Goal: Transaction & Acquisition: Book appointment/travel/reservation

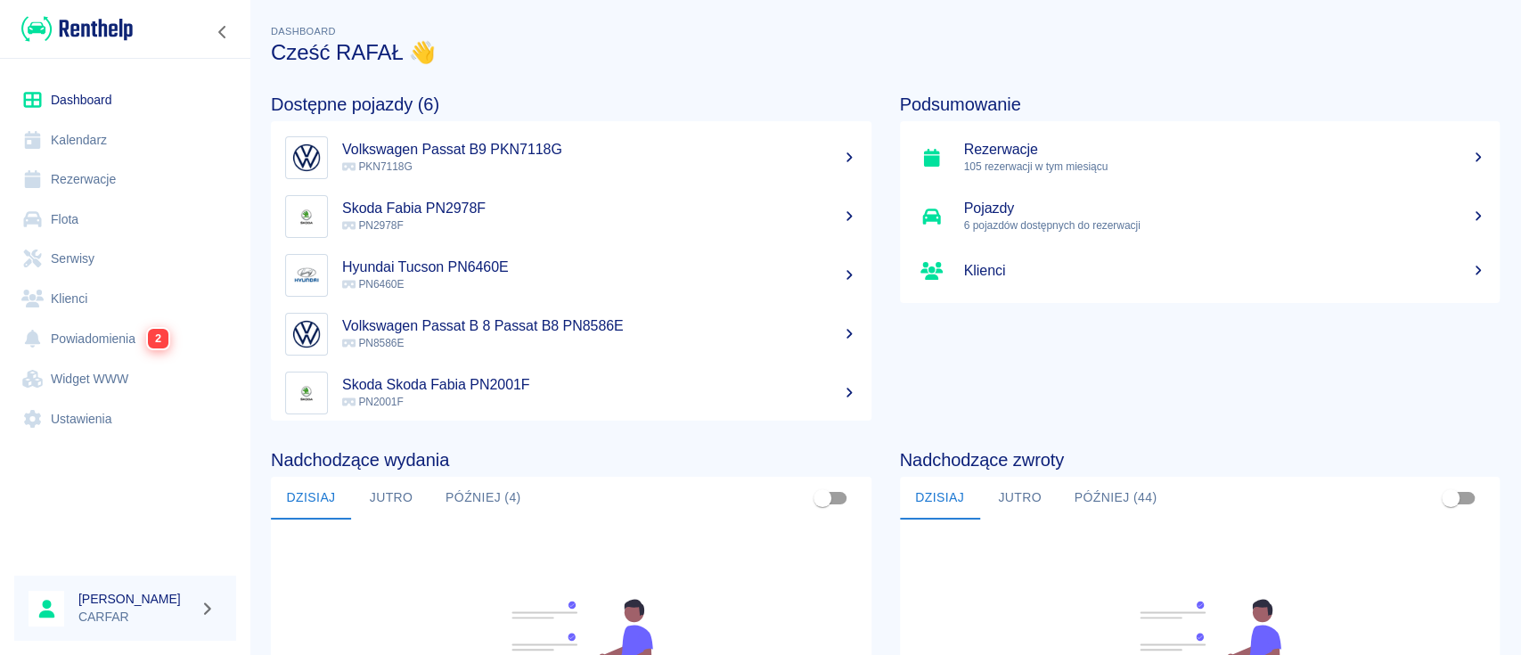
click at [124, 176] on link "Rezerwacje" at bounding box center [125, 180] width 222 height 40
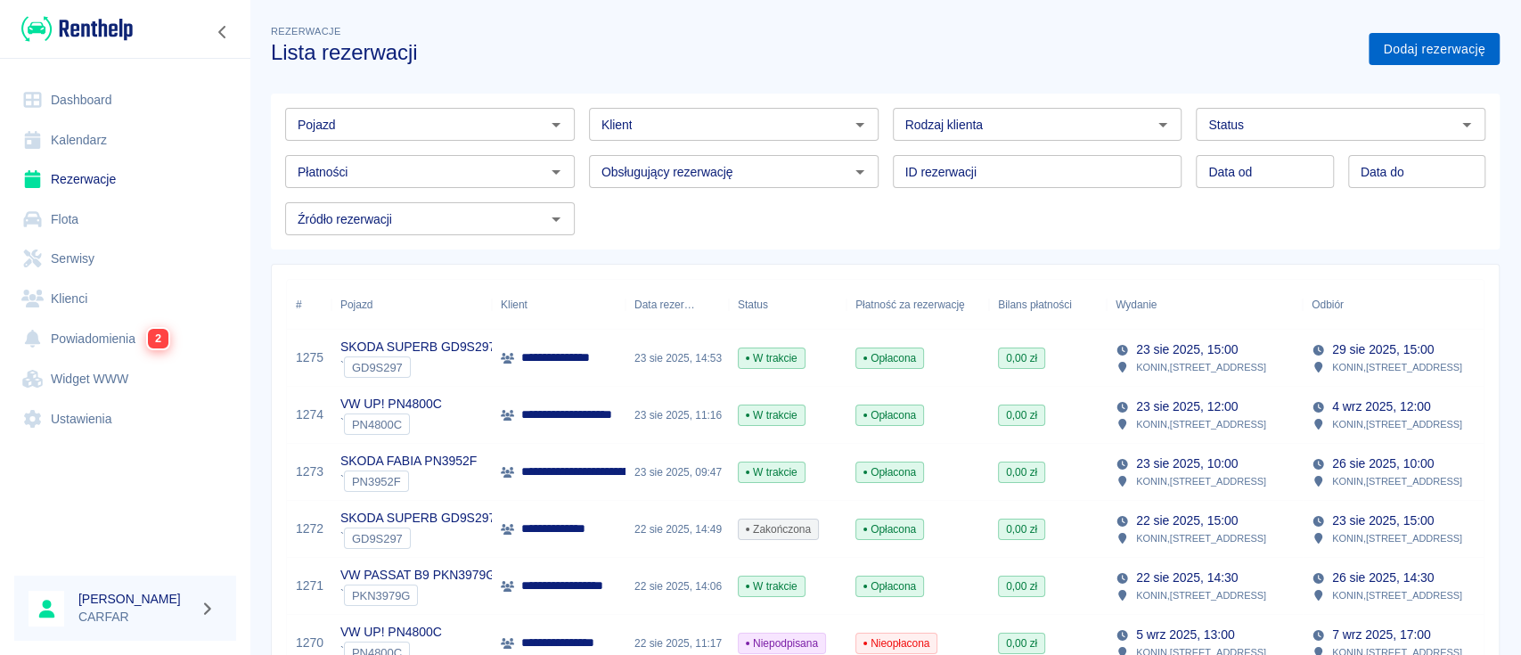
click at [1413, 44] on link "Dodaj rezerwację" at bounding box center [1434, 49] width 131 height 33
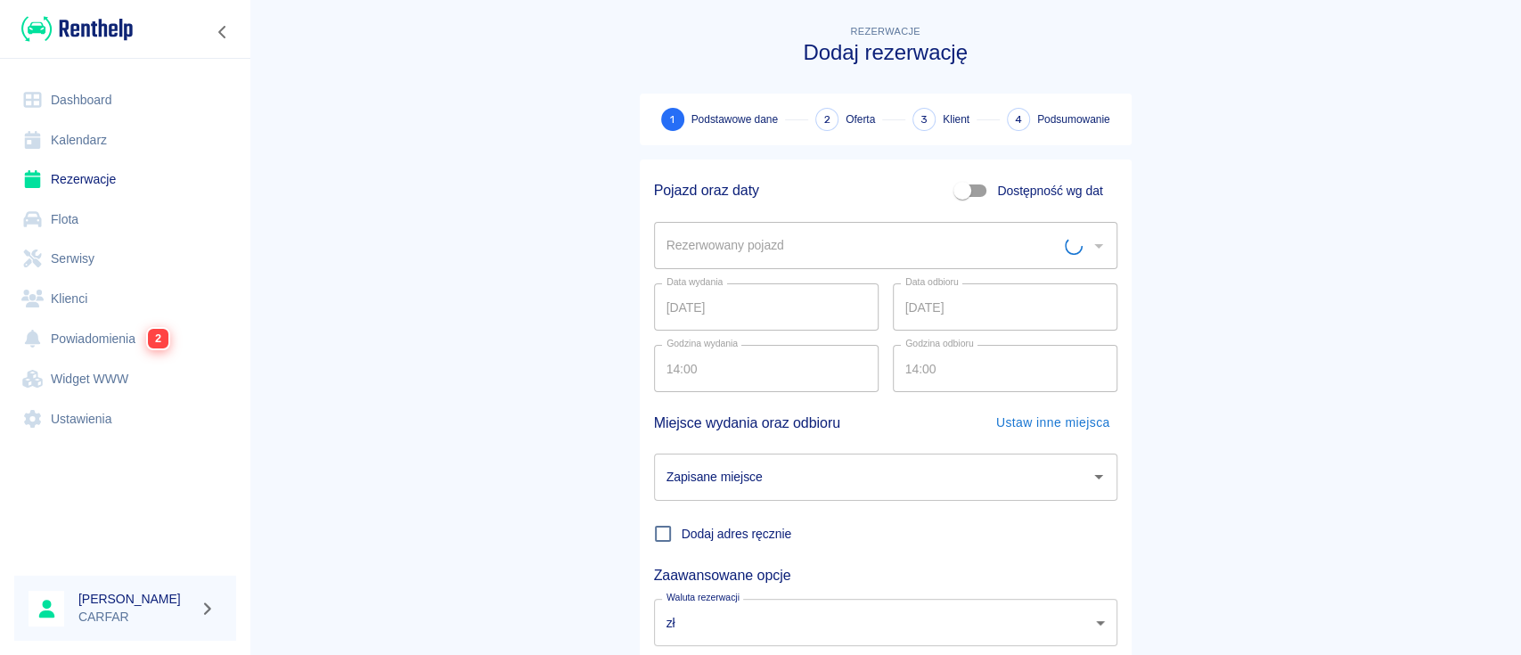
click at [835, 255] on input "Rezerwowany pojazd" at bounding box center [863, 245] width 403 height 31
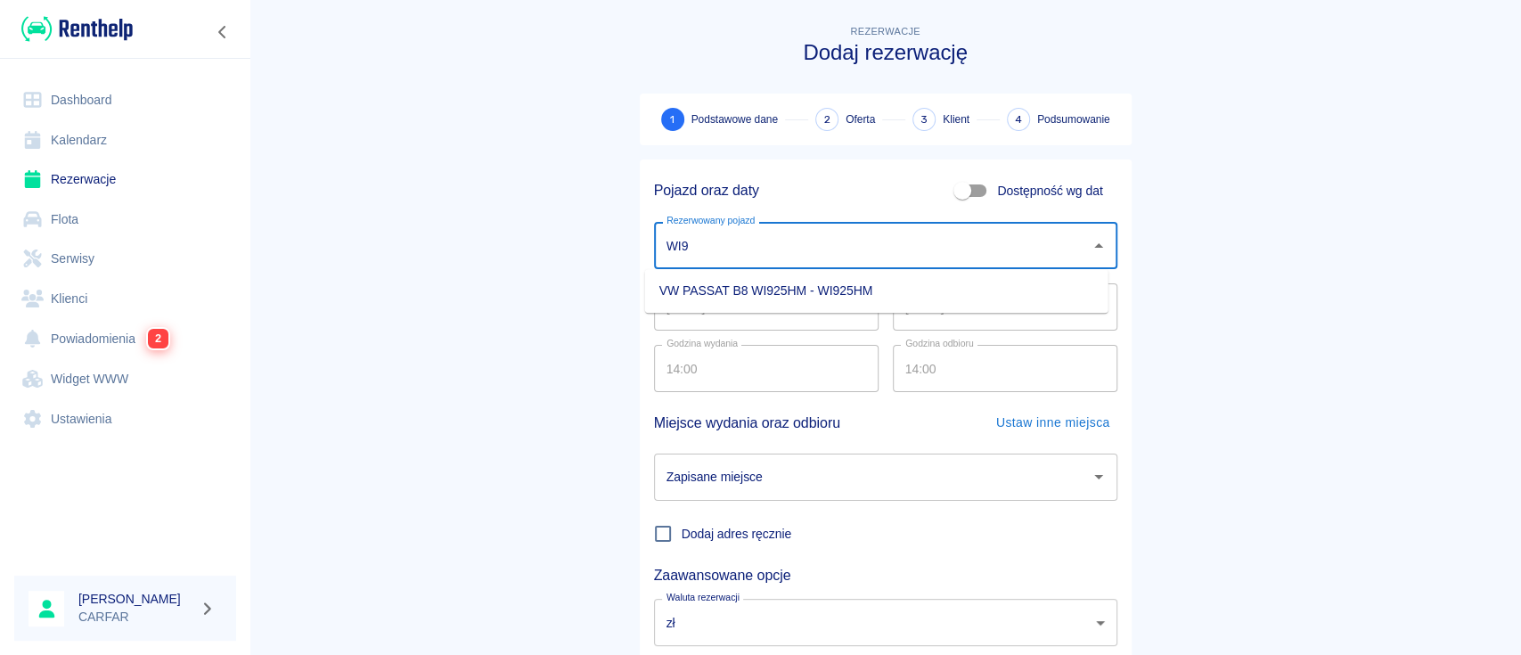
click at [839, 289] on li "VW PASSAT B8 WI925HM - WI925HM" at bounding box center [876, 290] width 463 height 29
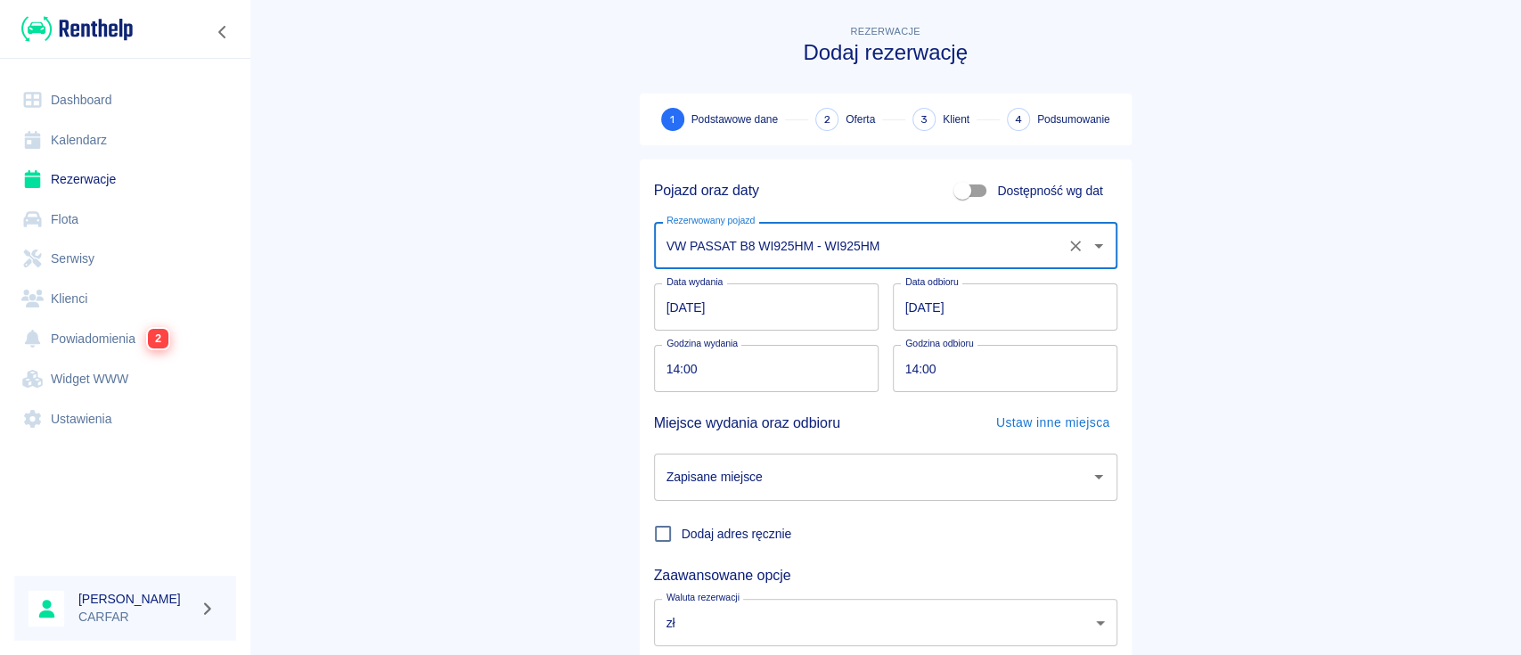
type input "VW PASSAT B8 WI925HM - WI925HM"
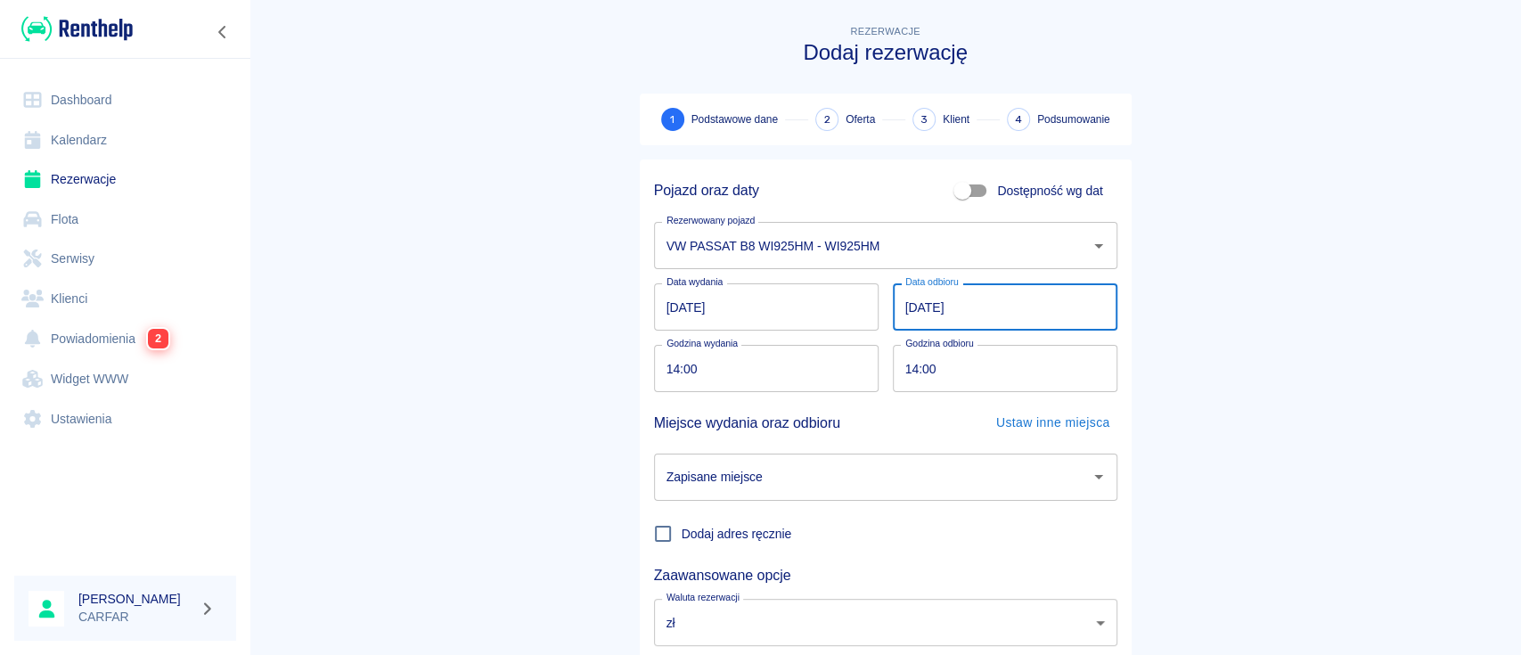
click at [902, 304] on input "[DATE]" at bounding box center [1005, 306] width 225 height 47
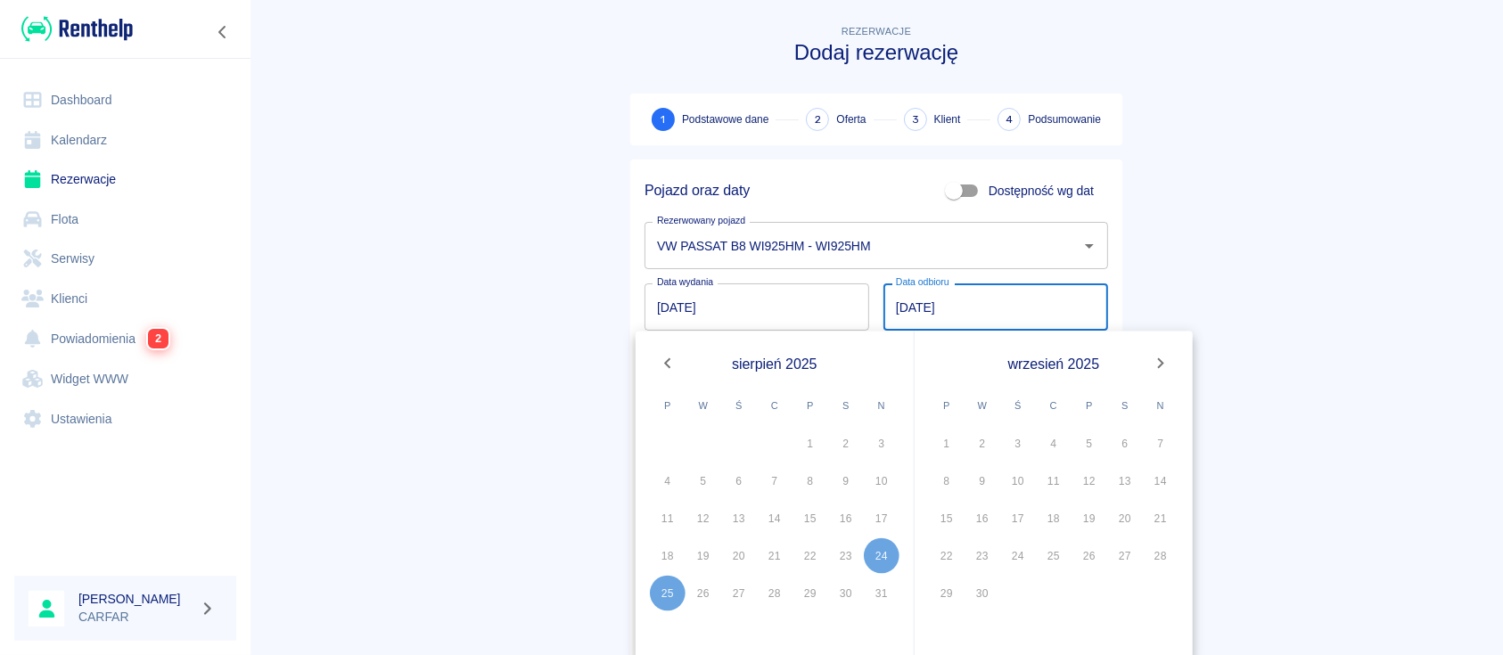
click at [1248, 211] on main "Rezerwacje Dodaj rezerwację 1 Podstawowe dane 2 Oferta 3 Klient 4 Podsumowanie …" at bounding box center [876, 371] width 1253 height 700
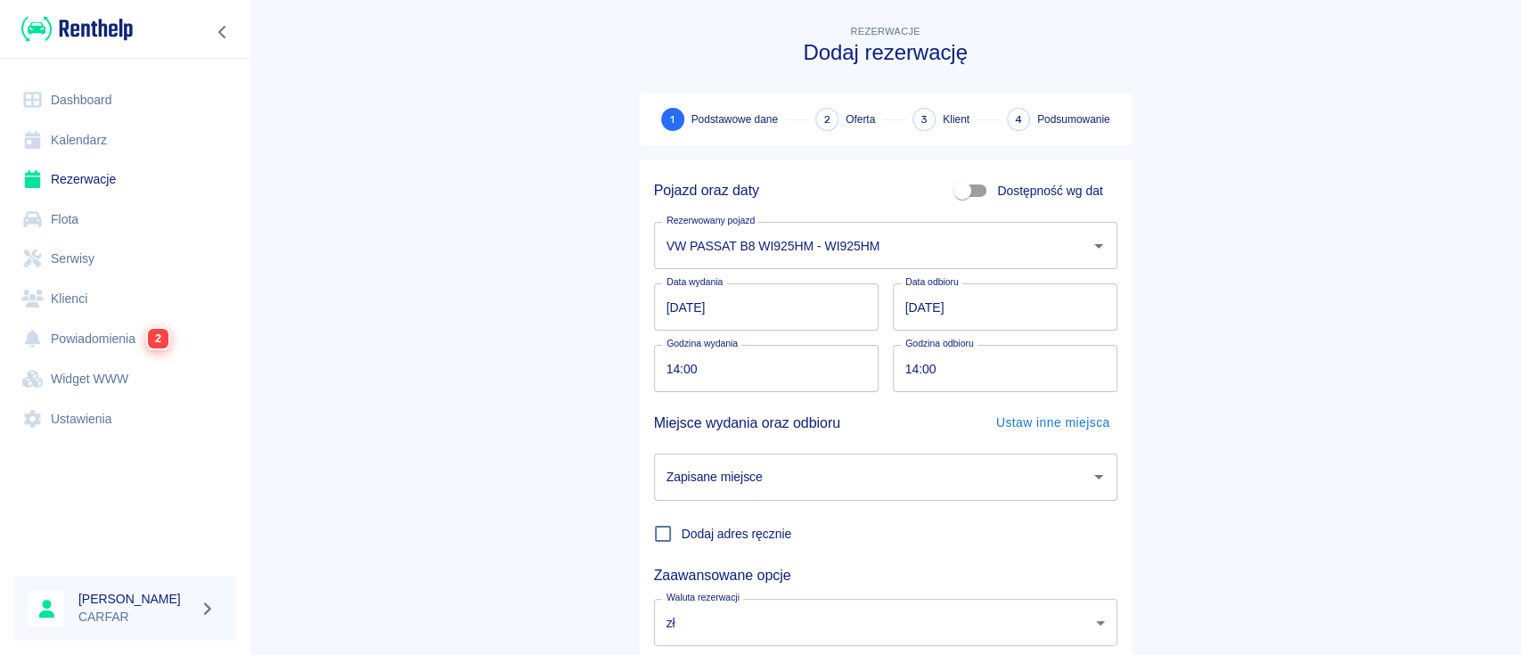
click at [86, 108] on link "Dashboard" at bounding box center [125, 100] width 222 height 40
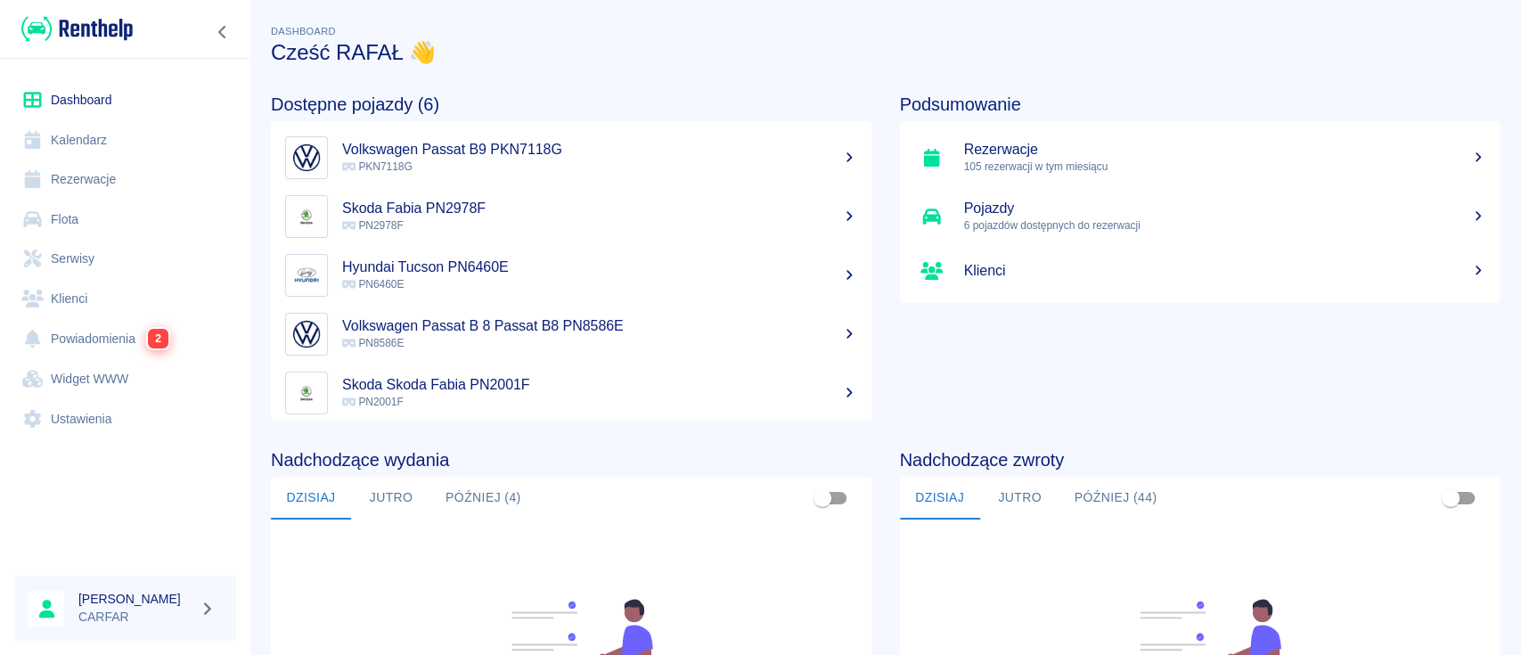
click at [105, 139] on link "Kalendarz" at bounding box center [125, 140] width 222 height 40
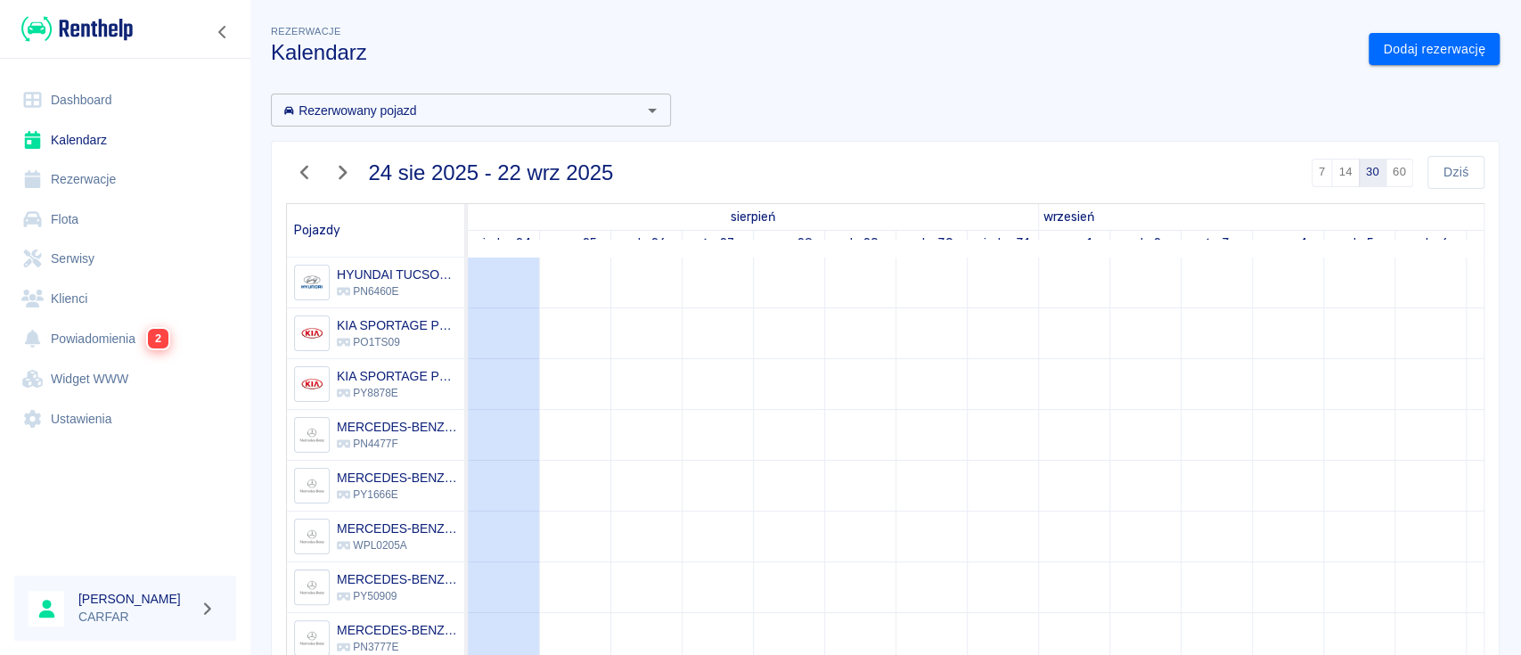
click at [491, 94] on div "Rezerwowany pojazd" at bounding box center [471, 110] width 400 height 33
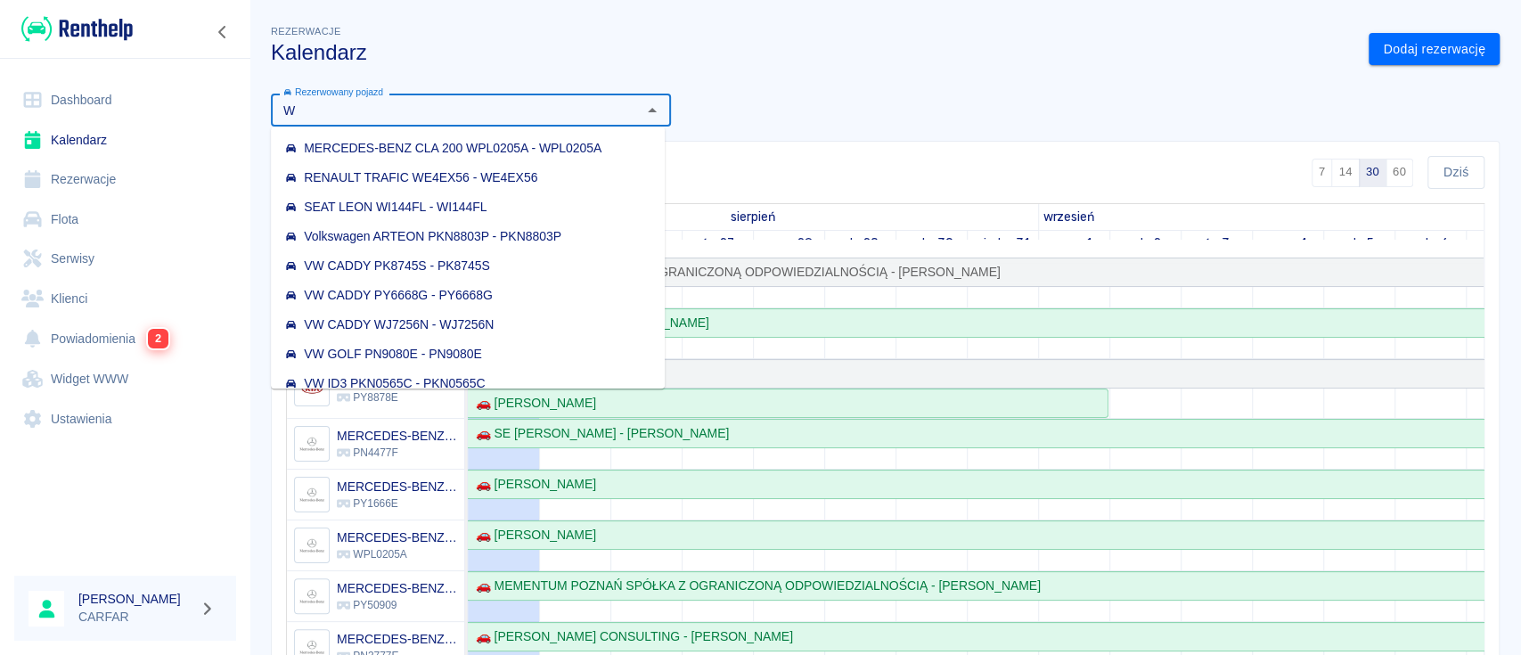
type input "WI"
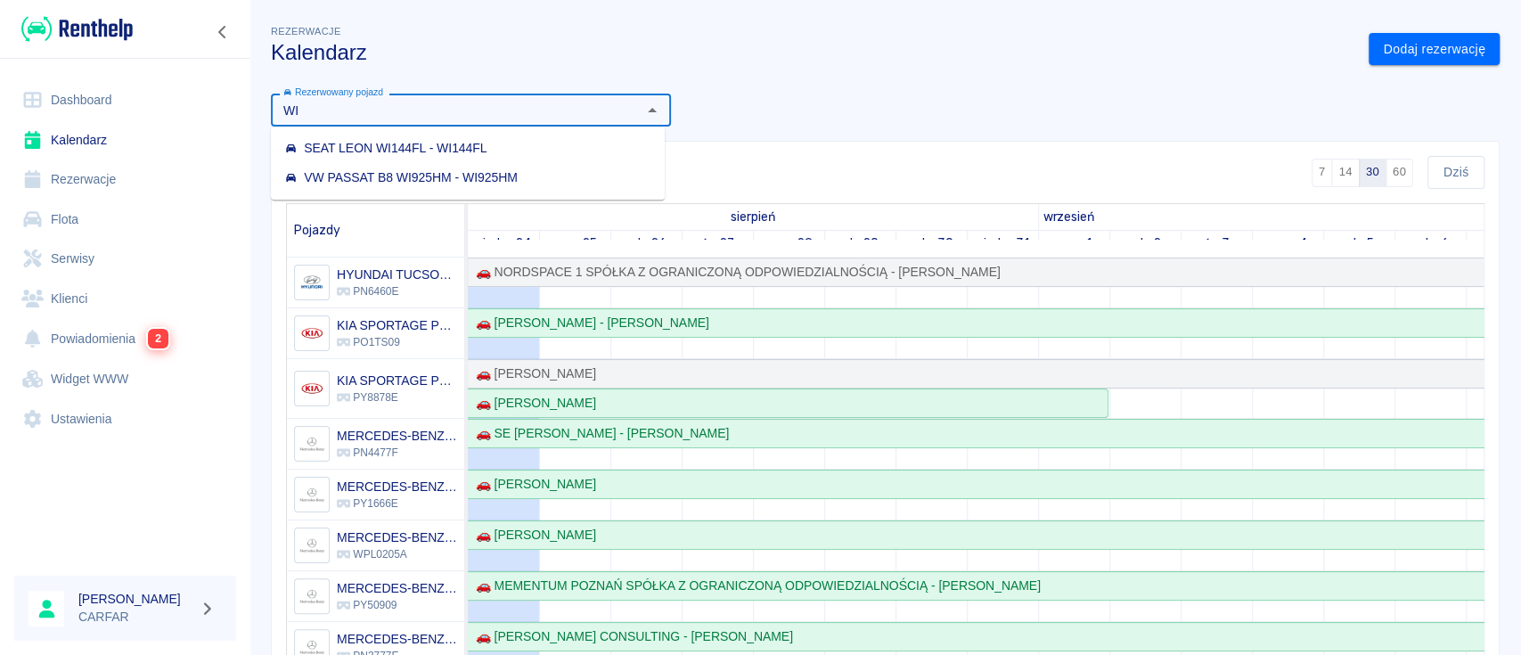
click at [498, 168] on div "VW PASSAT B8 WI925HM - WI925HM" at bounding box center [401, 177] width 233 height 19
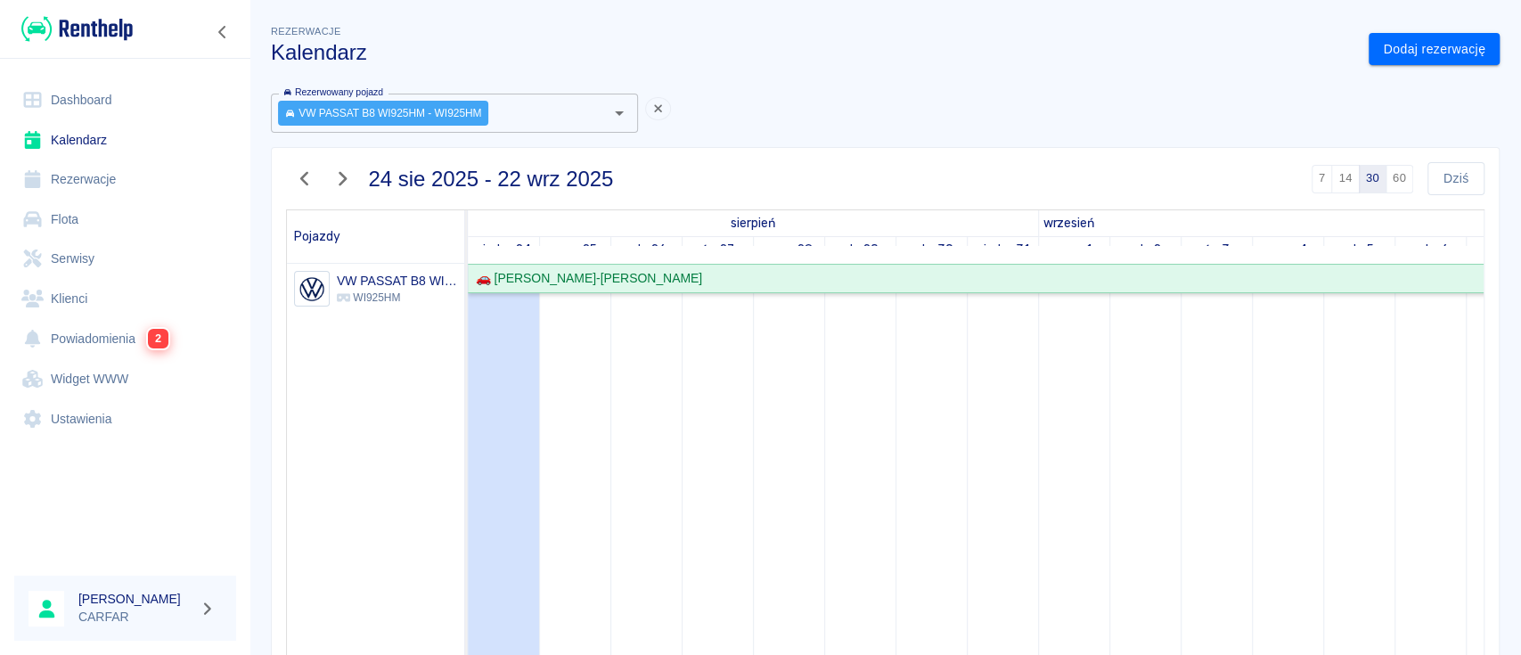
click at [848, 281] on div "🚗 [PERSON_NAME]-[PERSON_NAME]" at bounding box center [1537, 278] width 2137 height 19
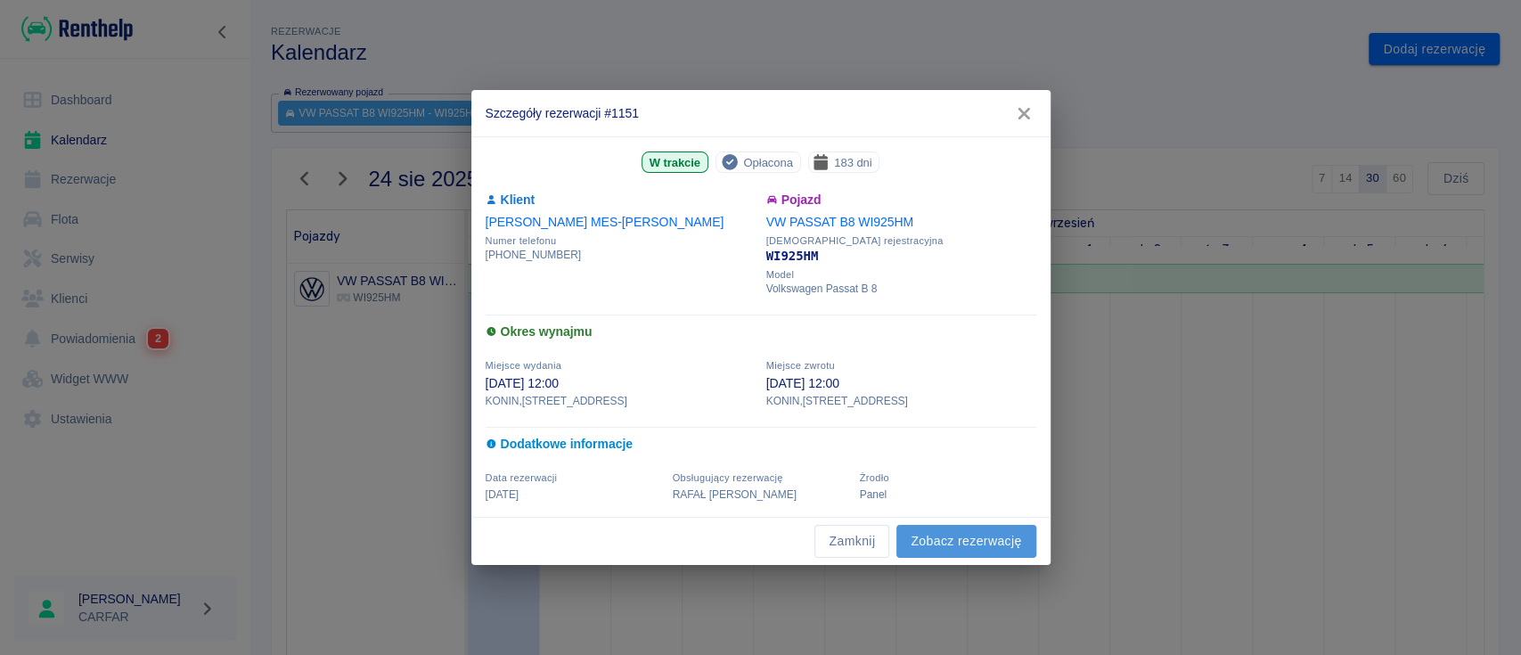
click at [945, 538] on link "Zobacz rezerwację" at bounding box center [966, 541] width 139 height 33
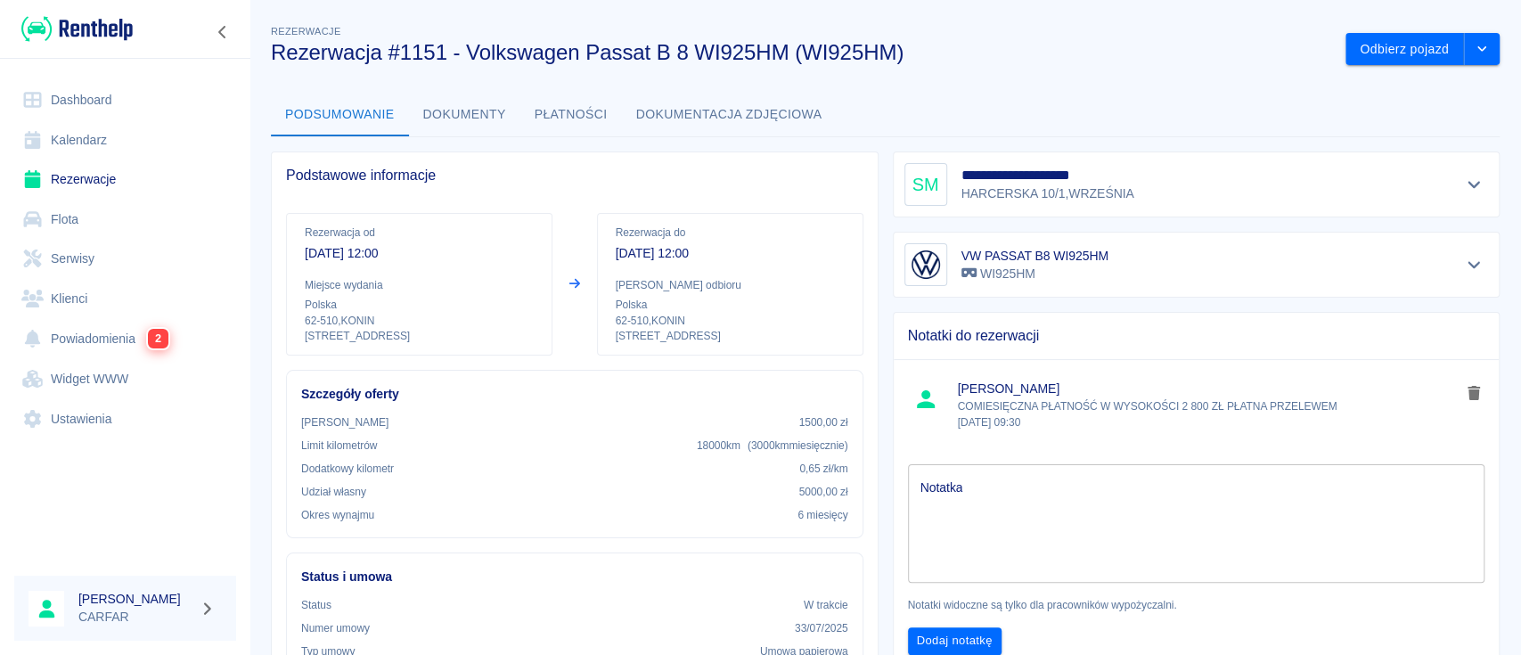
click at [1404, 26] on div "Odbierz pojazd" at bounding box center [1415, 42] width 168 height 47
click at [1404, 40] on button "Odbierz pojazd" at bounding box center [1405, 49] width 119 height 33
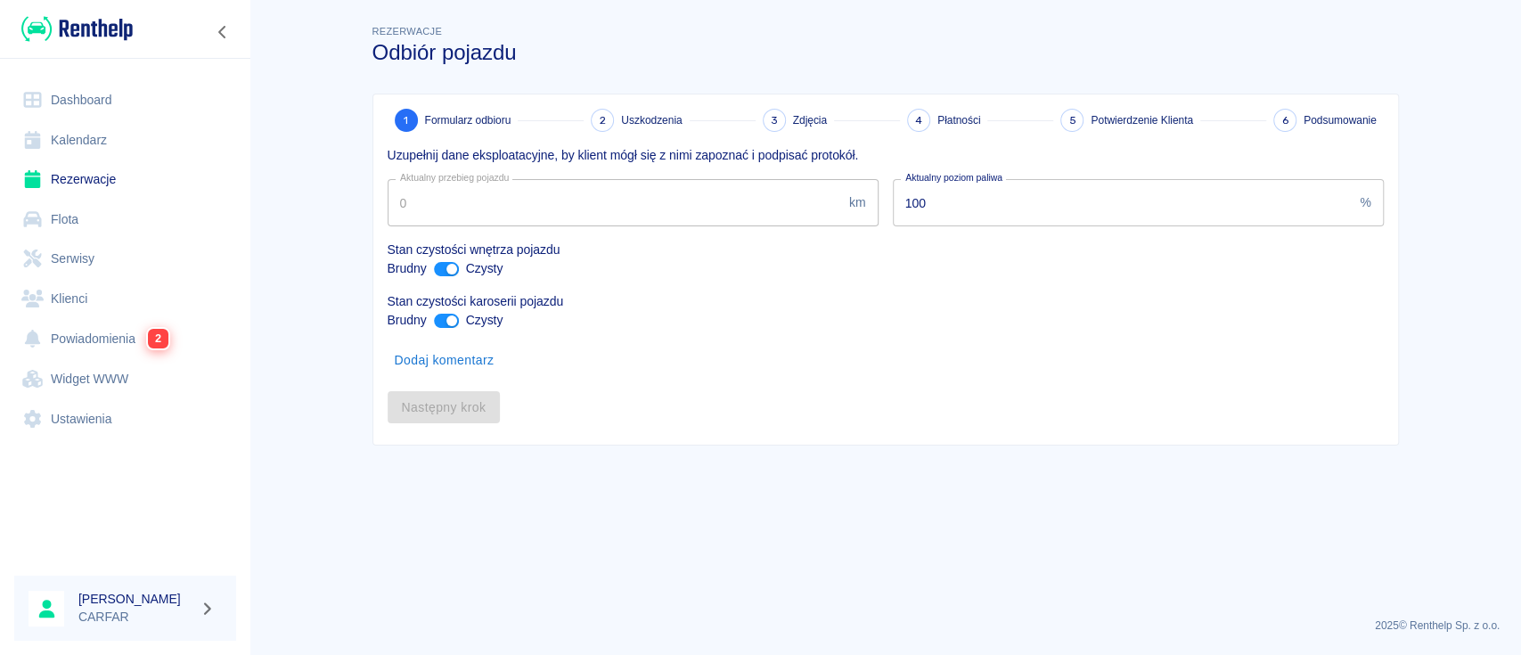
type input "135784"
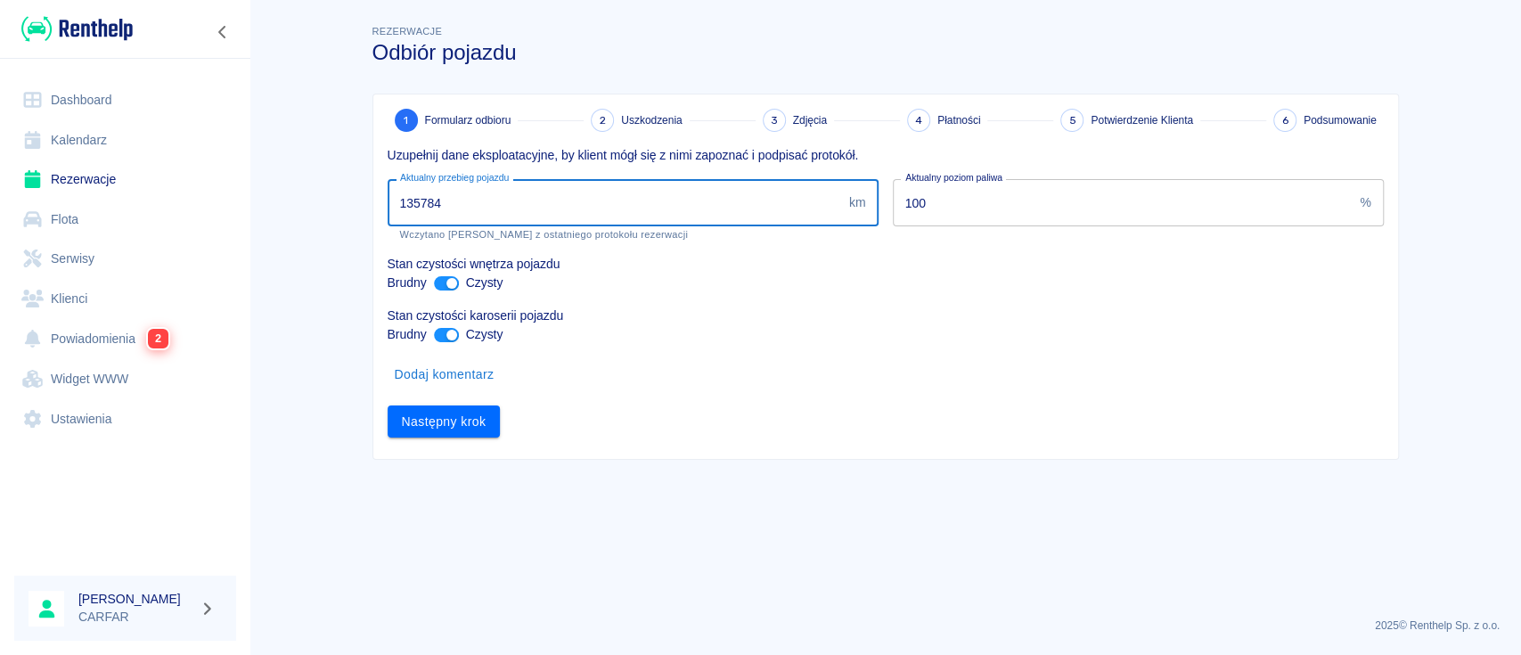
drag, startPoint x: 647, startPoint y: 213, endPoint x: 197, endPoint y: 214, distance: 450.0
click at [197, 214] on div "Dashboard Kalendarz Rezerwacje Flota Serwisy Klienci Powiadomienia 2 Widget WWW…" at bounding box center [760, 327] width 1521 height 655
click at [443, 282] on input "ant design" at bounding box center [451, 283] width 43 height 14
checkbox input "false"
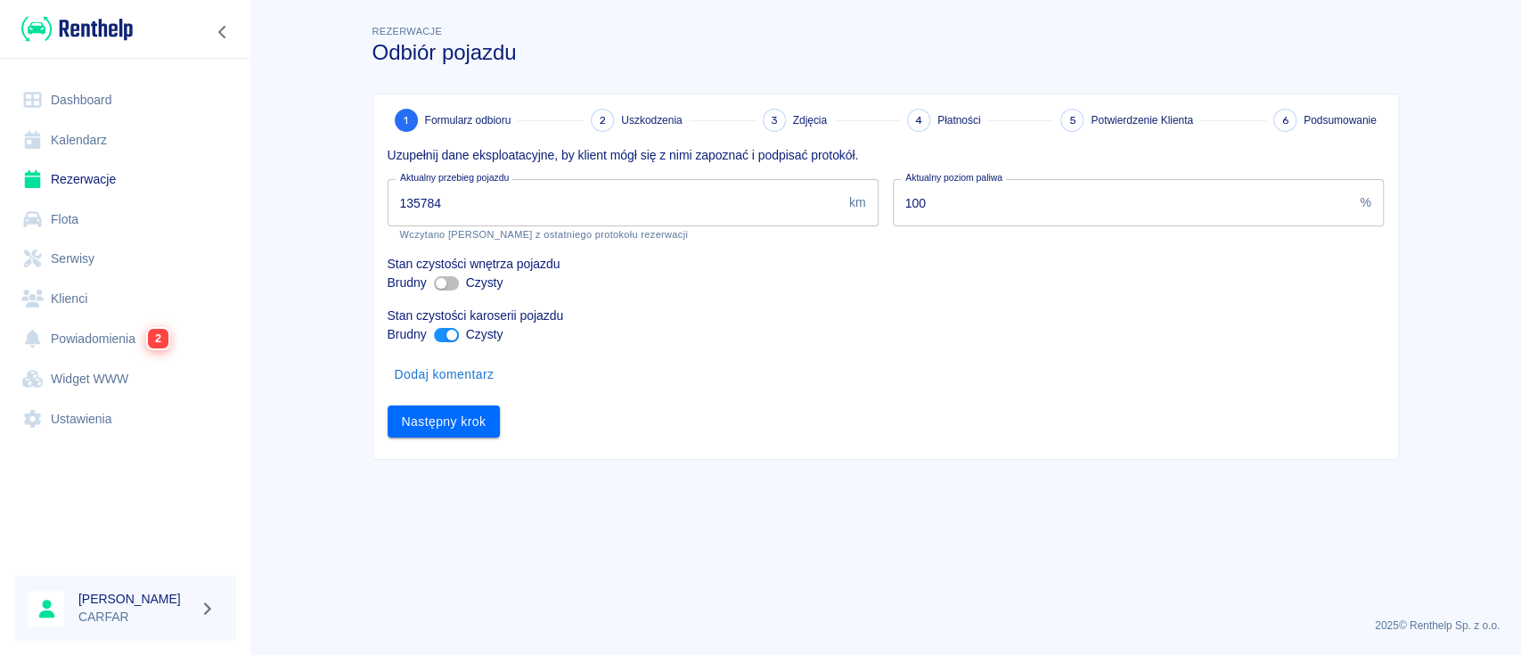
click at [448, 332] on input "ant design" at bounding box center [451, 335] width 43 height 14
checkbox input "false"
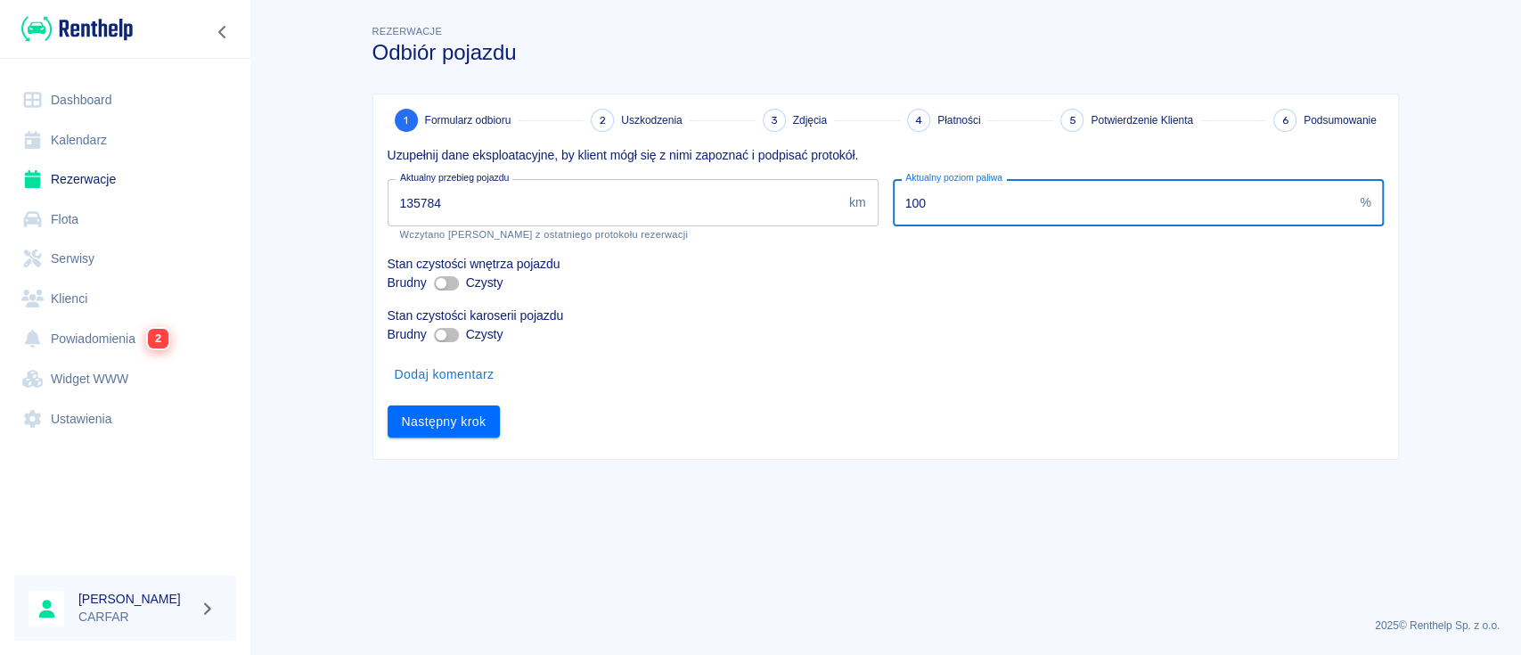
drag, startPoint x: 1005, startPoint y: 200, endPoint x: 830, endPoint y: 207, distance: 175.7
click at [831, 207] on div "Uzupełnij dane eksploatacyjne, by klient mógł się z nimi zapoznać i podpisać pr…" at bounding box center [878, 285] width 1011 height 306
type input "20"
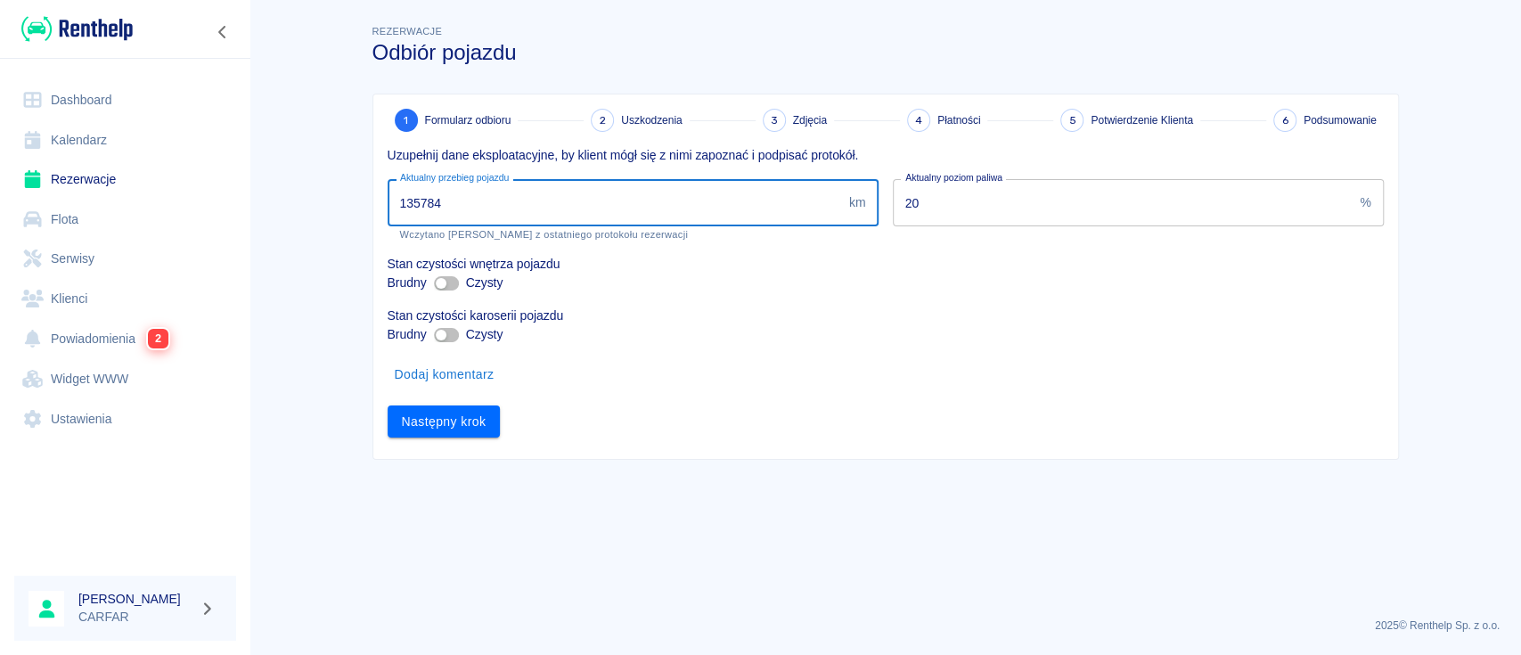
drag, startPoint x: 513, startPoint y: 201, endPoint x: 167, endPoint y: 201, distance: 346.7
click at [167, 207] on div "Dashboard Kalendarz Rezerwacje Flota Serwisy Klienci Powiadomienia 2 Widget WWW…" at bounding box center [760, 327] width 1521 height 655
type input "163691"
click at [446, 424] on button "Następny krok" at bounding box center [444, 421] width 113 height 33
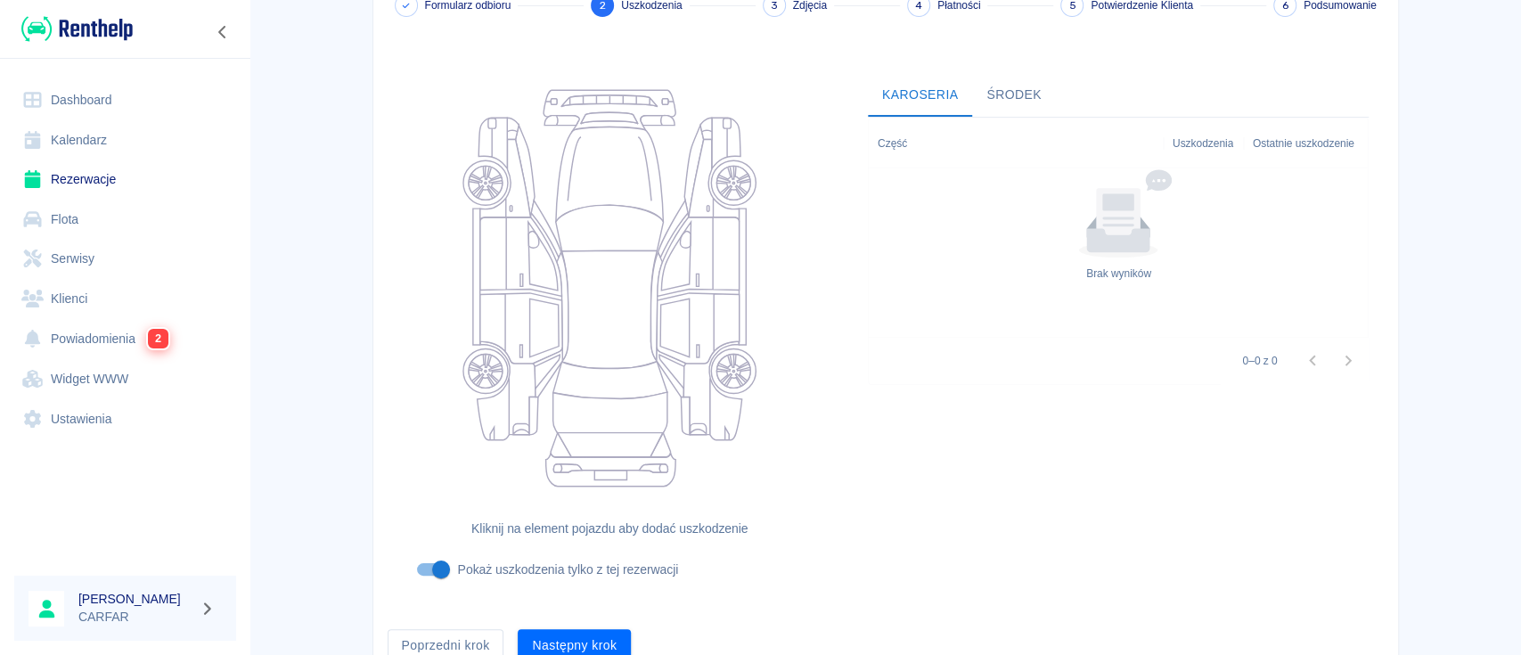
scroll to position [195, 0]
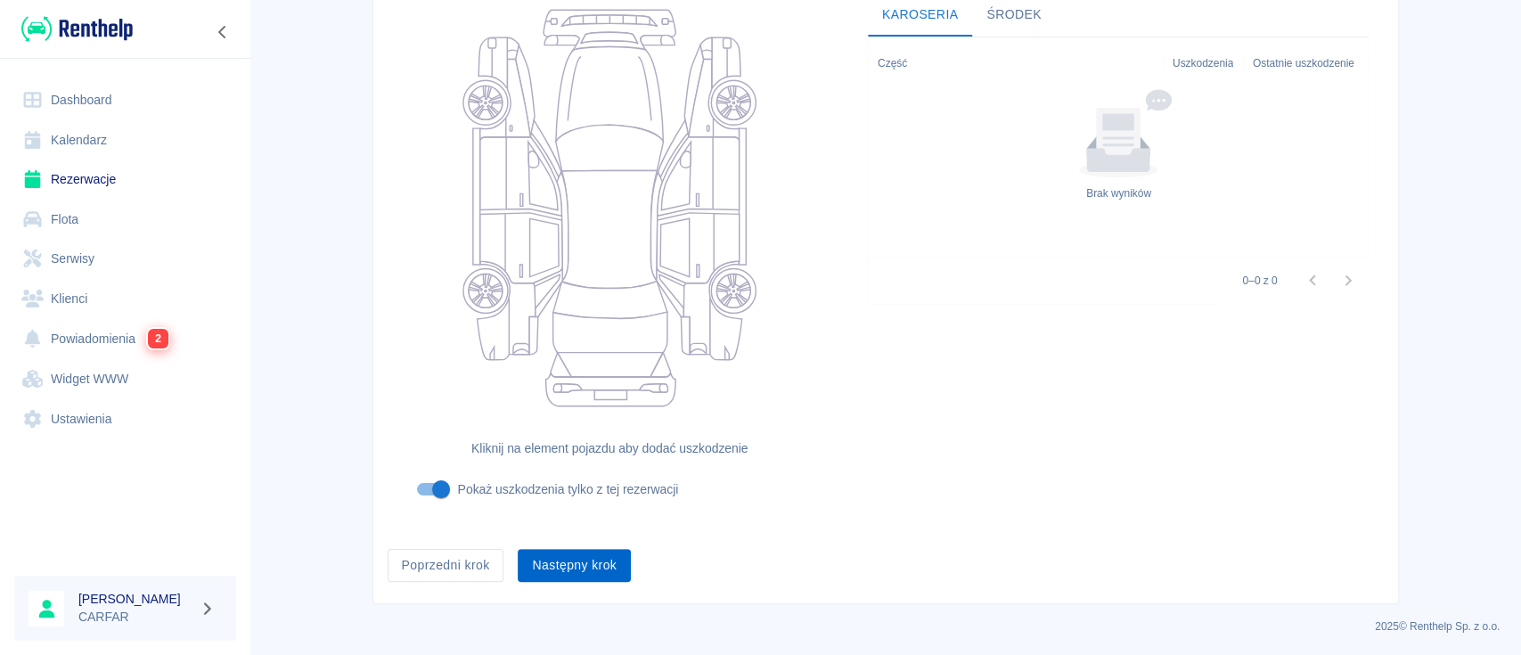
click at [574, 566] on button "Następny krok" at bounding box center [574, 565] width 113 height 33
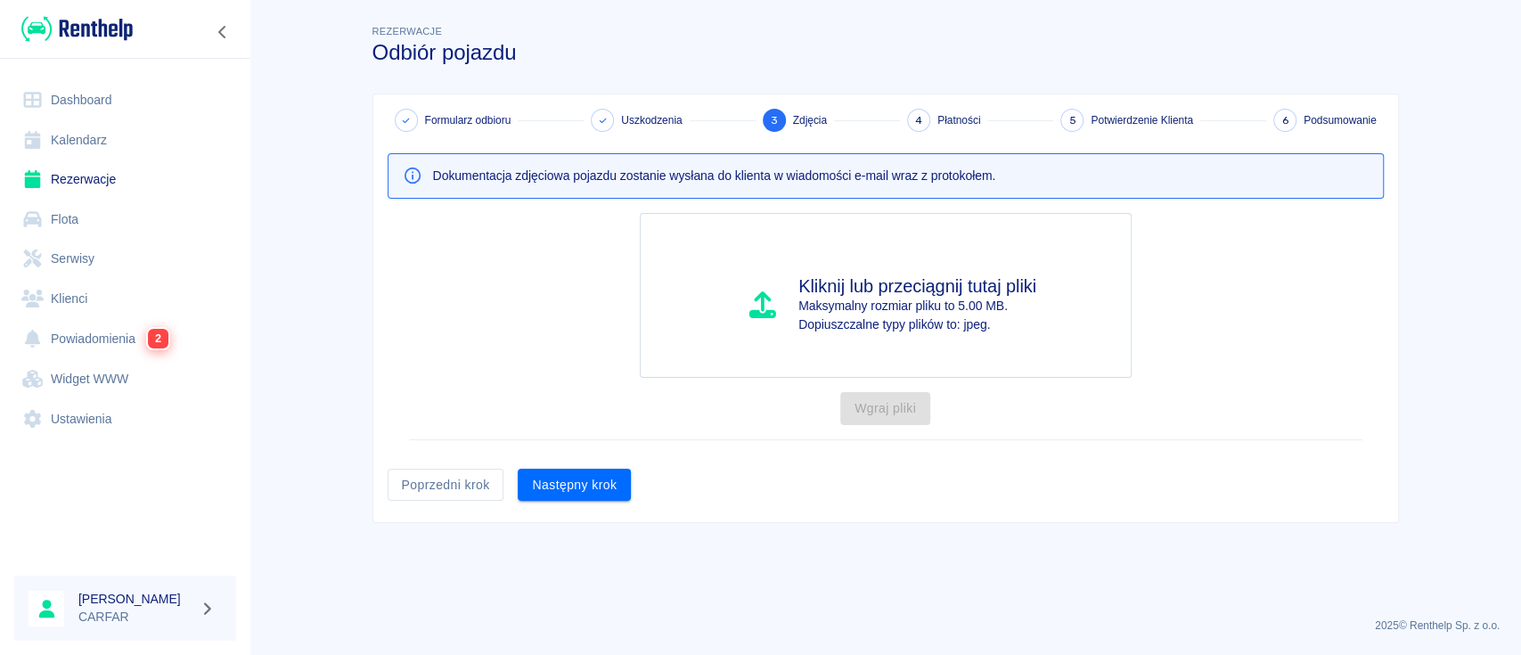
scroll to position [0, 0]
click at [586, 488] on button "Następny krok" at bounding box center [574, 485] width 113 height 33
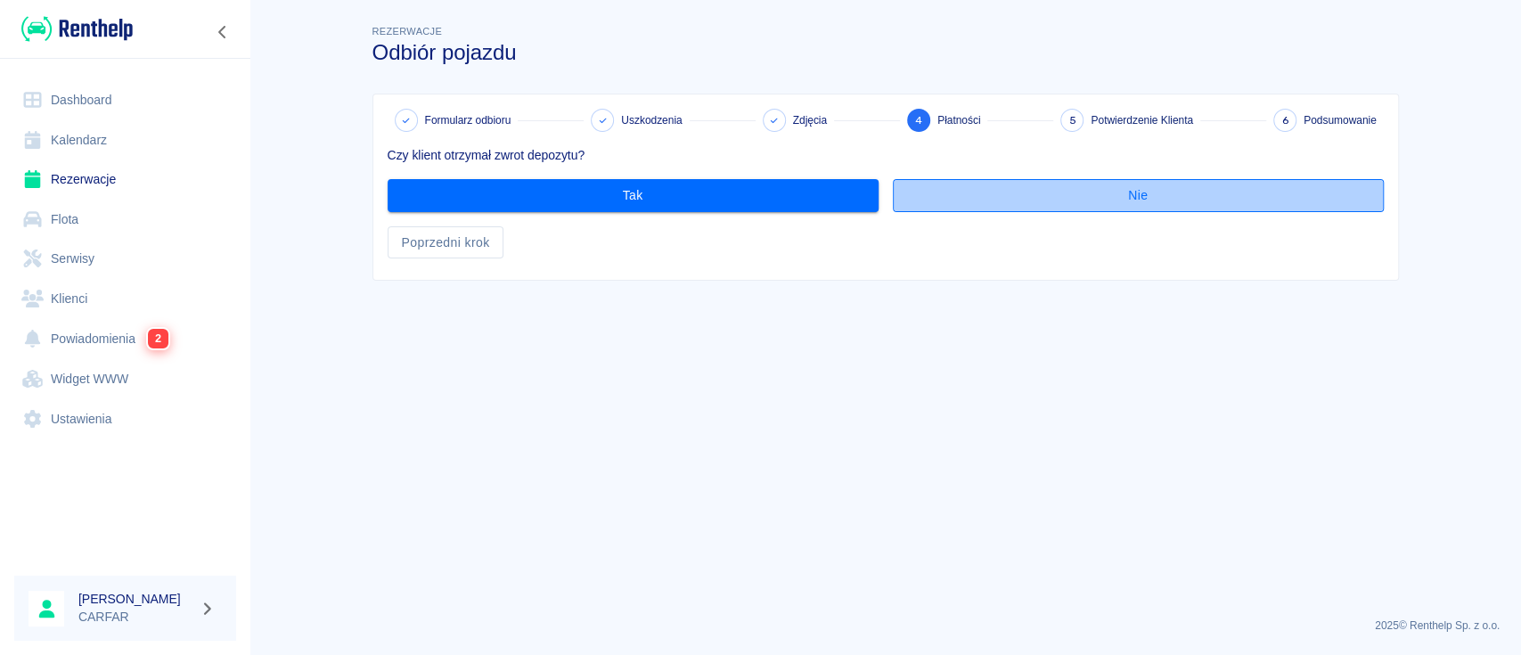
click at [1006, 206] on button "Nie" at bounding box center [1138, 195] width 491 height 33
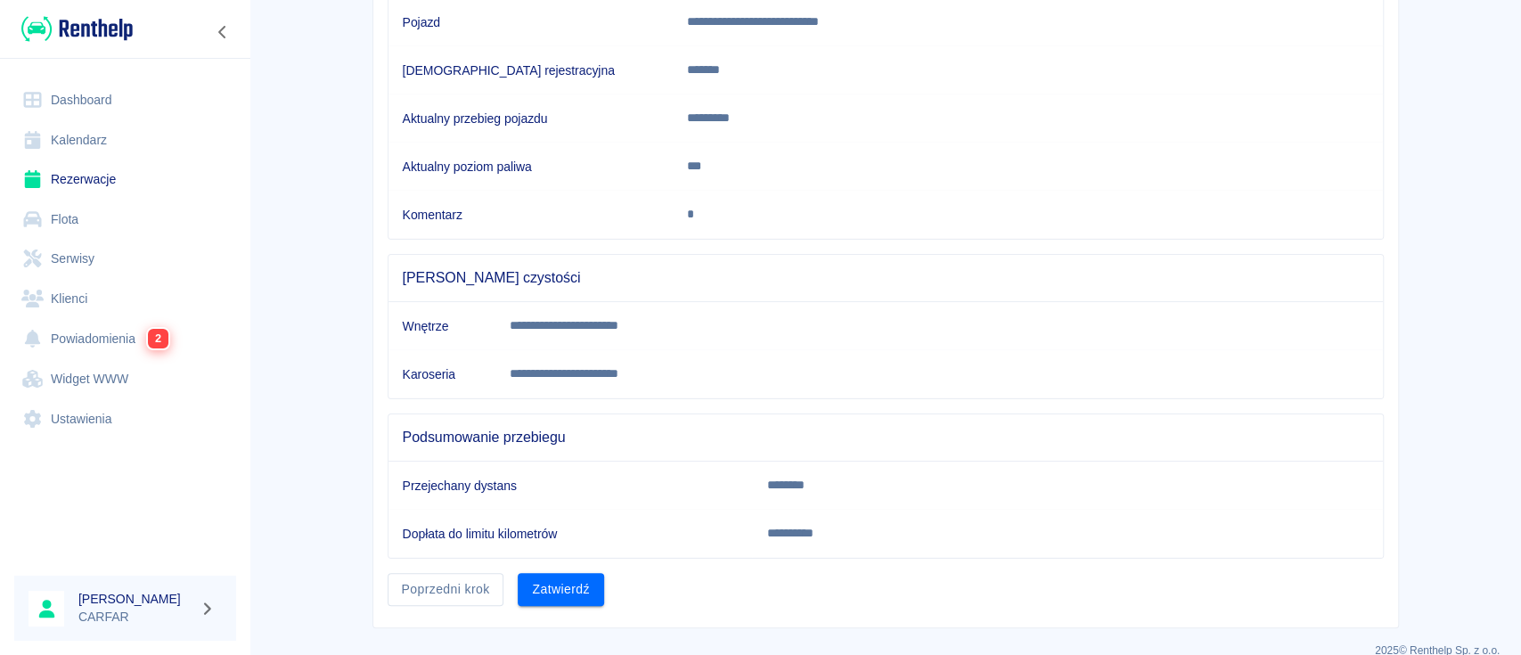
scroll to position [299, 0]
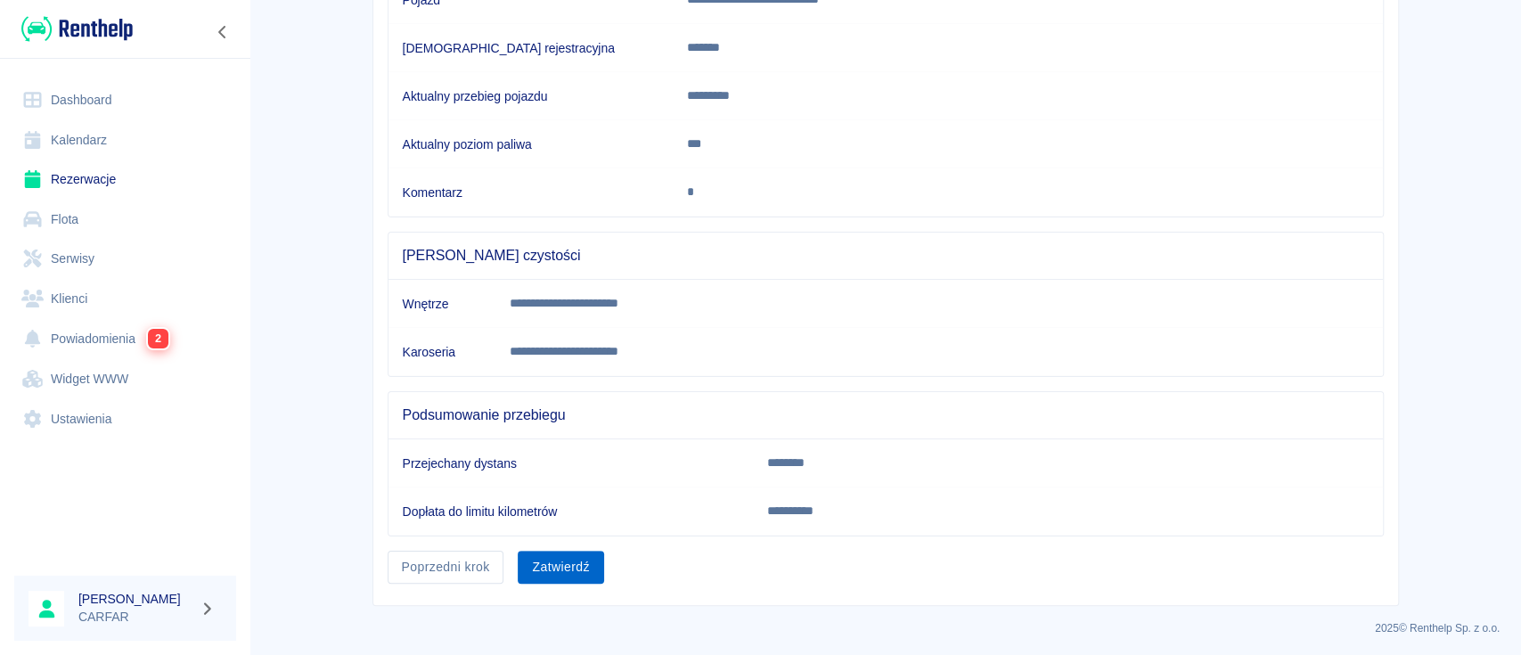
click at [556, 568] on button "Zatwierdź" at bounding box center [561, 567] width 86 height 33
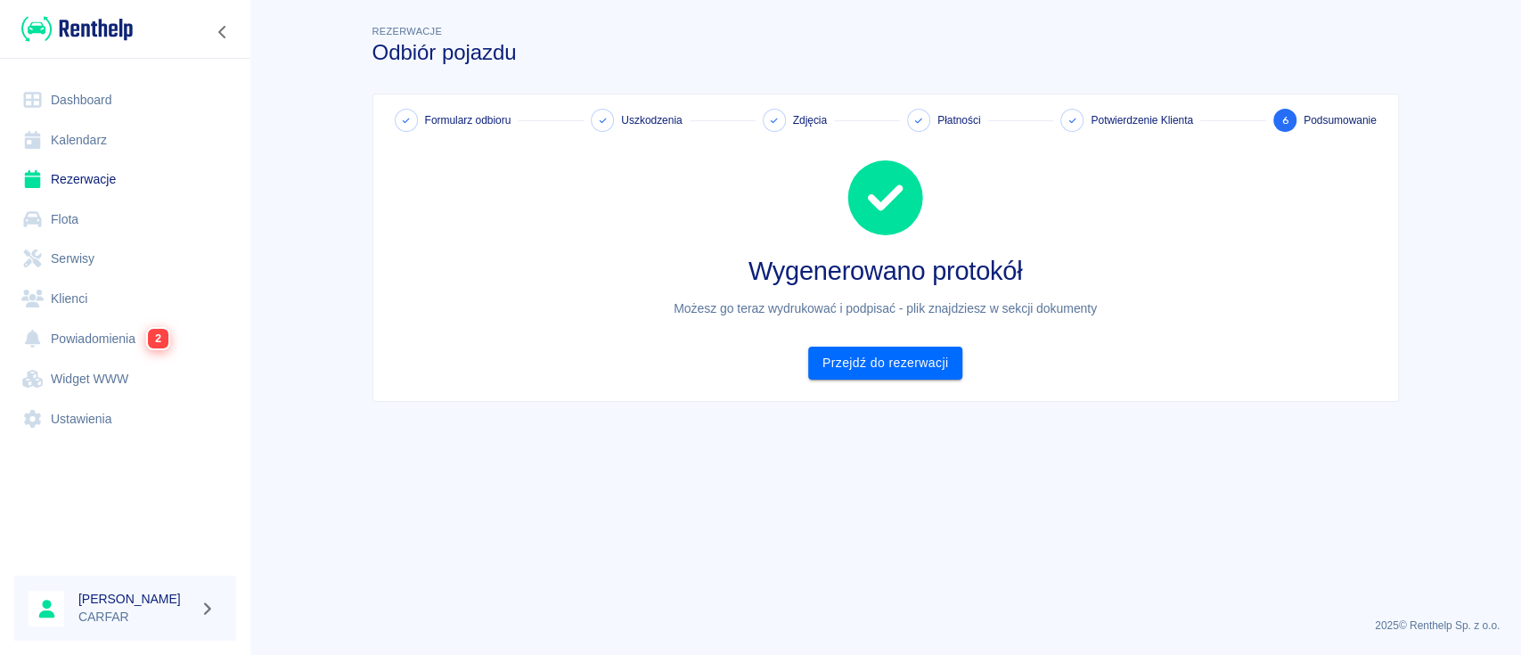
scroll to position [0, 0]
click at [905, 356] on link "Przejdź do rezerwacji" at bounding box center [885, 363] width 154 height 33
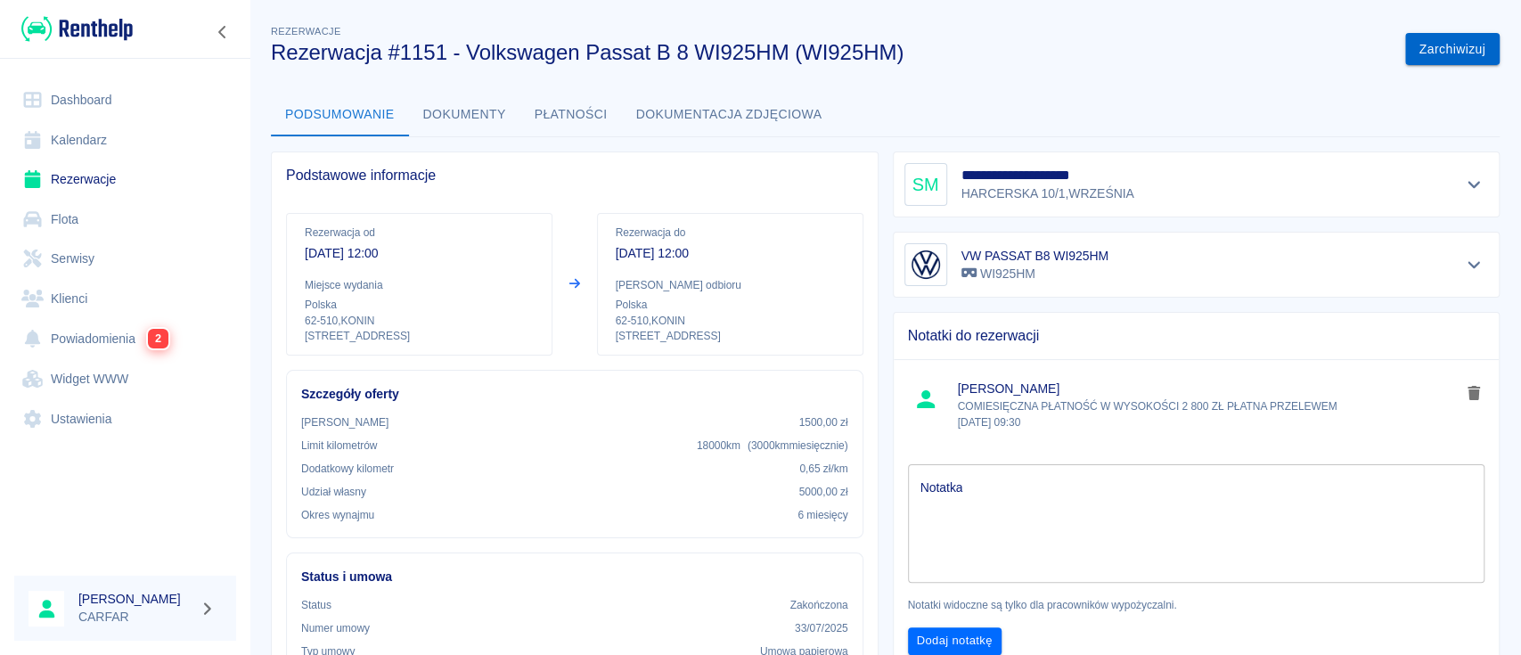
click at [1440, 59] on button "Zarchiwizuj" at bounding box center [1452, 49] width 94 height 33
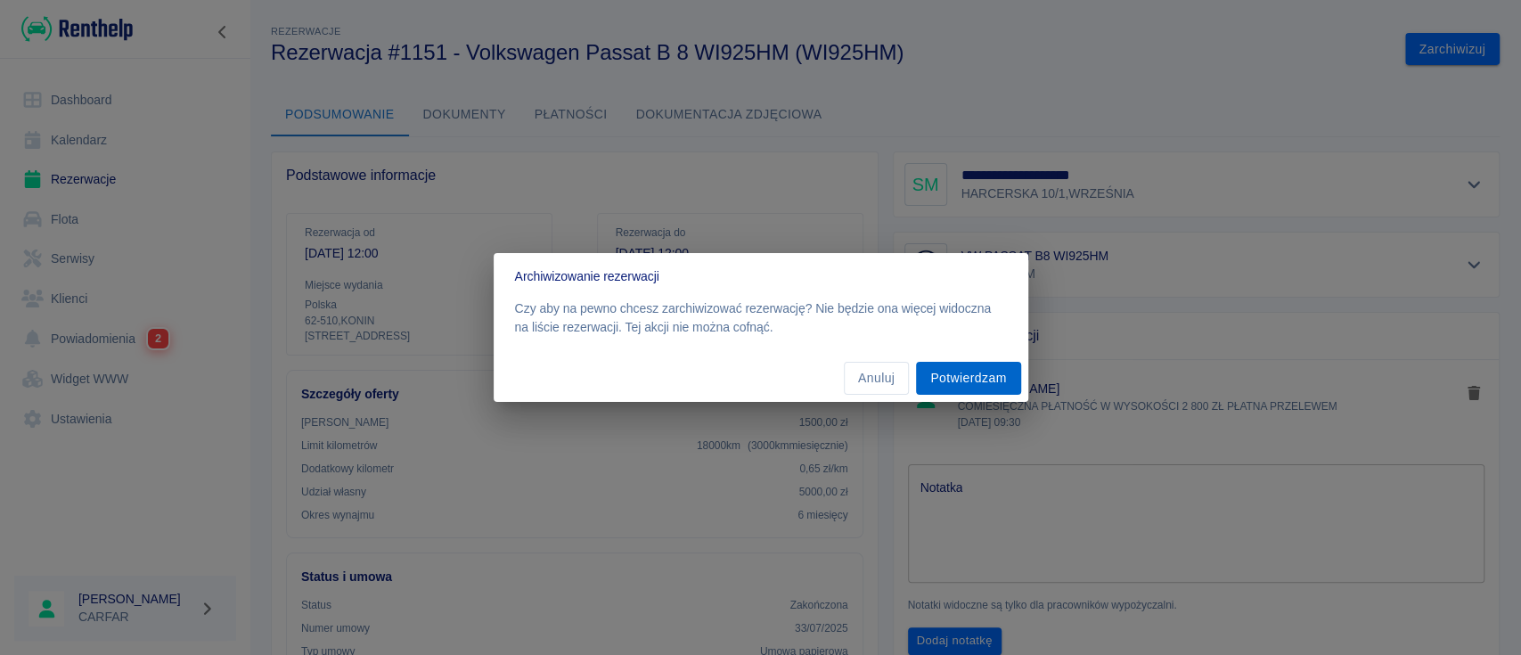
click at [970, 378] on button "Potwierdzam" at bounding box center [968, 378] width 104 height 33
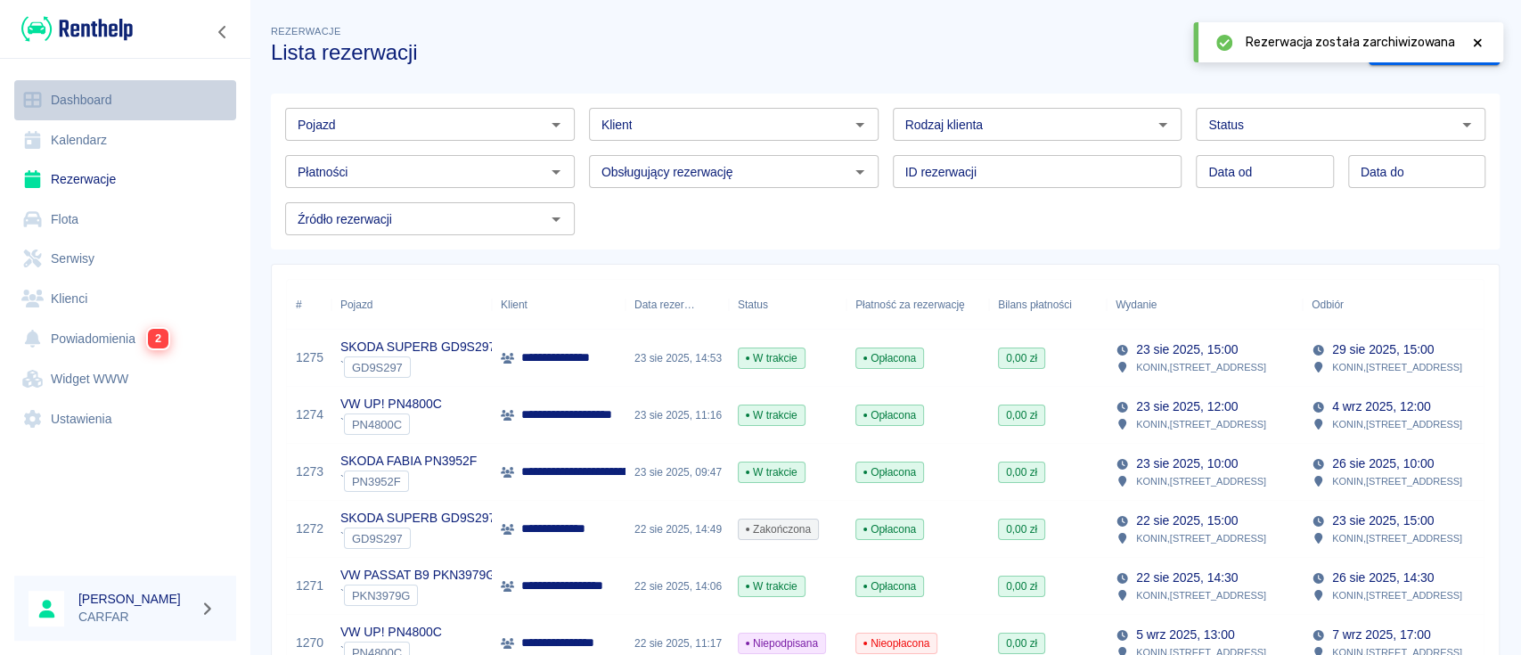
click at [92, 99] on link "Dashboard" at bounding box center [125, 100] width 222 height 40
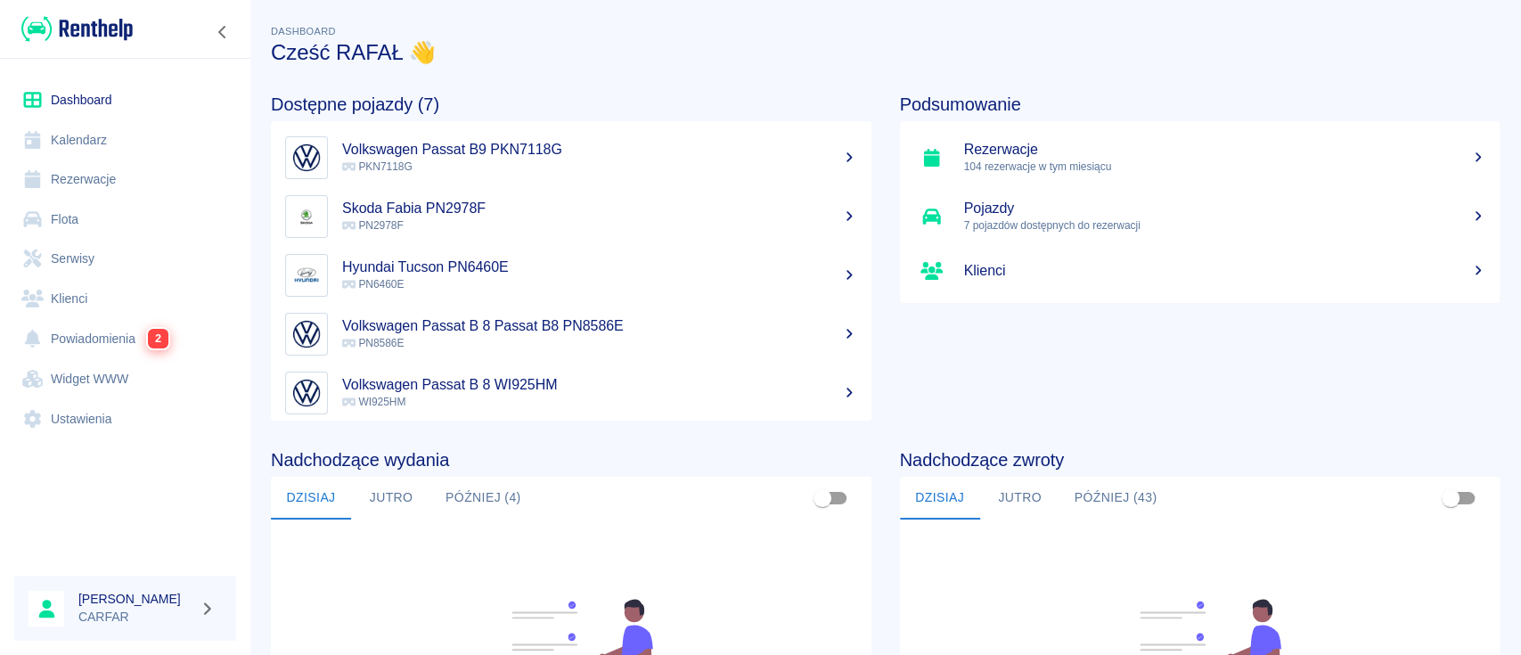
click at [97, 173] on link "Rezerwacje" at bounding box center [125, 180] width 222 height 40
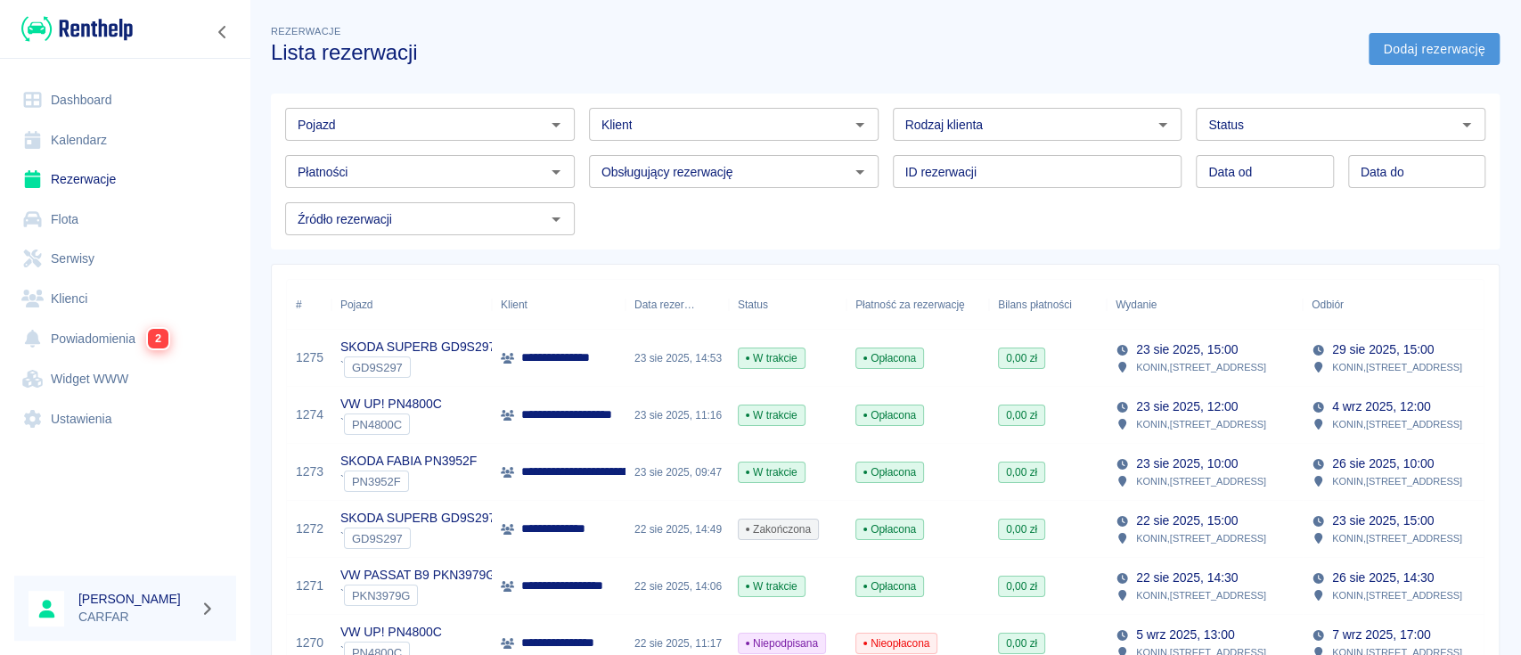
click at [1429, 43] on link "Dodaj rezerwację" at bounding box center [1434, 49] width 131 height 33
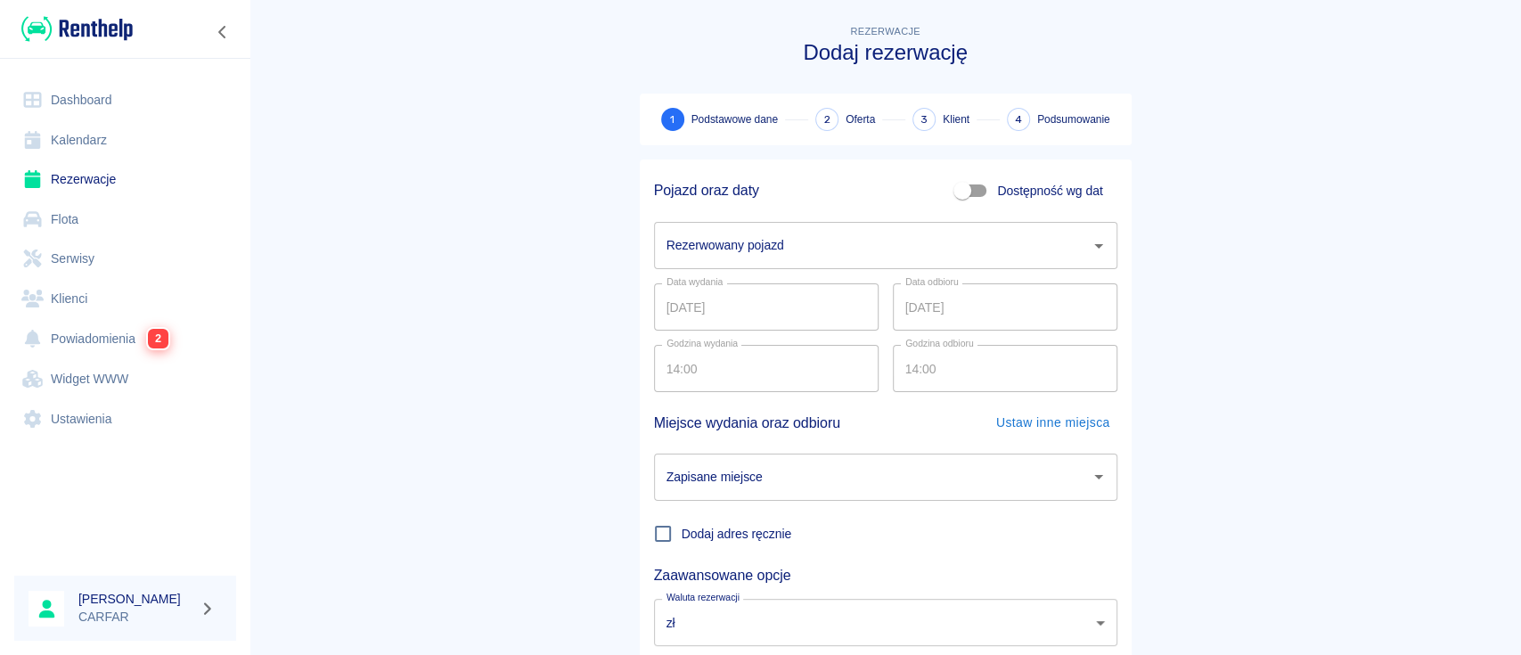
click at [911, 253] on input "Rezerwowany pojazd" at bounding box center [872, 245] width 421 height 31
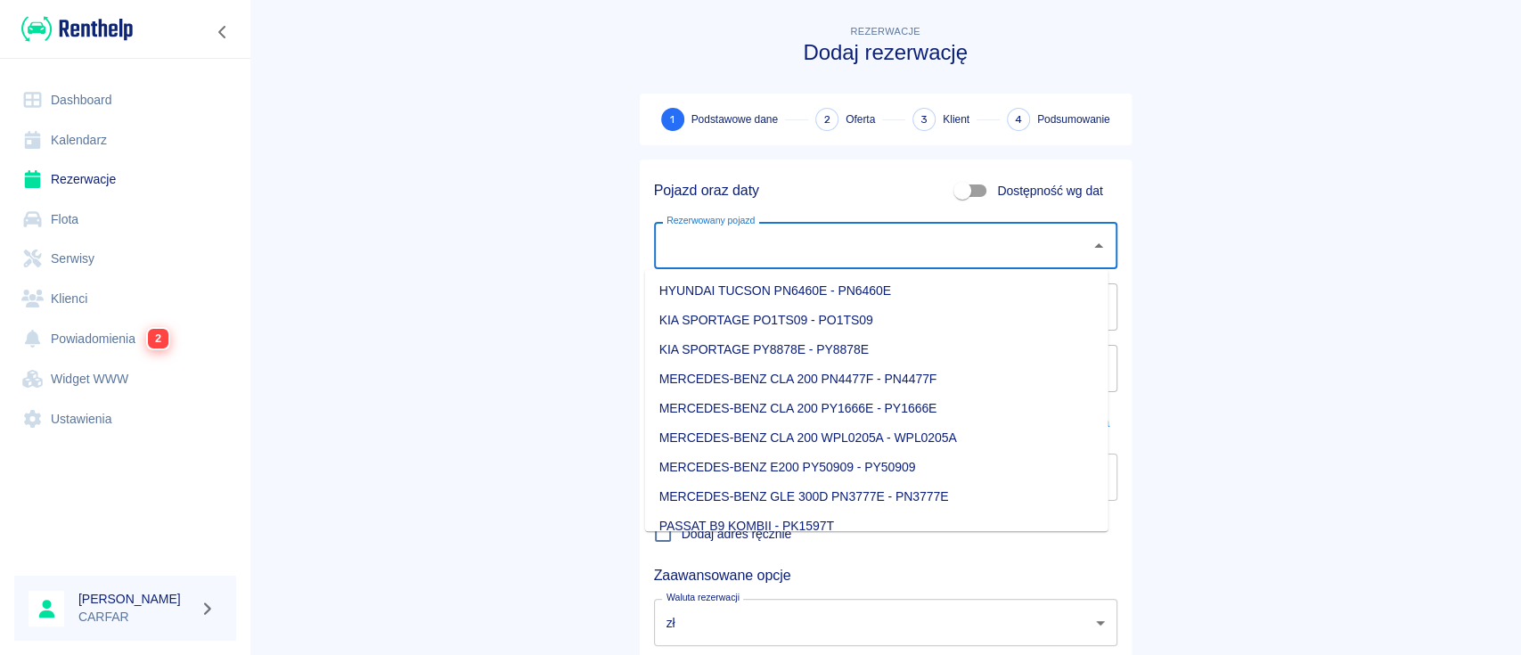
type input "9"
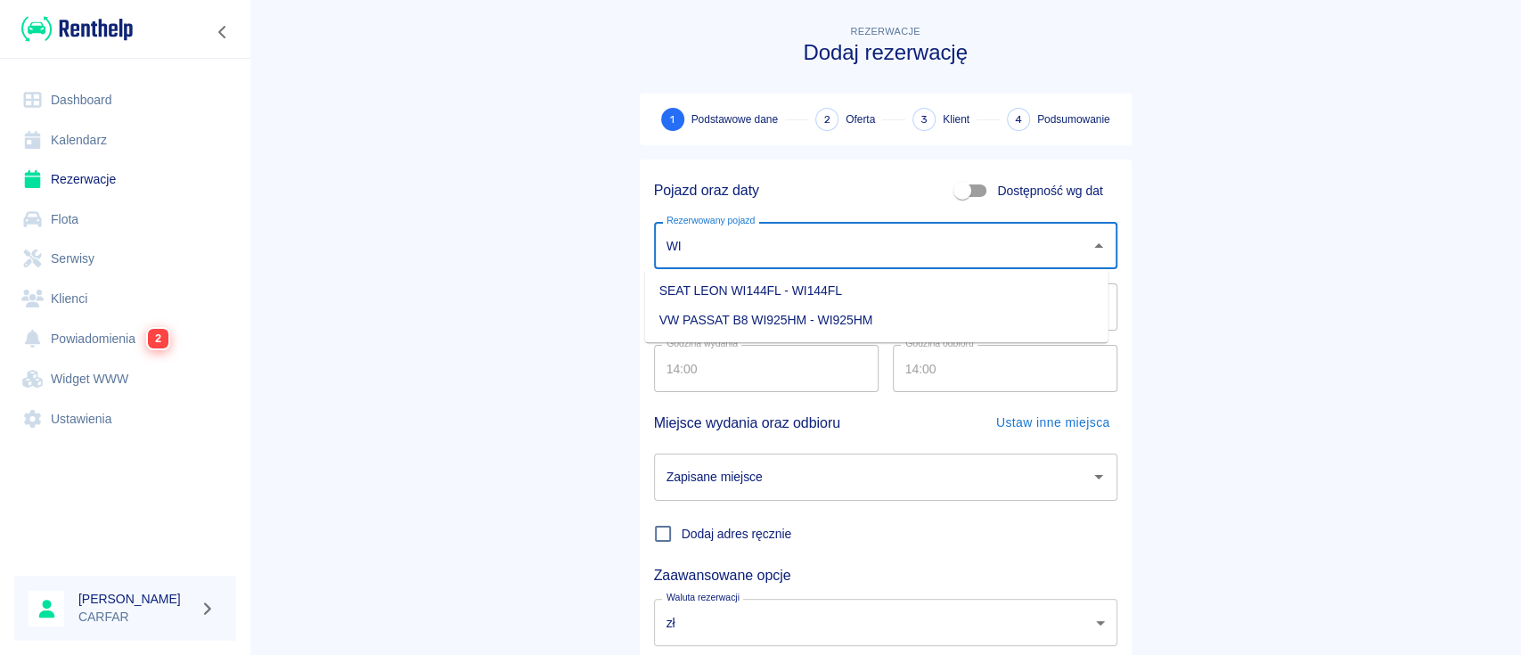
click at [926, 313] on li "VW PASSAT B8 WI925HM - WI925HM" at bounding box center [876, 320] width 463 height 29
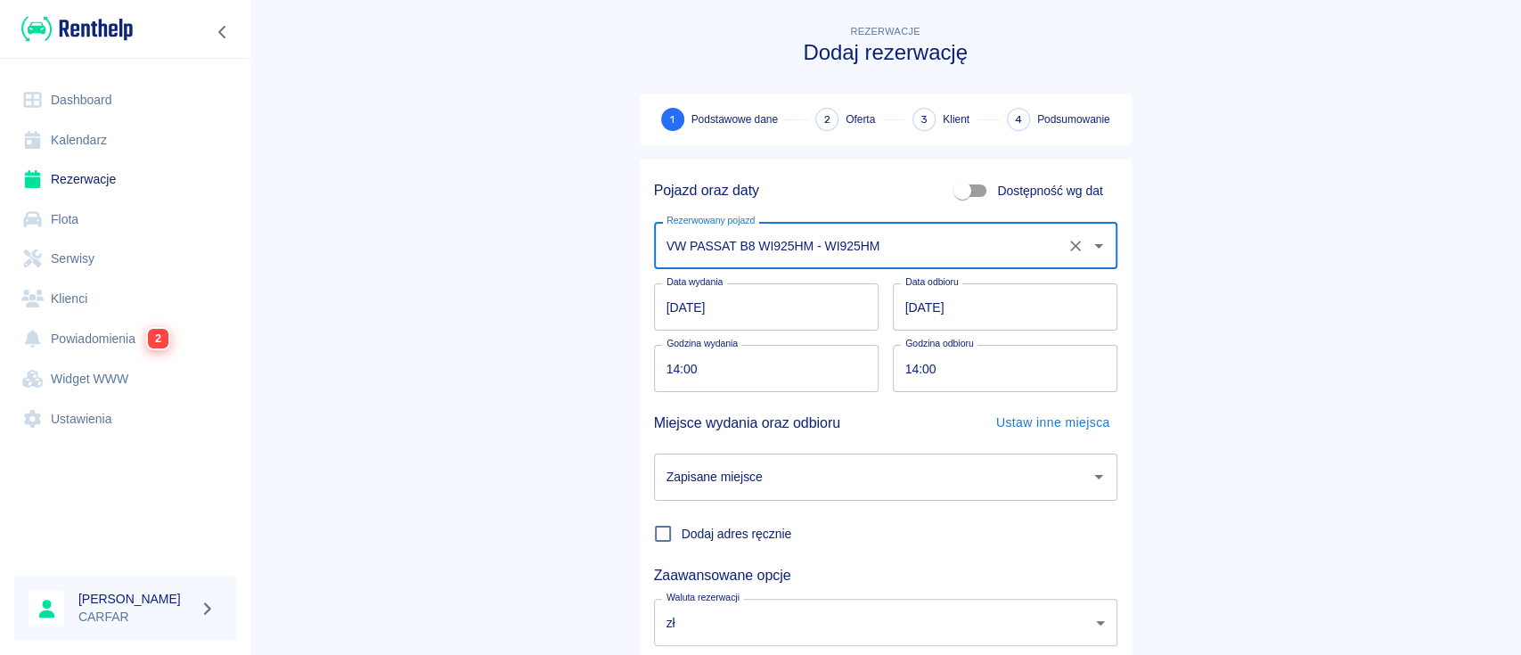
type input "VW PASSAT B8 WI925HM - WI925HM"
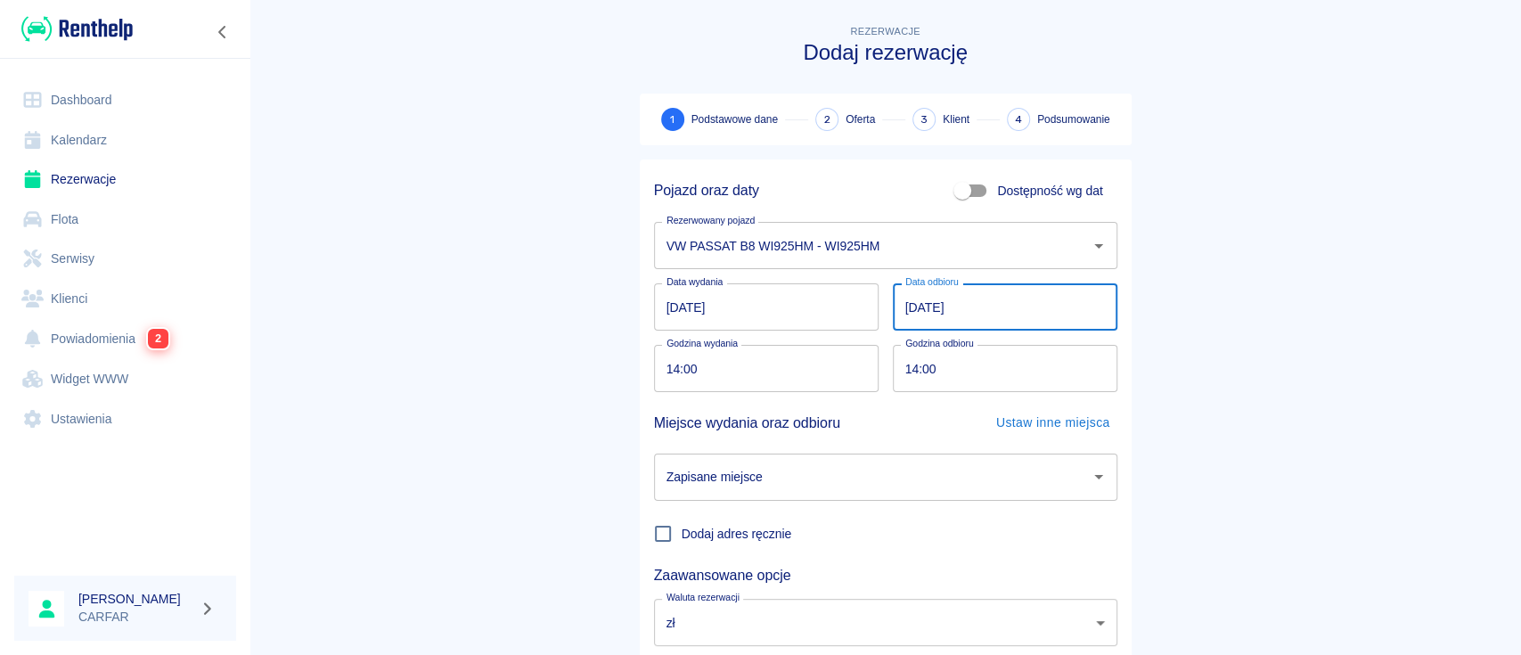
click at [912, 313] on input "[DATE]" at bounding box center [1005, 306] width 225 height 47
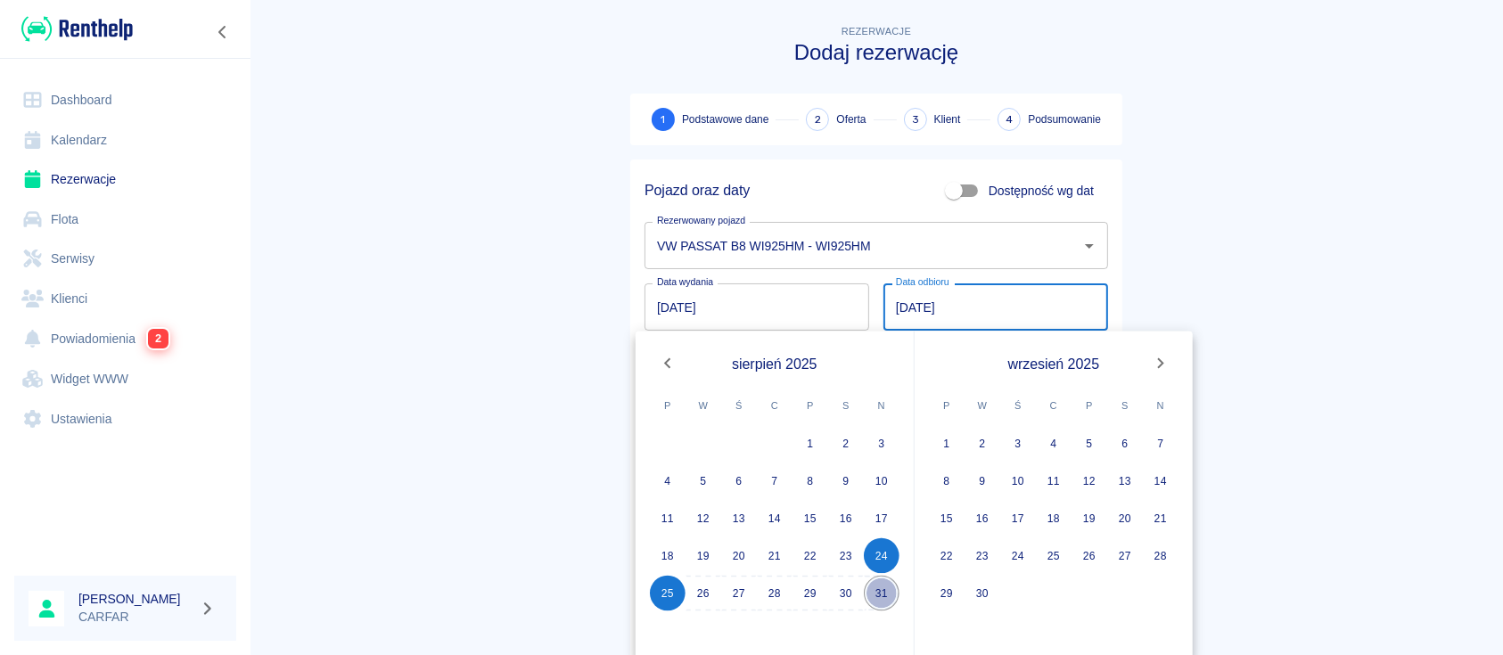
click at [889, 597] on button "31" at bounding box center [882, 594] width 36 height 36
type input "[DATE]"
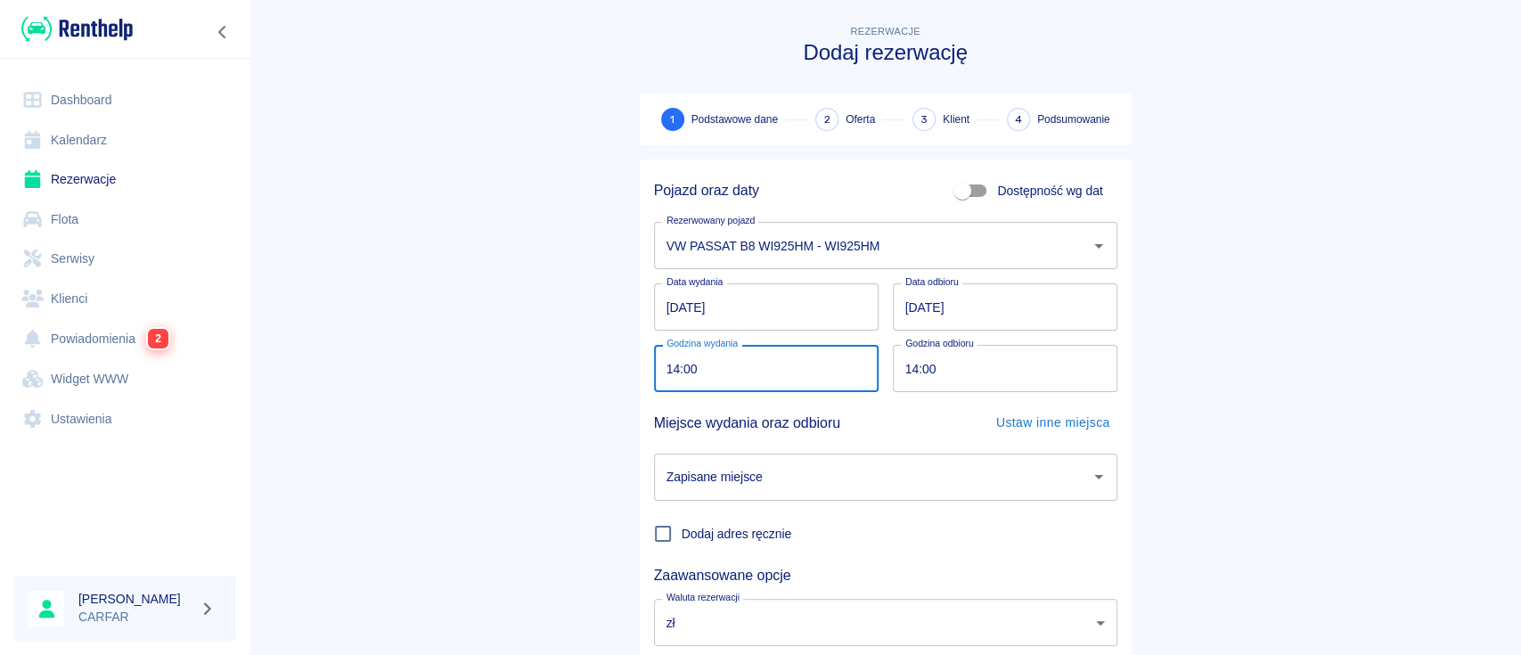
drag, startPoint x: 753, startPoint y: 367, endPoint x: 542, endPoint y: 384, distance: 211.9
click at [542, 384] on main "Rezerwacje Dodaj rezerwację 1 Podstawowe dane 2 Oferta 3 Klient 4 Podsumowanie …" at bounding box center [886, 371] width 1272 height 700
drag, startPoint x: 708, startPoint y: 380, endPoint x: 647, endPoint y: 374, distance: 60.8
click at [654, 374] on input "14:00" at bounding box center [760, 368] width 212 height 47
type input "13:30"
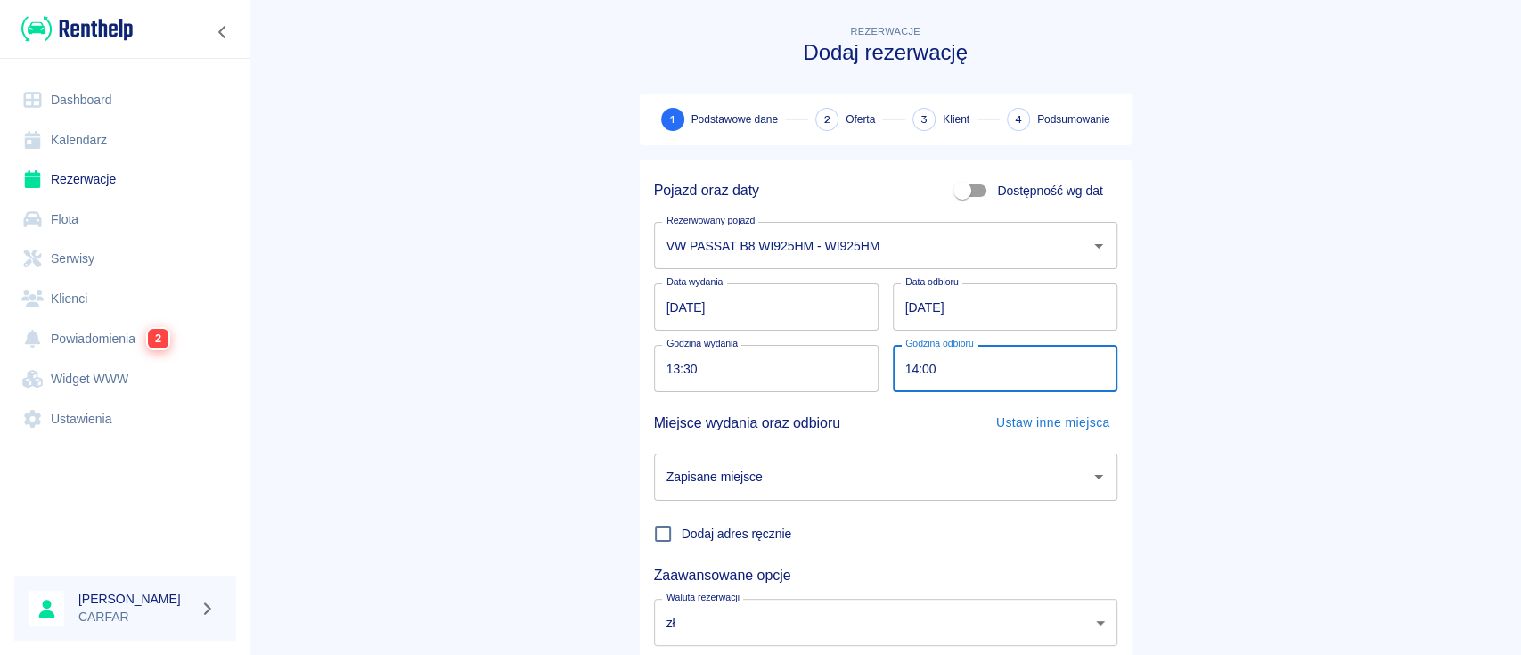
drag, startPoint x: 893, startPoint y: 374, endPoint x: 878, endPoint y: 374, distance: 15.1
click at [879, 374] on div "Godzina odbioru 14:00 Godzina odbioru" at bounding box center [998, 361] width 239 height 61
drag, startPoint x: 938, startPoint y: 369, endPoint x: 872, endPoint y: 373, distance: 66.1
click at [879, 373] on div "Godzina odbioru 14:00 Godzina odbioru" at bounding box center [998, 361] width 239 height 61
type input "14:00"
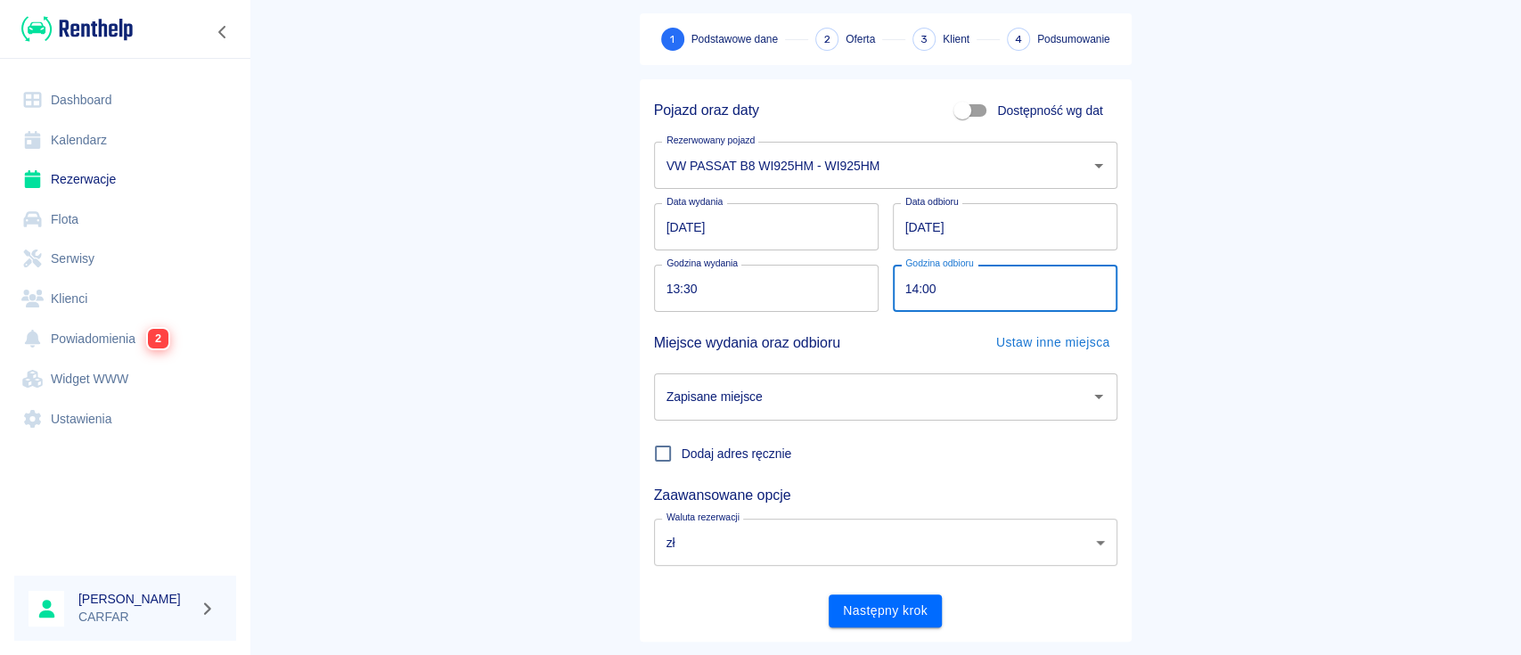
scroll to position [118, 0]
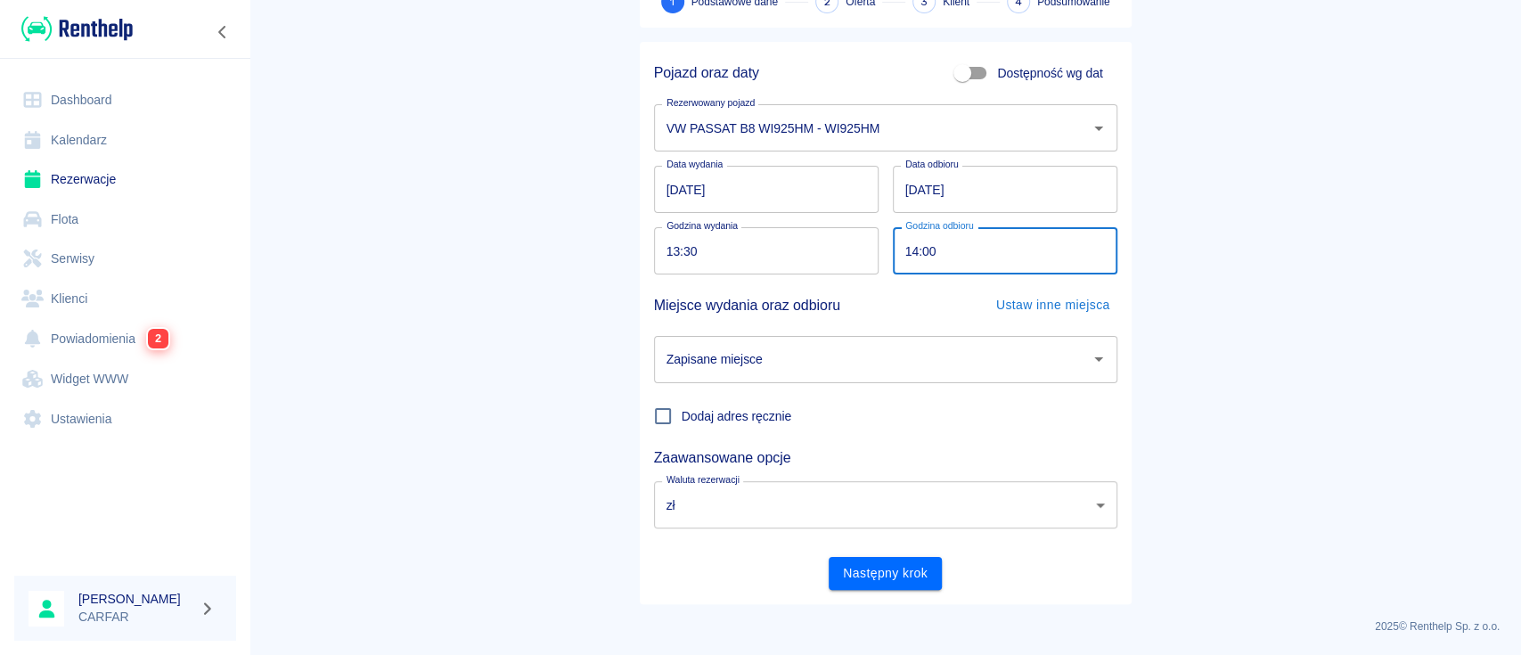
click at [825, 364] on input "Zapisane miejsce" at bounding box center [872, 359] width 421 height 31
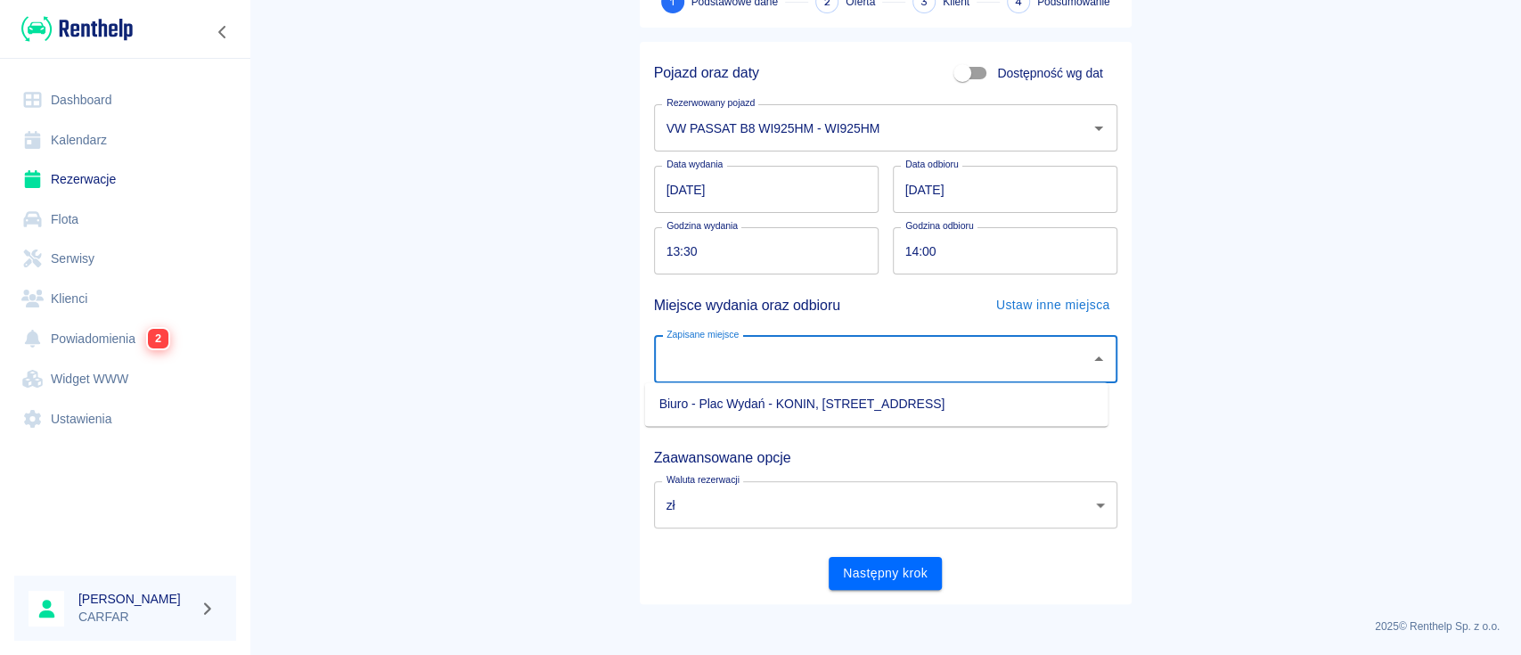
click at [798, 408] on li "Biuro - Plac Wydań - KONIN, [STREET_ADDRESS]" at bounding box center [876, 403] width 463 height 29
type input "Biuro - Plac Wydań - KONIN, [STREET_ADDRESS]"
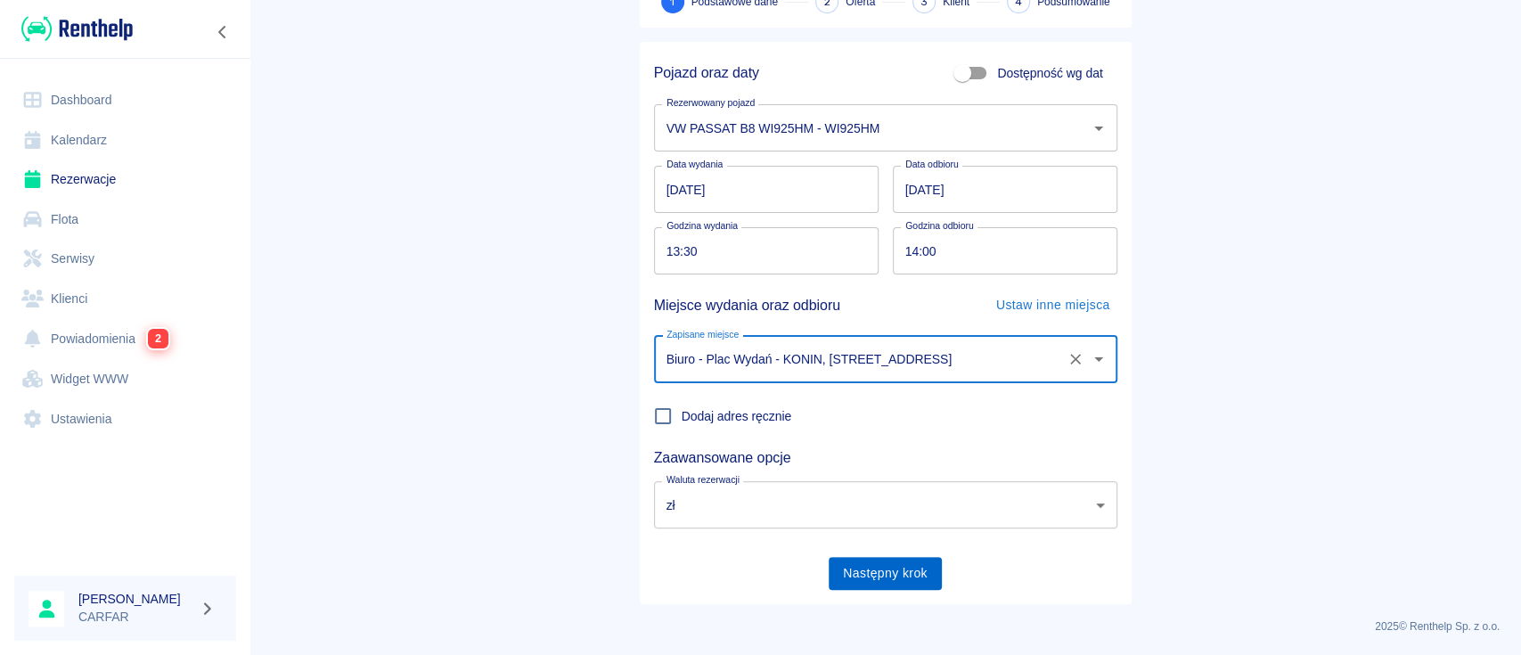
click at [881, 570] on button "Następny krok" at bounding box center [885, 573] width 113 height 33
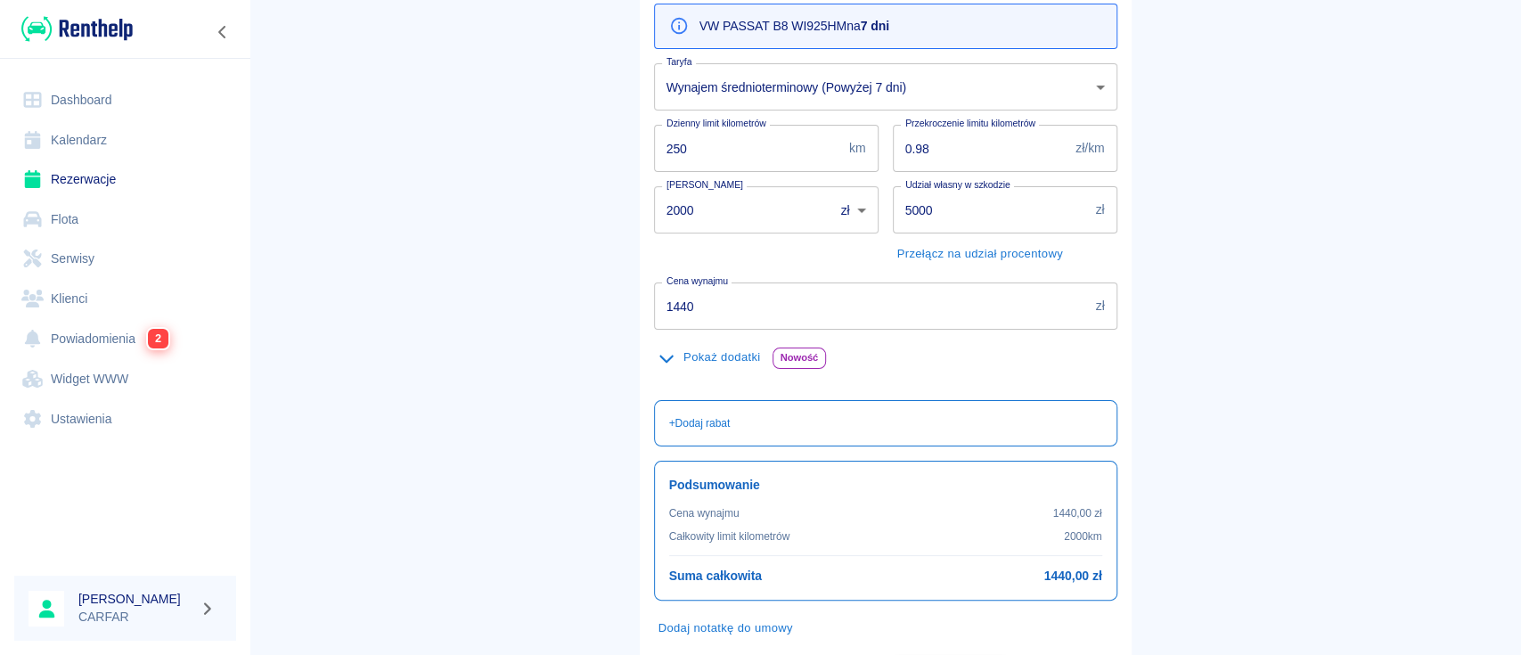
scroll to position [237, 0]
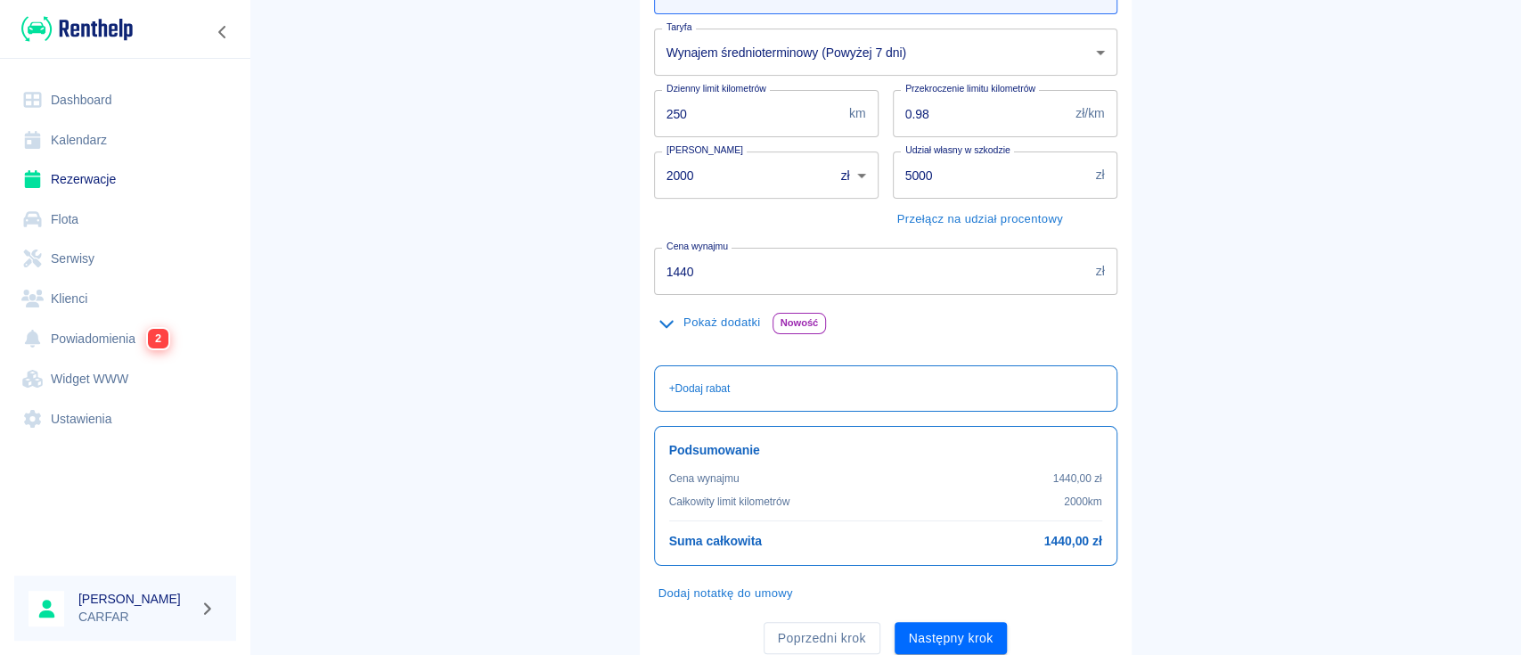
drag, startPoint x: 739, startPoint y: 277, endPoint x: 547, endPoint y: 332, distance: 199.4
click at [548, 332] on main "Rezerwacje Dodaj rezerwację Podstawowe dane 2 Oferta 3 Klient 4 Podsumowanie Of…" at bounding box center [886, 226] width 1272 height 884
click at [706, 317] on button "Pokaż dodatki" at bounding box center [709, 323] width 111 height 28
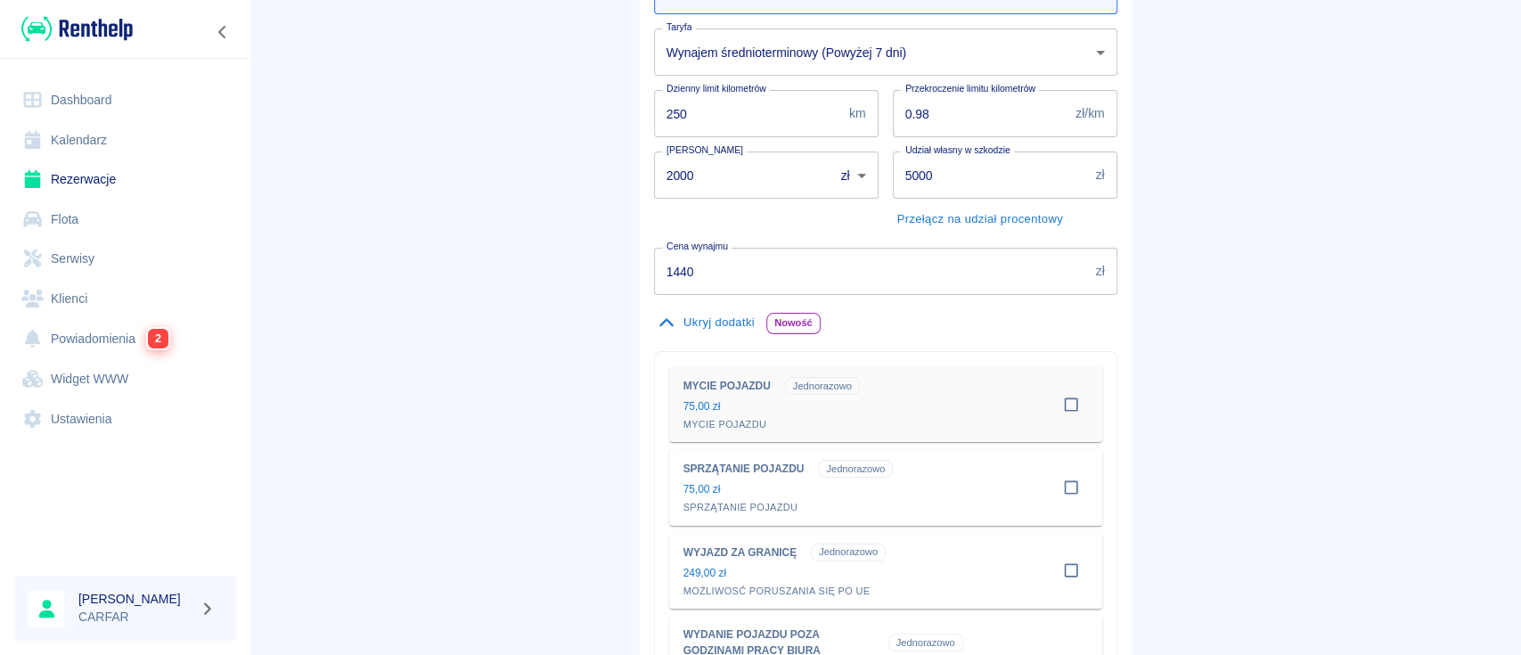
scroll to position [713, 0]
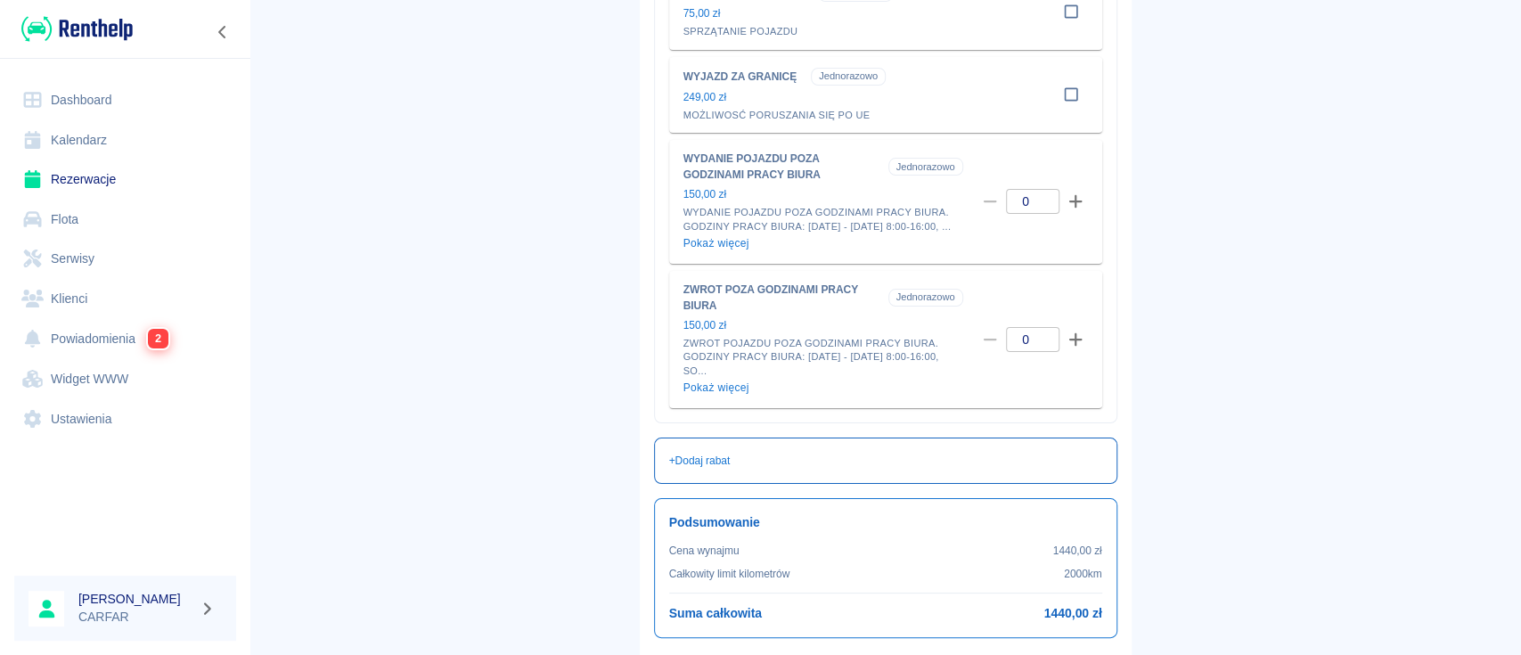
click at [724, 469] on div "+ Dodaj rabat" at bounding box center [885, 461] width 433 height 16
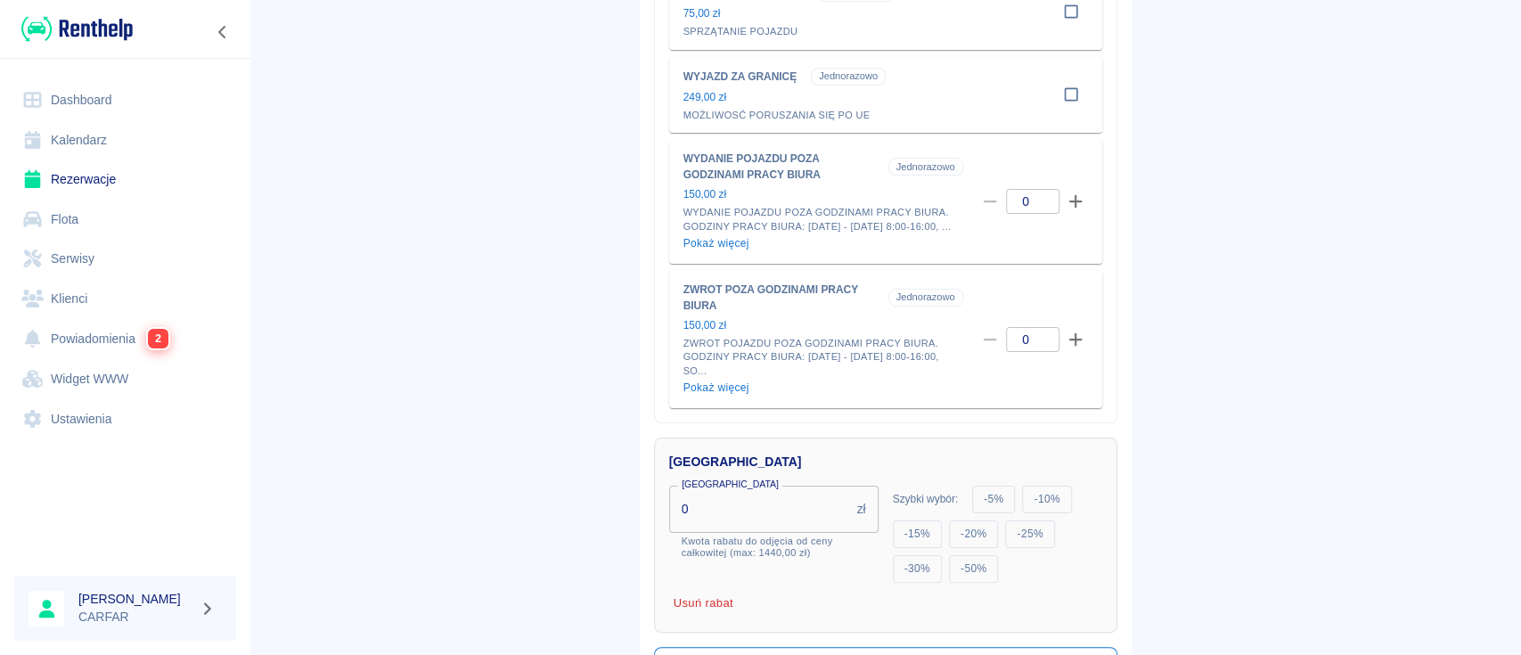
drag, startPoint x: 756, startPoint y: 513, endPoint x: 592, endPoint y: 538, distance: 165.9
click at [593, 538] on main "Rezerwacje Dodaj rezerwację Podstawowe dane 2 Oferta 3 Klient 4 Podsumowanie Of…" at bounding box center [886, 98] width 1272 height 1581
type input "390"
click at [585, 390] on main "Rezerwacje Dodaj rezerwację Podstawowe dane 2 Oferta 3 Klient 4 Podsumowanie Of…" at bounding box center [886, 110] width 1272 height 1604
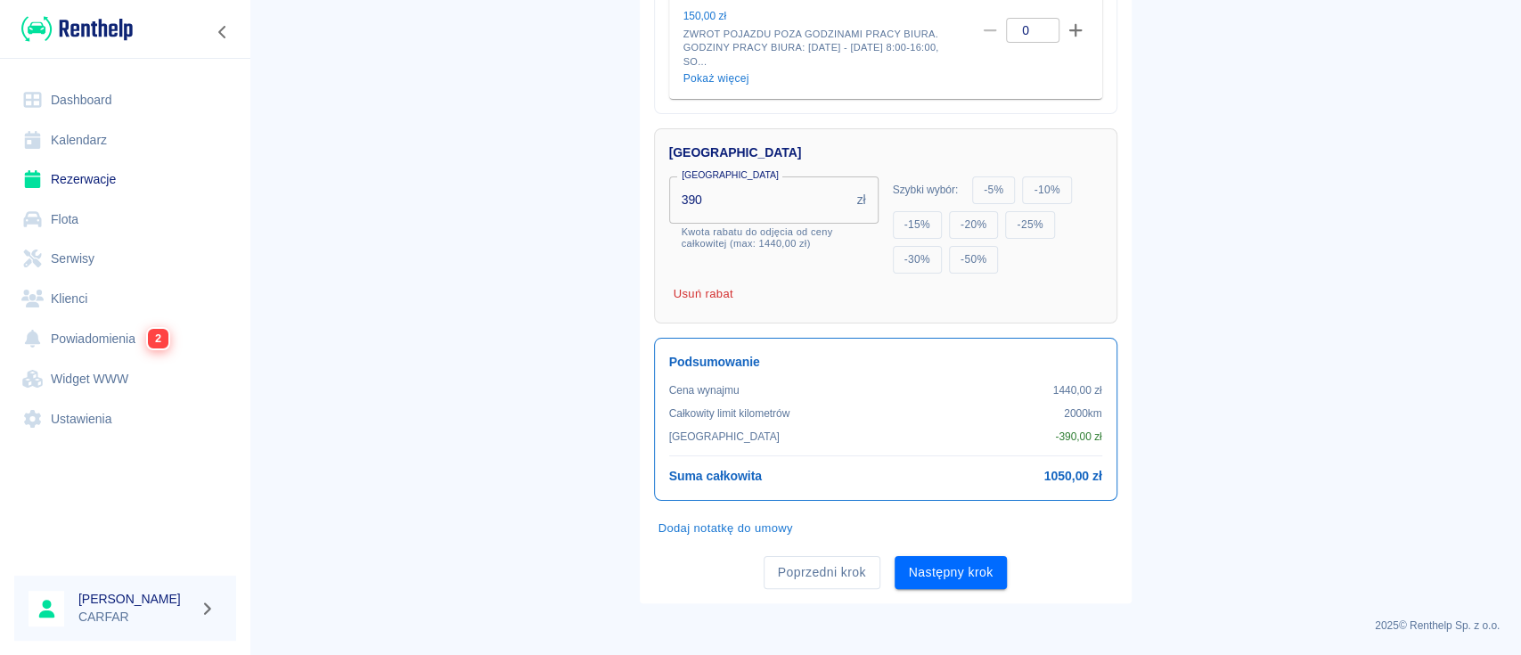
scroll to position [1034, 0]
click at [963, 572] on button "Następny krok" at bounding box center [951, 572] width 113 height 33
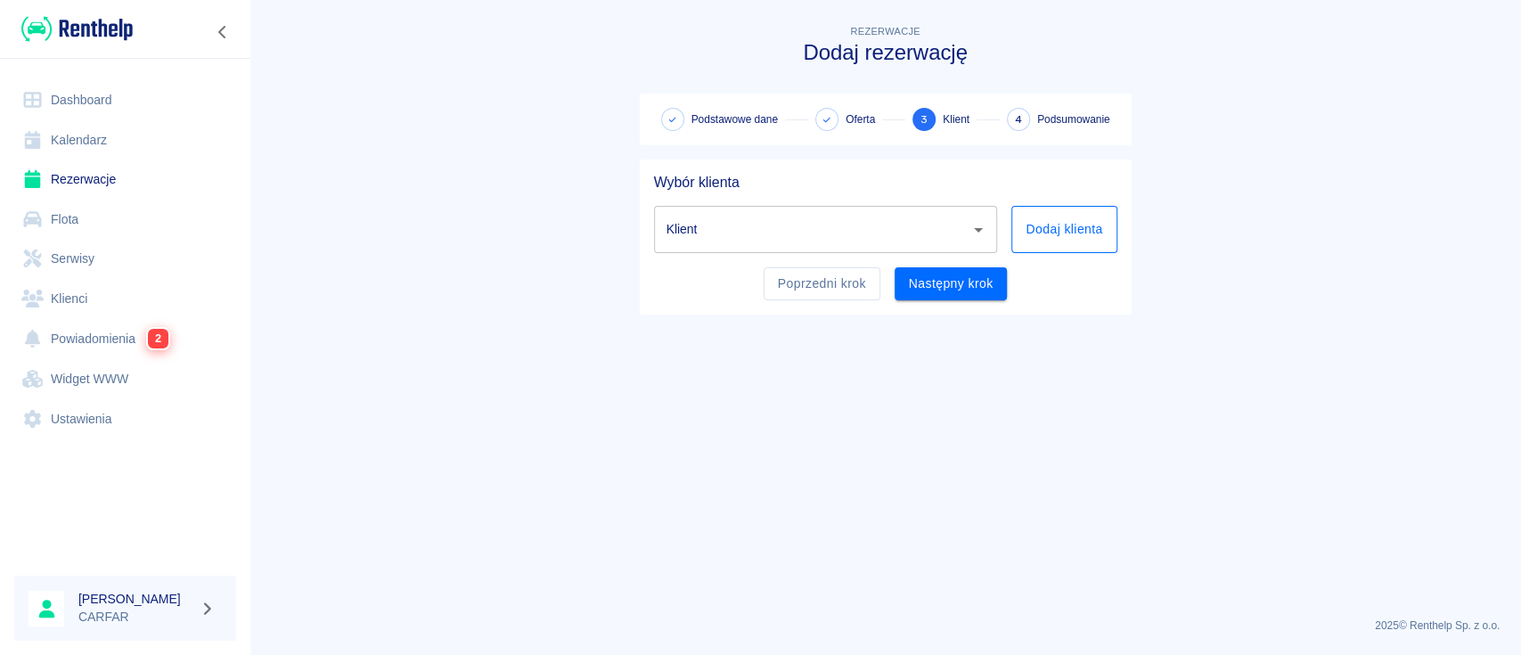
click at [1058, 232] on button "Dodaj klienta" at bounding box center [1063, 229] width 105 height 47
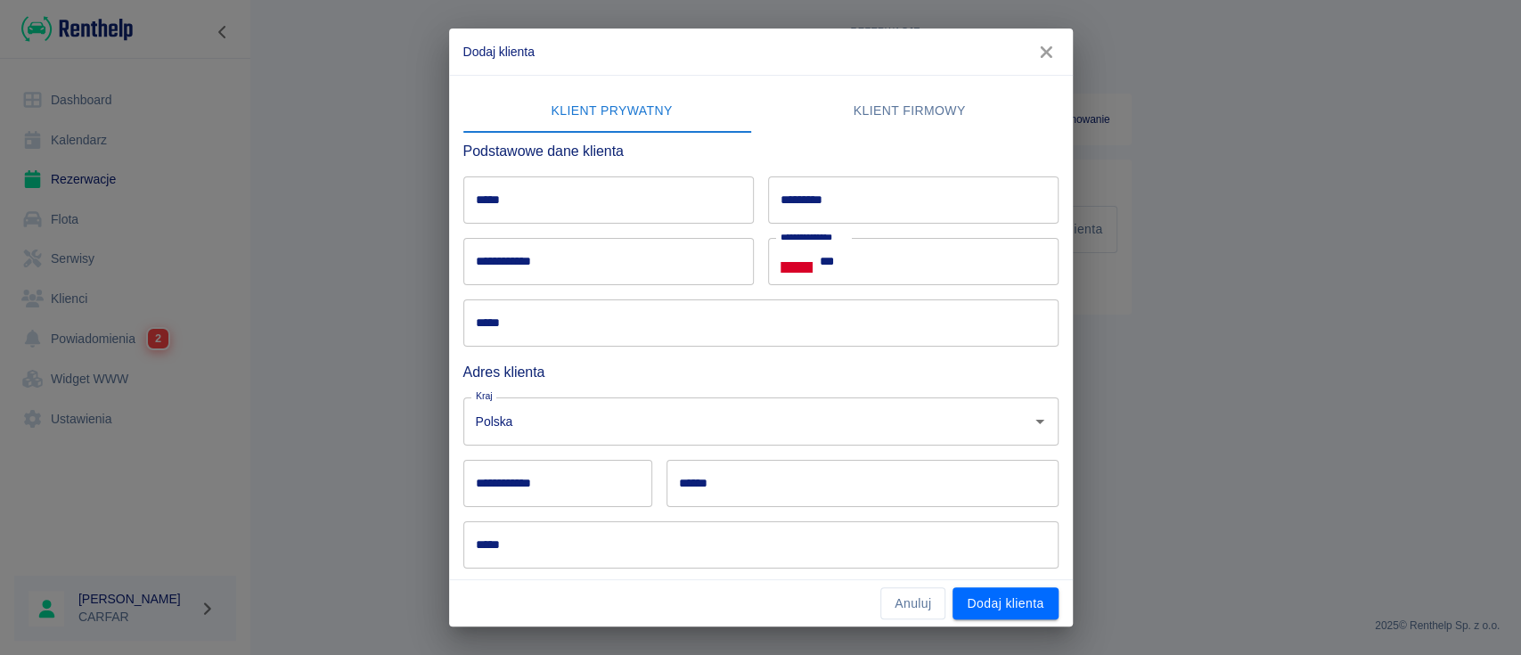
click at [649, 204] on input "*****" at bounding box center [608, 199] width 291 height 47
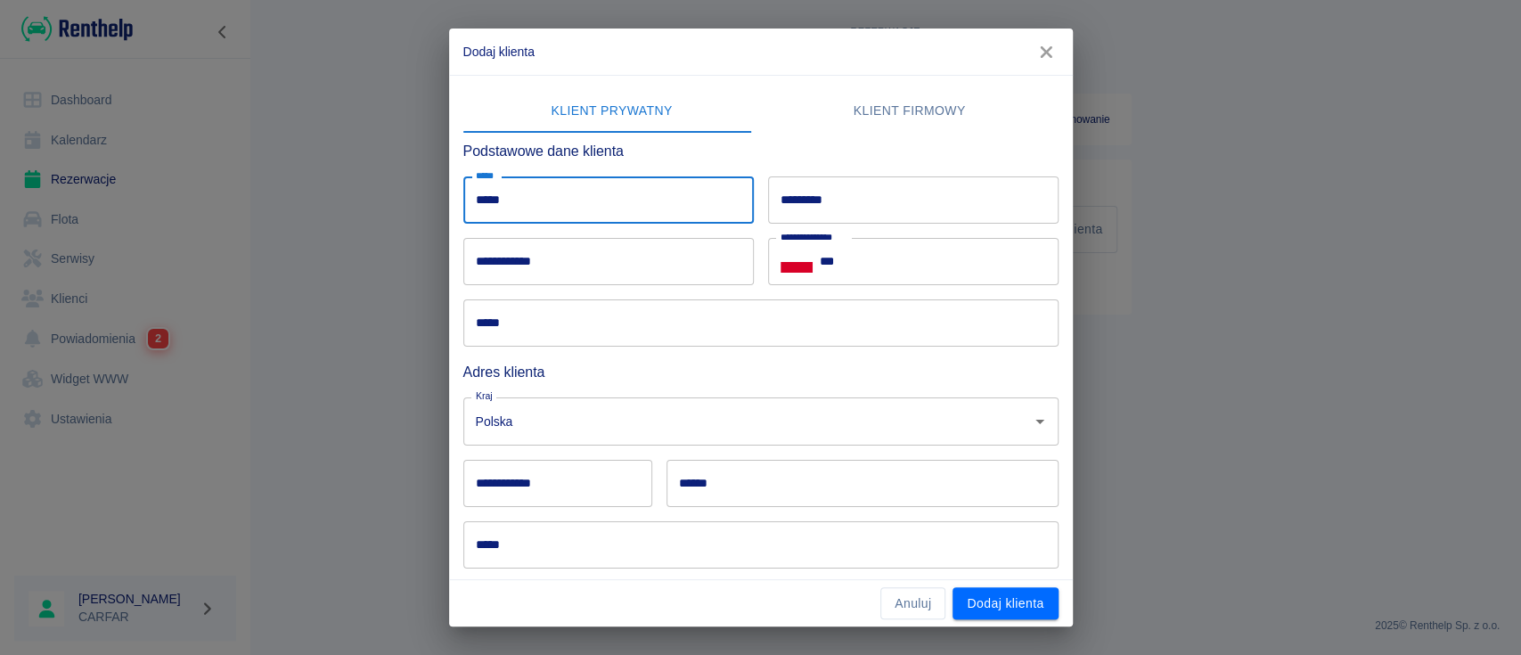
type input "*****"
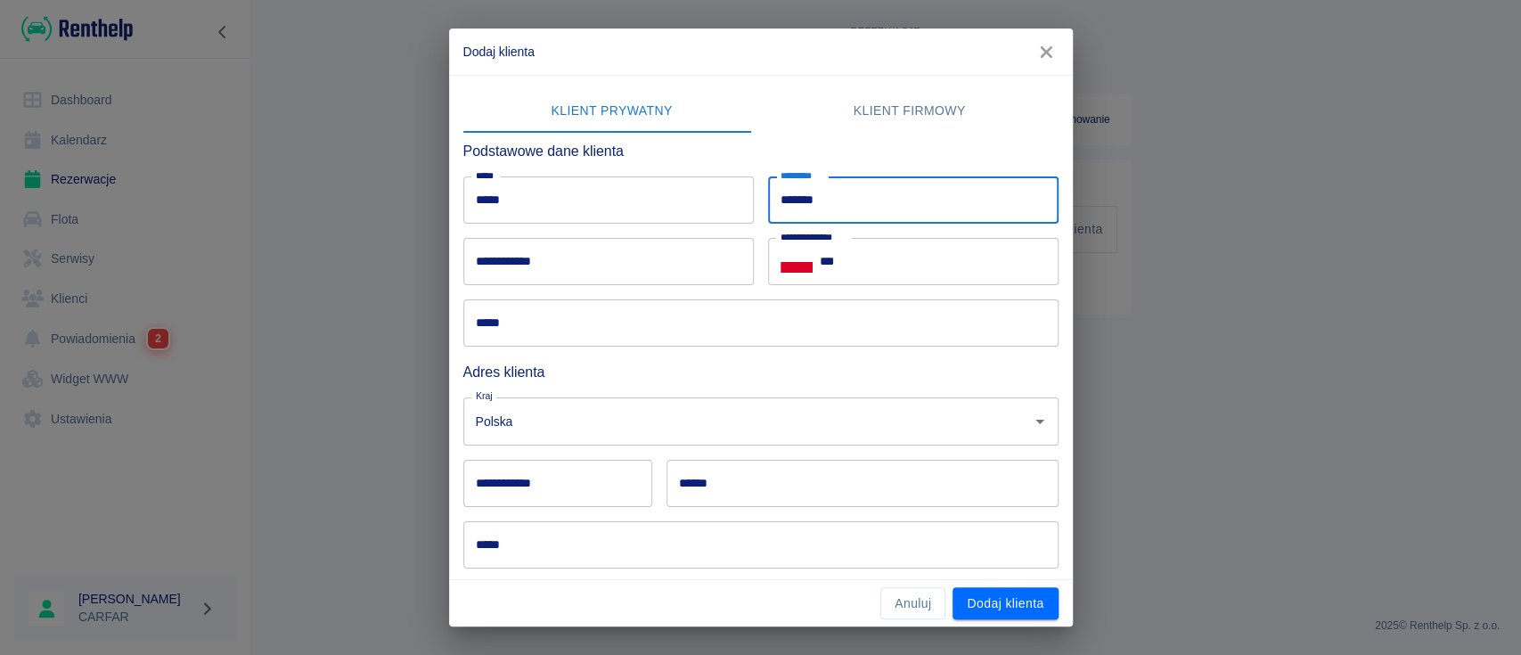
type input "*******"
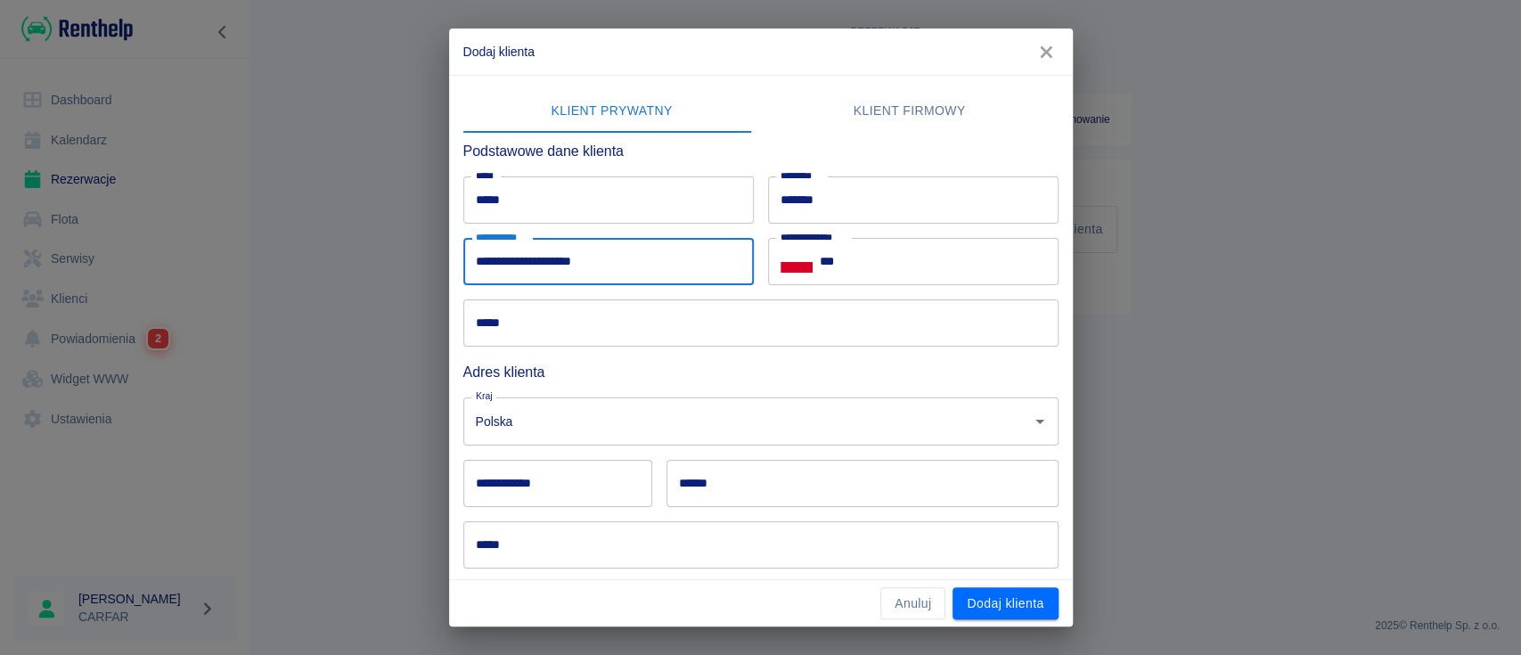
type input "**********"
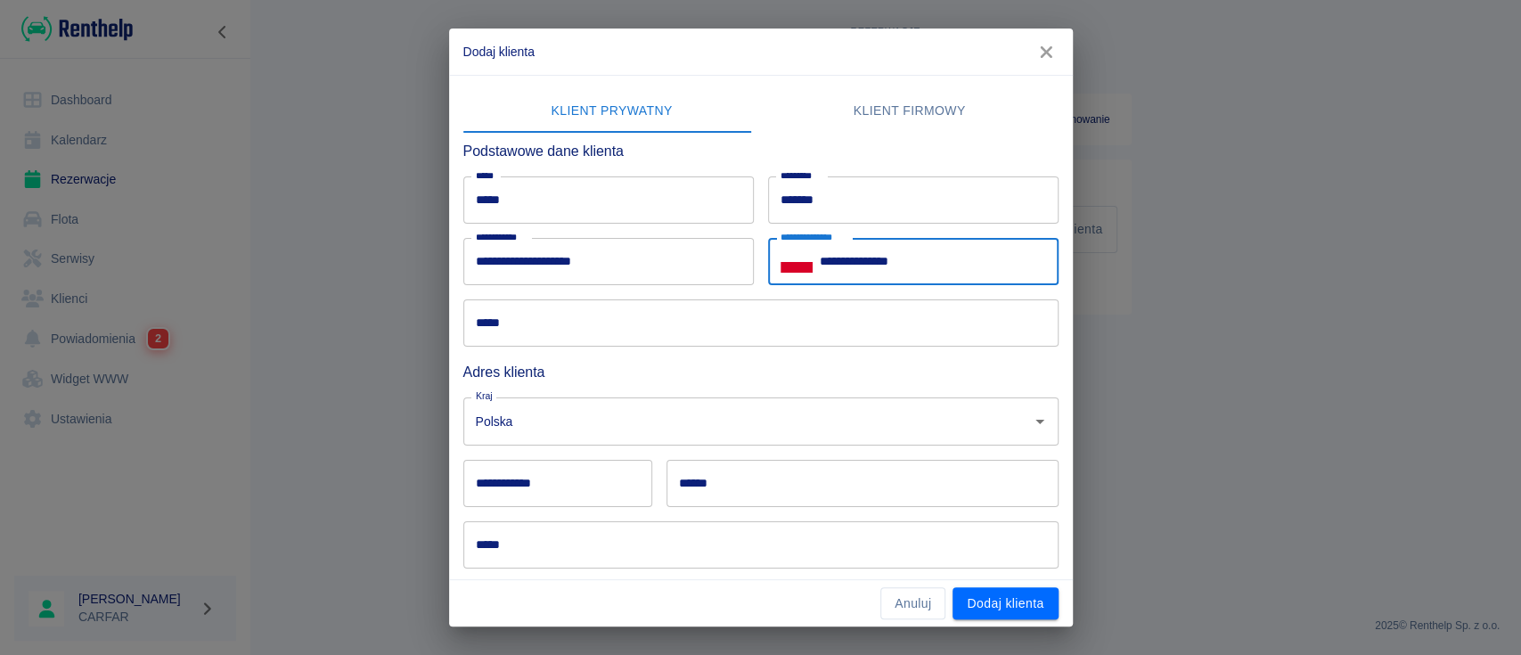
type input "**********"
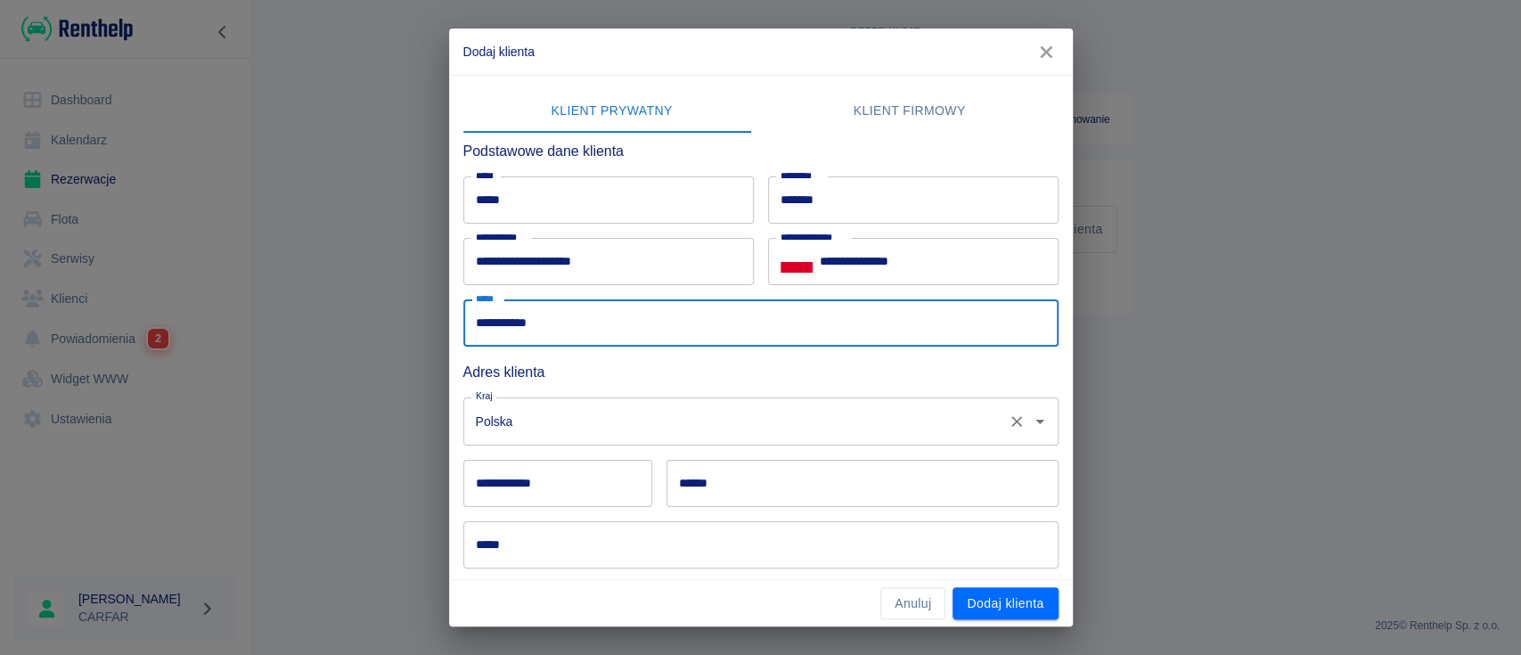
scroll to position [147, 0]
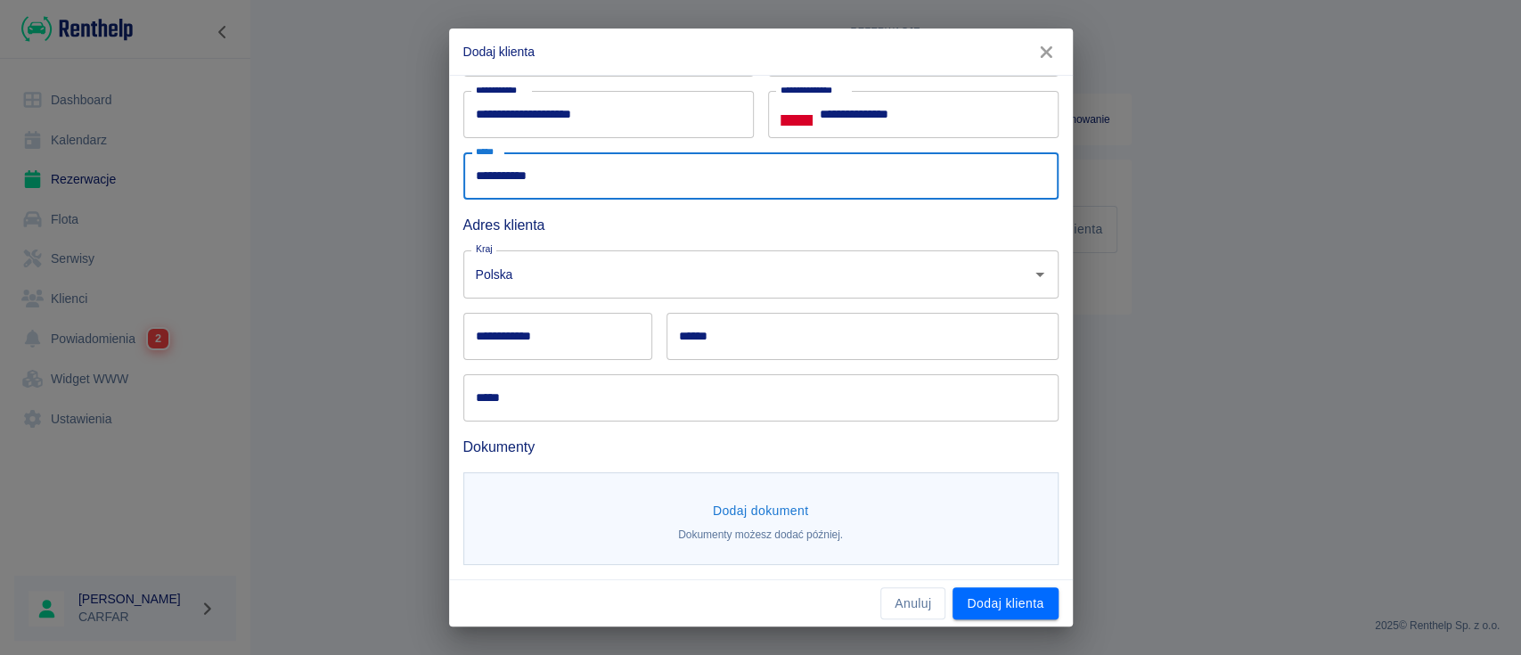
type input "**********"
click at [606, 348] on input "**********" at bounding box center [557, 336] width 189 height 47
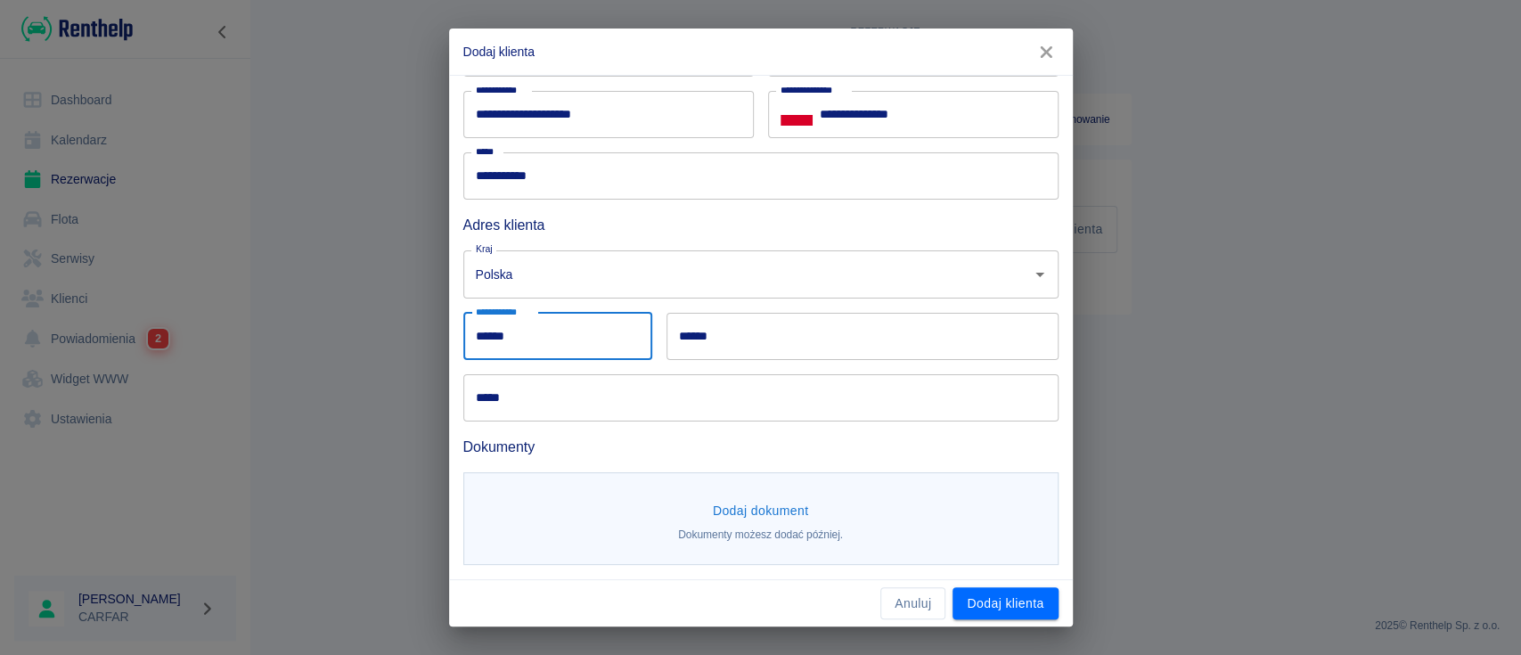
type input "******"
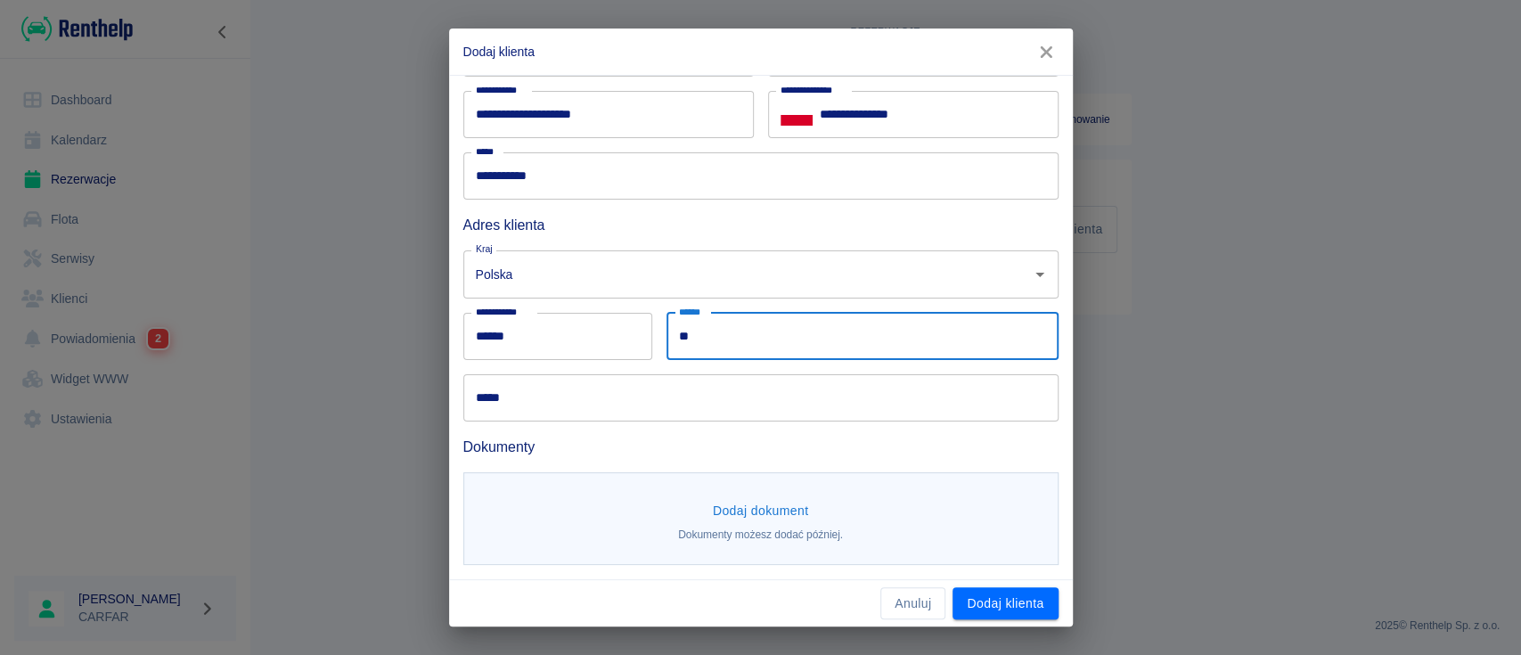
type input "*"
type input "********"
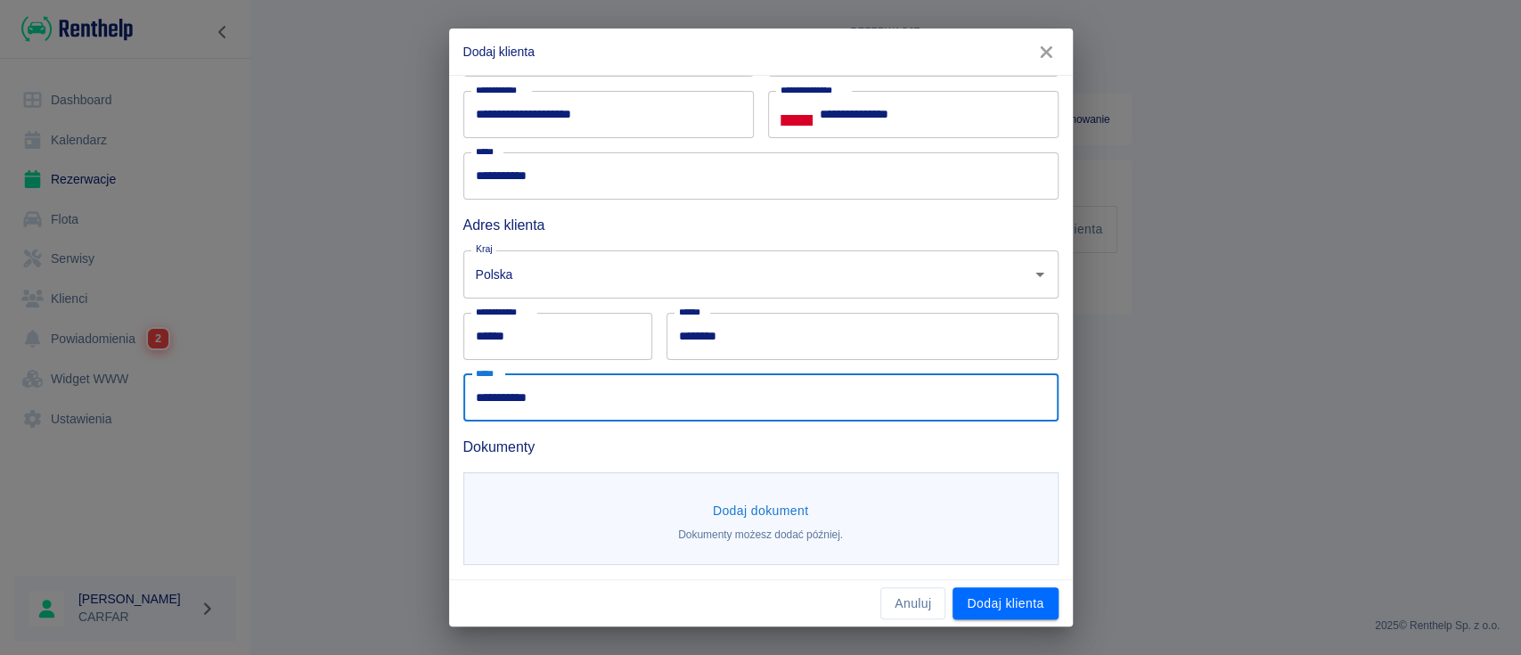
type input "**********"
click at [776, 495] on button "Dodaj dokument" at bounding box center [761, 511] width 111 height 33
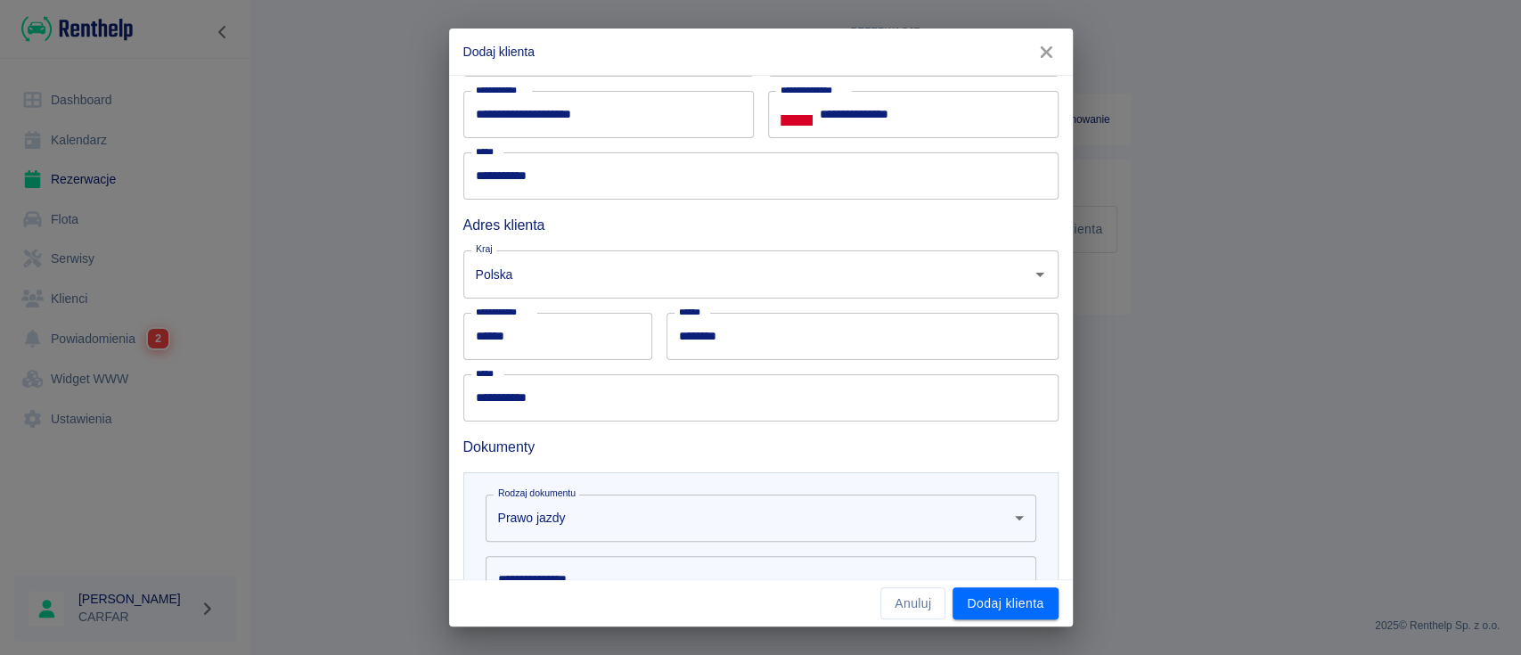
scroll to position [406, 0]
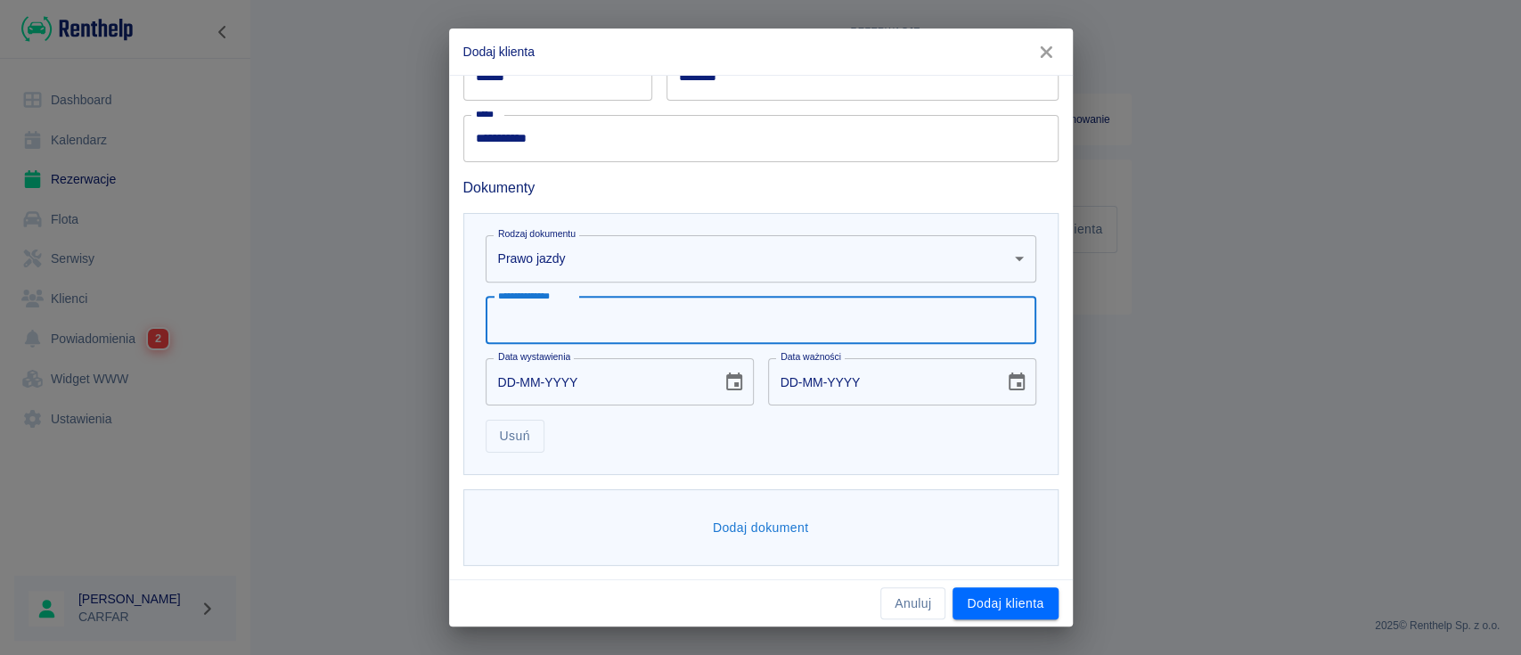
click at [696, 309] on input "**********" at bounding box center [761, 320] width 551 height 47
type input "**********"
click at [728, 389] on icon "Choose date" at bounding box center [734, 382] width 16 height 18
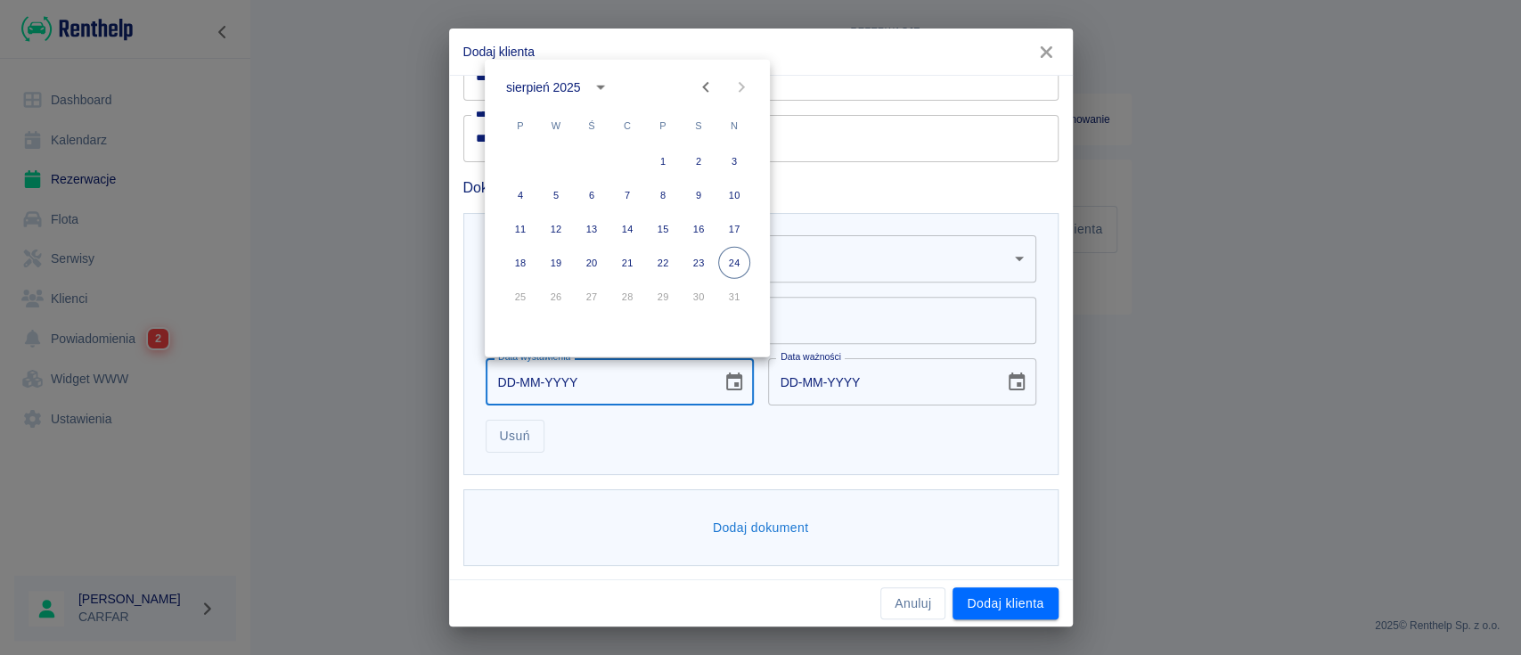
click at [569, 86] on div "sierpień 2025" at bounding box center [543, 87] width 74 height 19
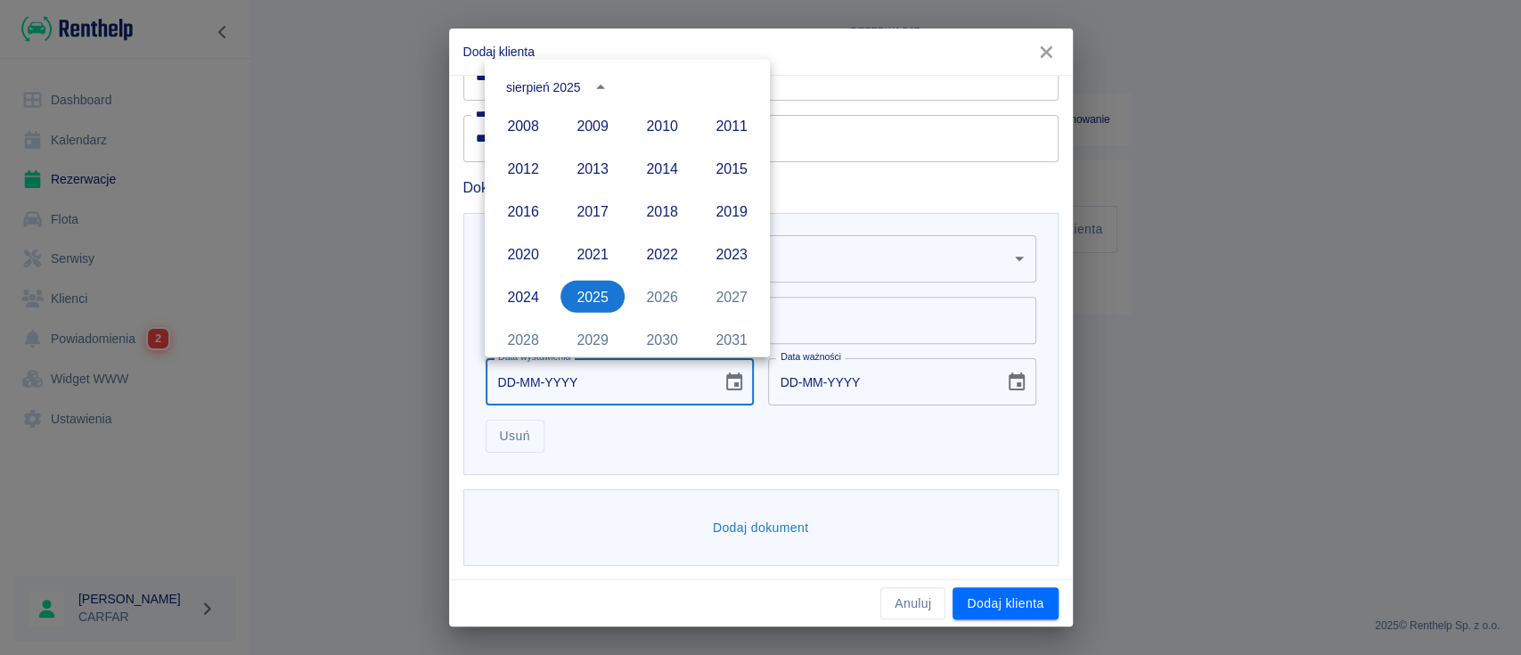
scroll to position [1104, 0]
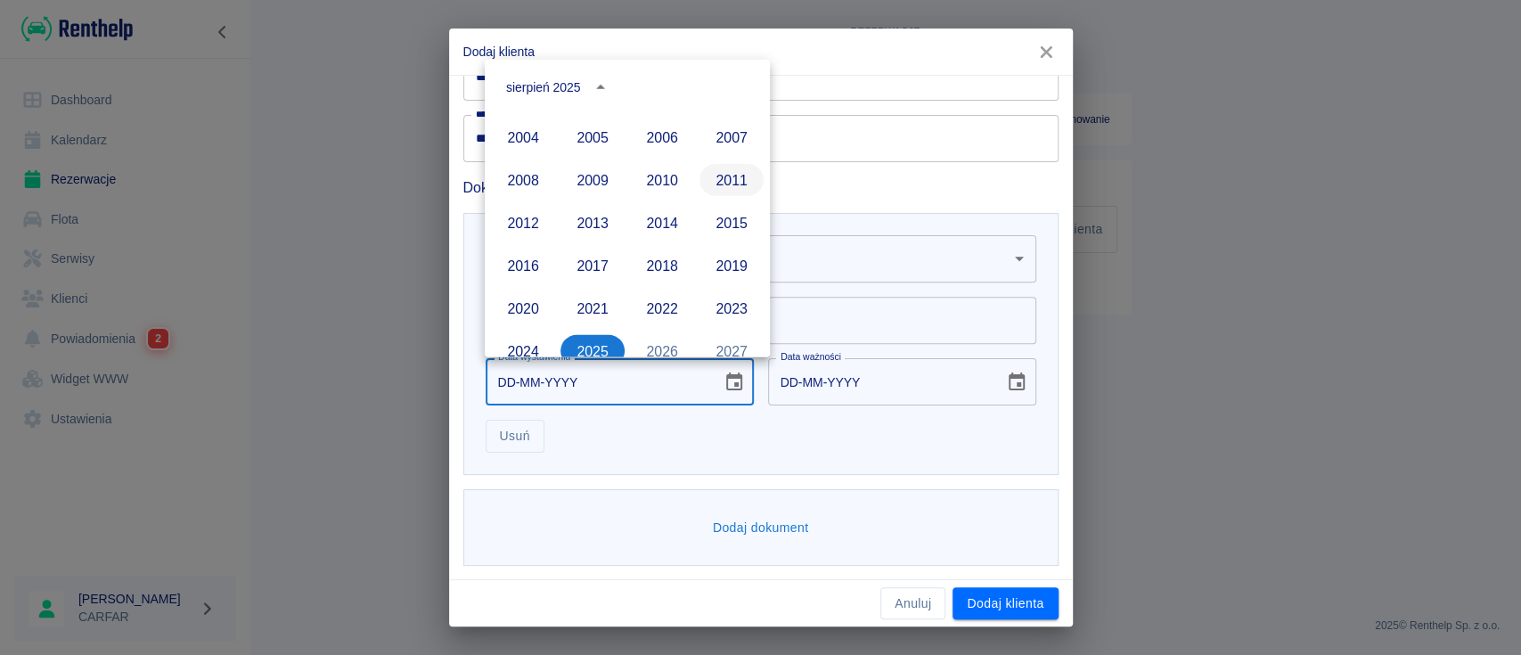
click at [718, 168] on button "2011" at bounding box center [732, 180] width 64 height 32
type input "[DATE]"
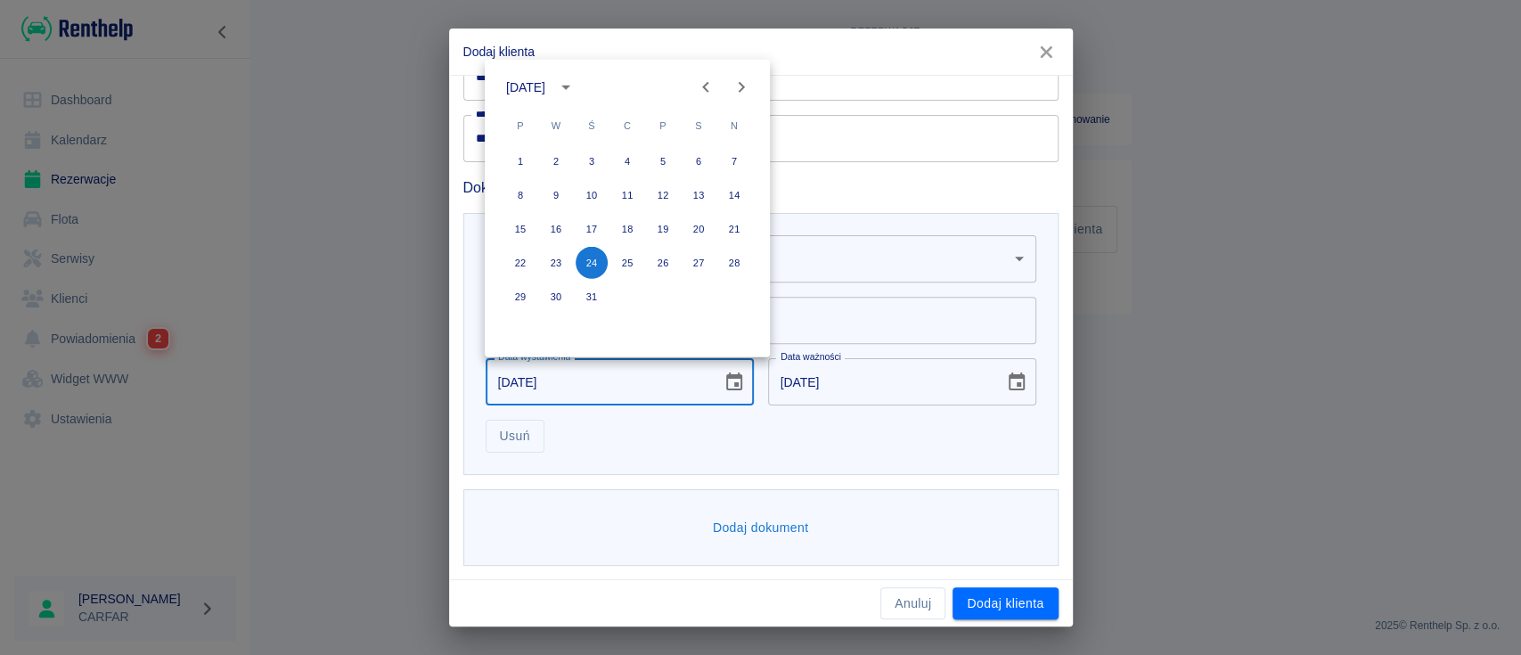
click at [749, 86] on icon "Next month" at bounding box center [741, 87] width 21 height 21
click at [591, 263] on button "21" at bounding box center [592, 263] width 32 height 32
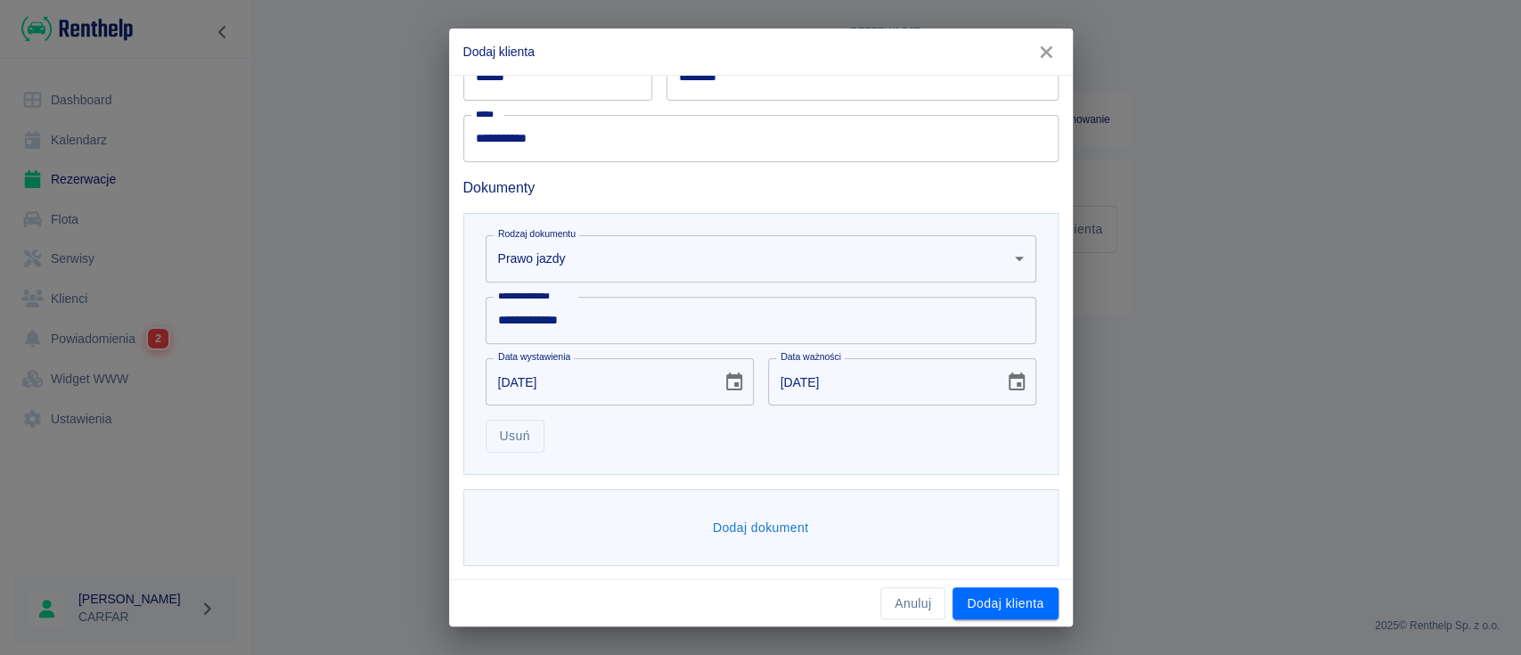
type input "[DATE]"
click at [1006, 379] on icon "Choose date, selected date is 21 gru 2021" at bounding box center [1016, 382] width 21 height 21
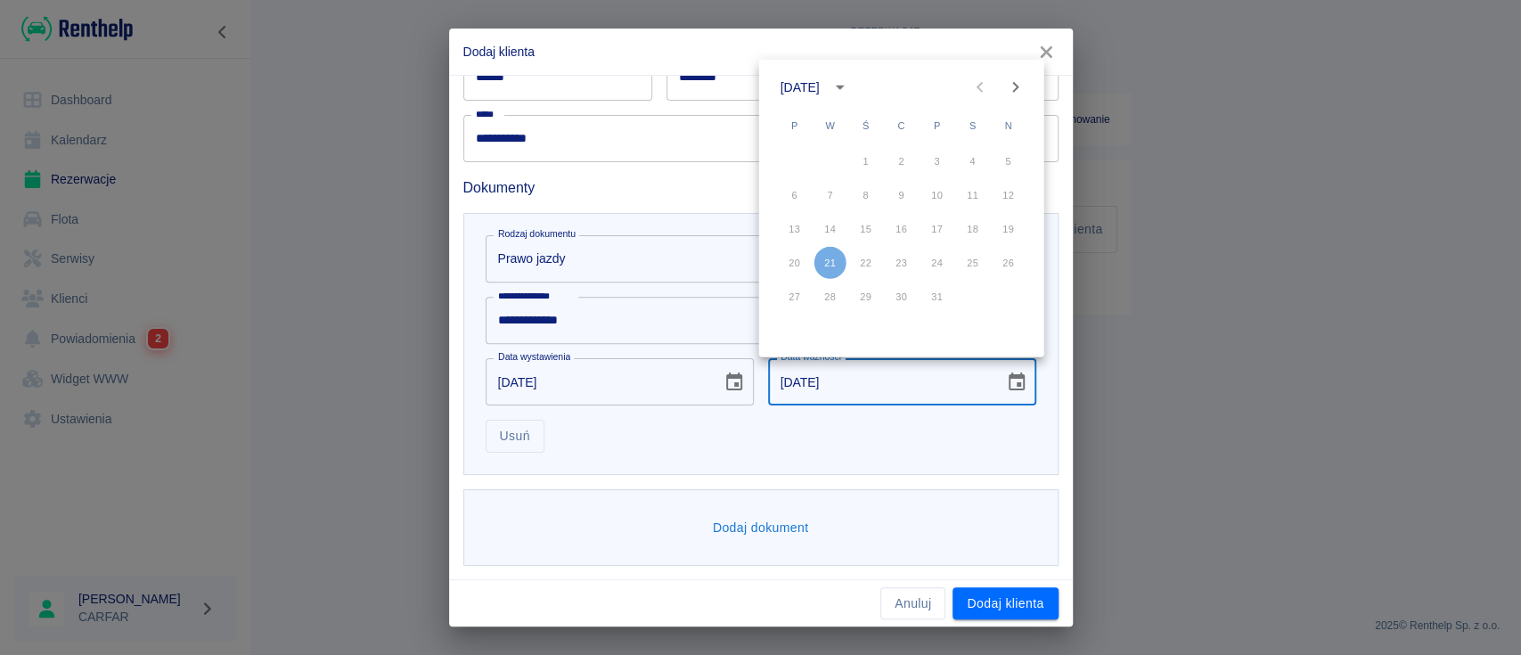
click at [820, 82] on div "[DATE]" at bounding box center [800, 87] width 39 height 19
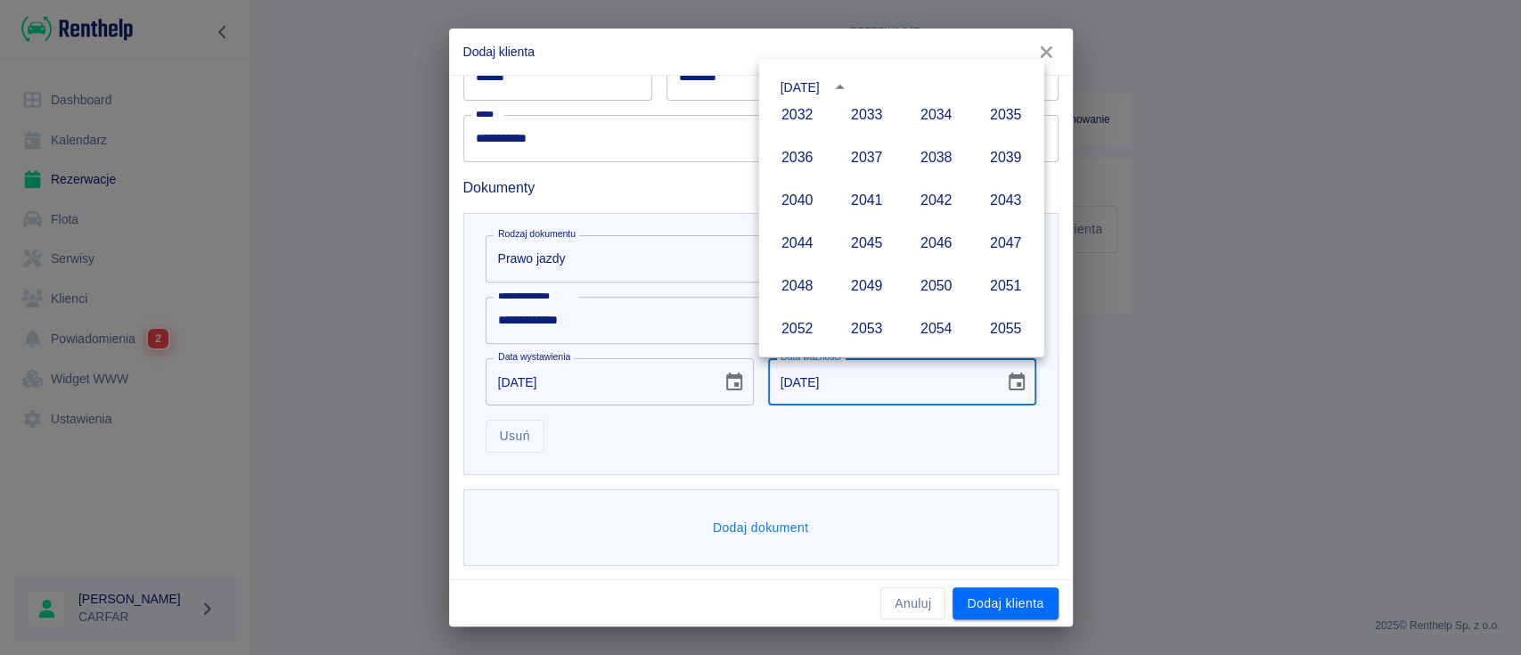
scroll to position [1889, 0]
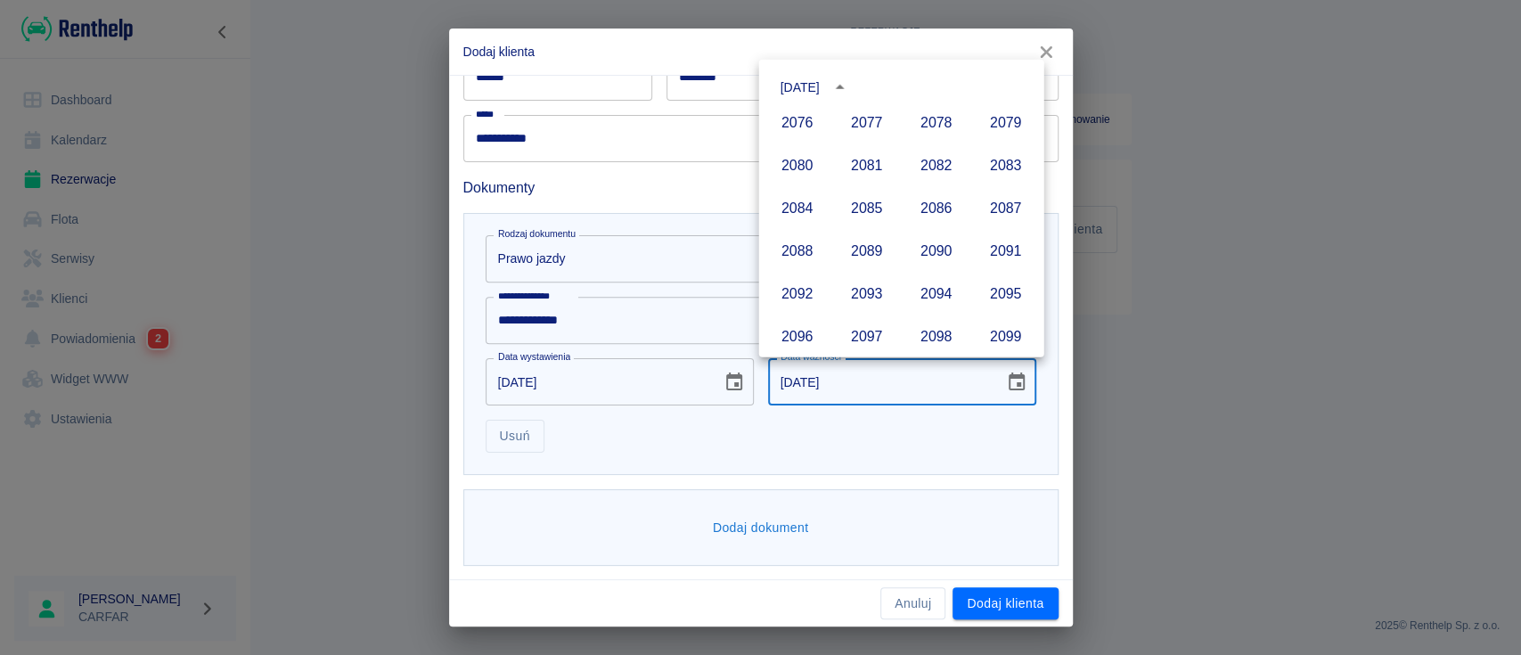
click at [928, 270] on div "2090" at bounding box center [937, 250] width 70 height 43
click at [926, 248] on button "2090" at bounding box center [937, 250] width 64 height 32
type input "[DATE]"
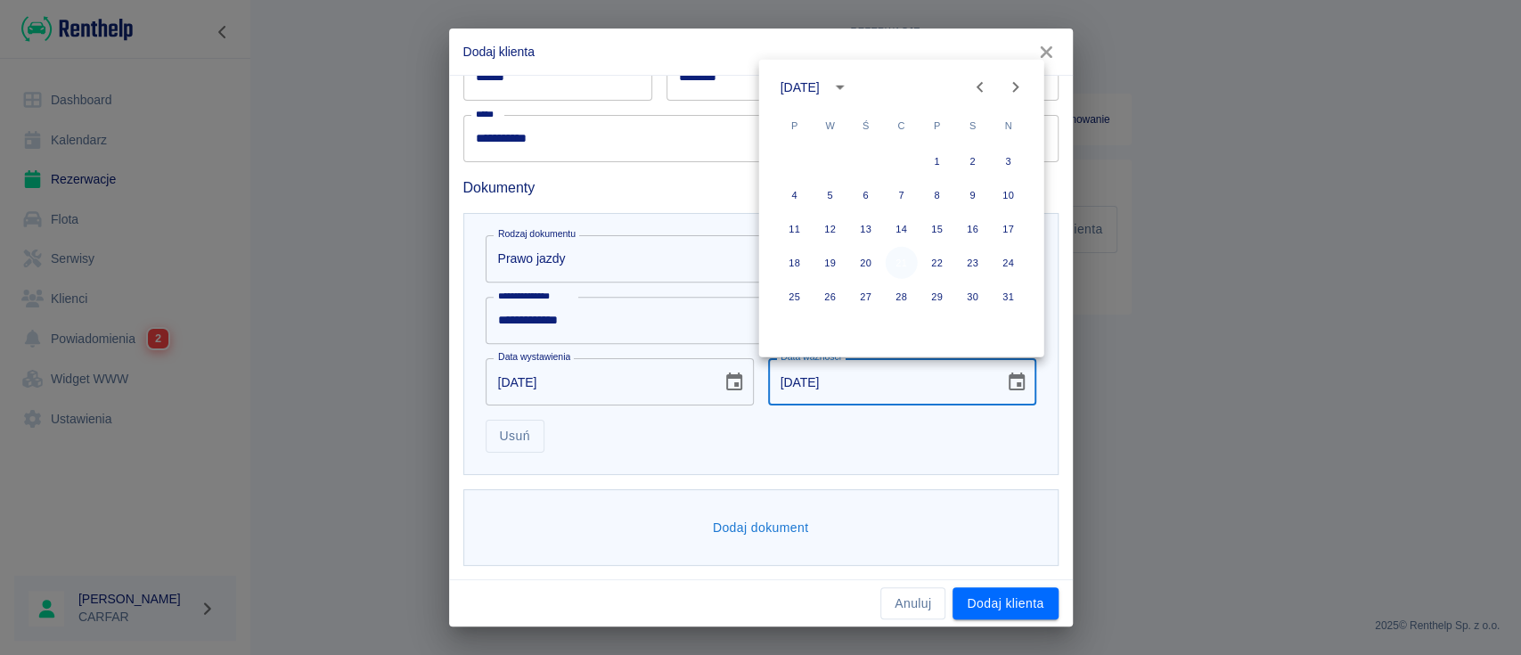
click at [902, 266] on button "21" at bounding box center [902, 263] width 32 height 32
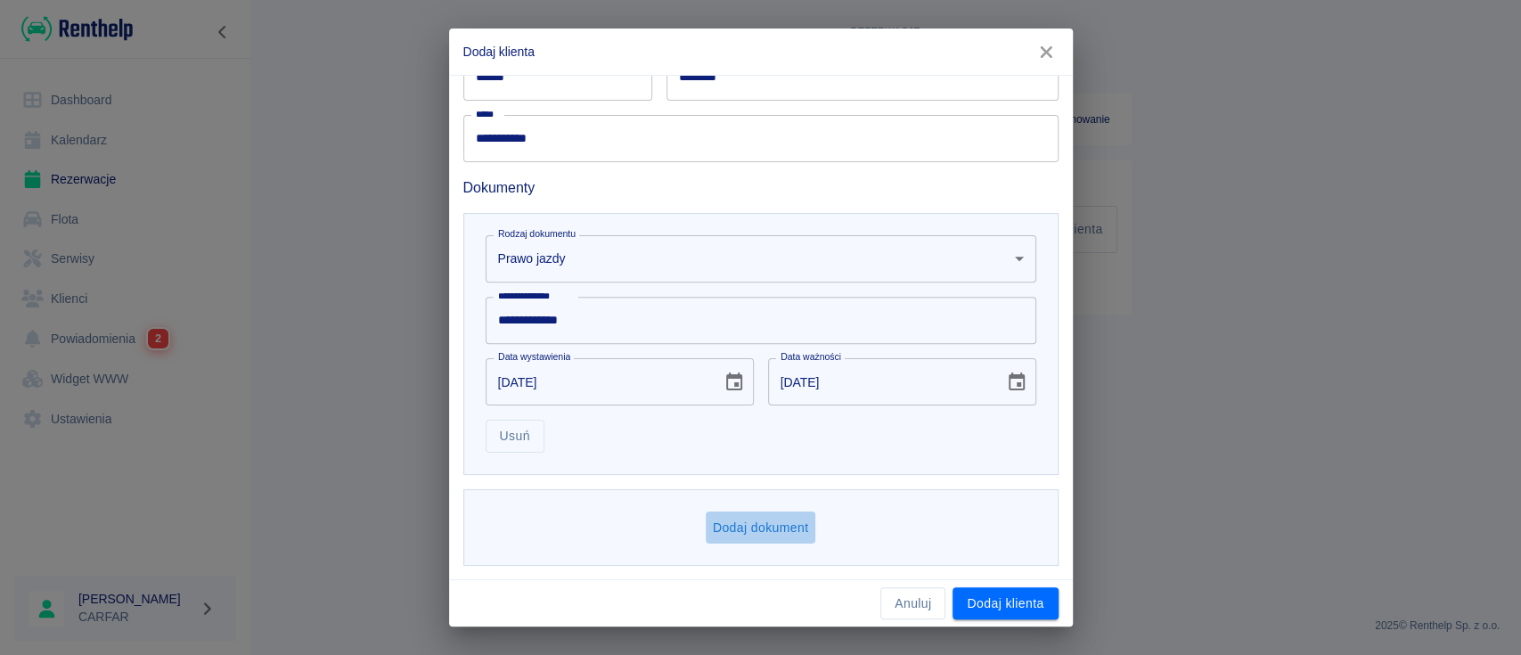
click at [741, 528] on button "Dodaj dokument" at bounding box center [761, 528] width 111 height 33
click at [735, 527] on body "**********" at bounding box center [760, 327] width 1521 height 655
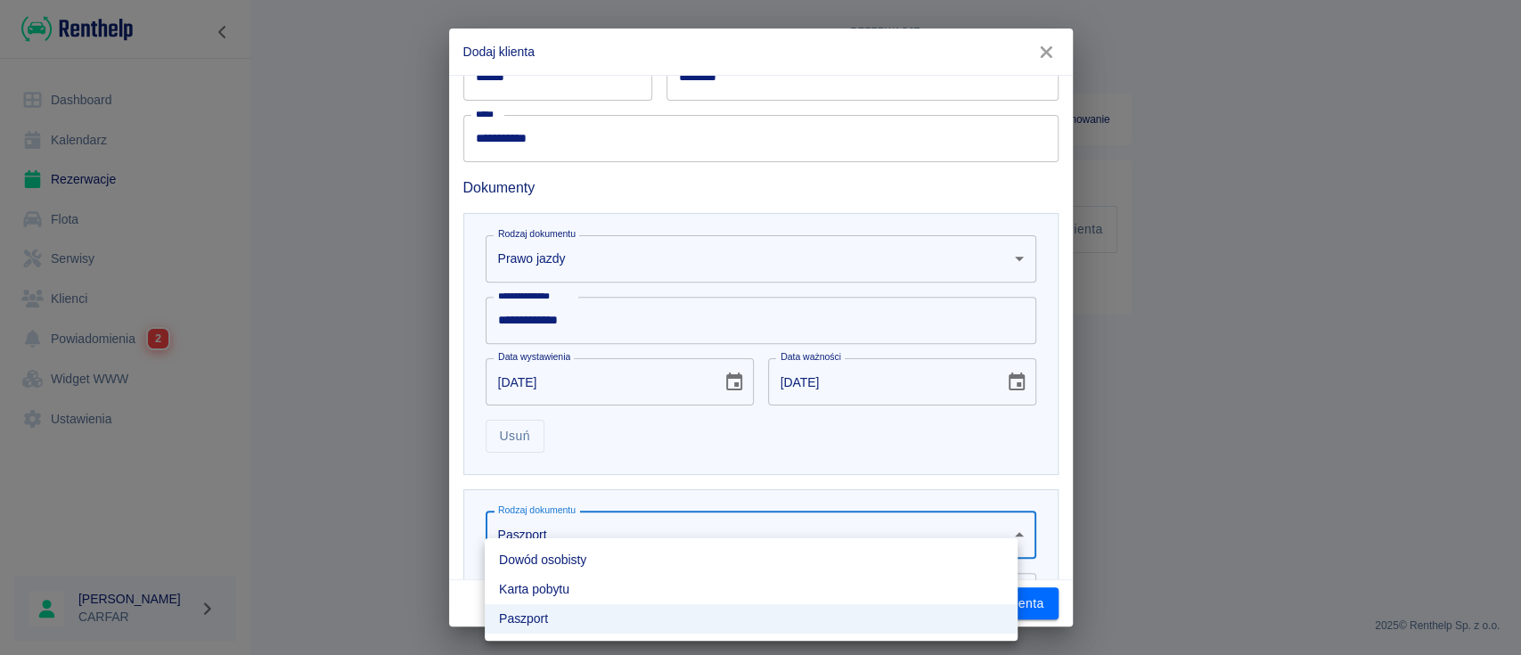
click at [615, 551] on li "Dowód osobisty" at bounding box center [751, 559] width 533 height 29
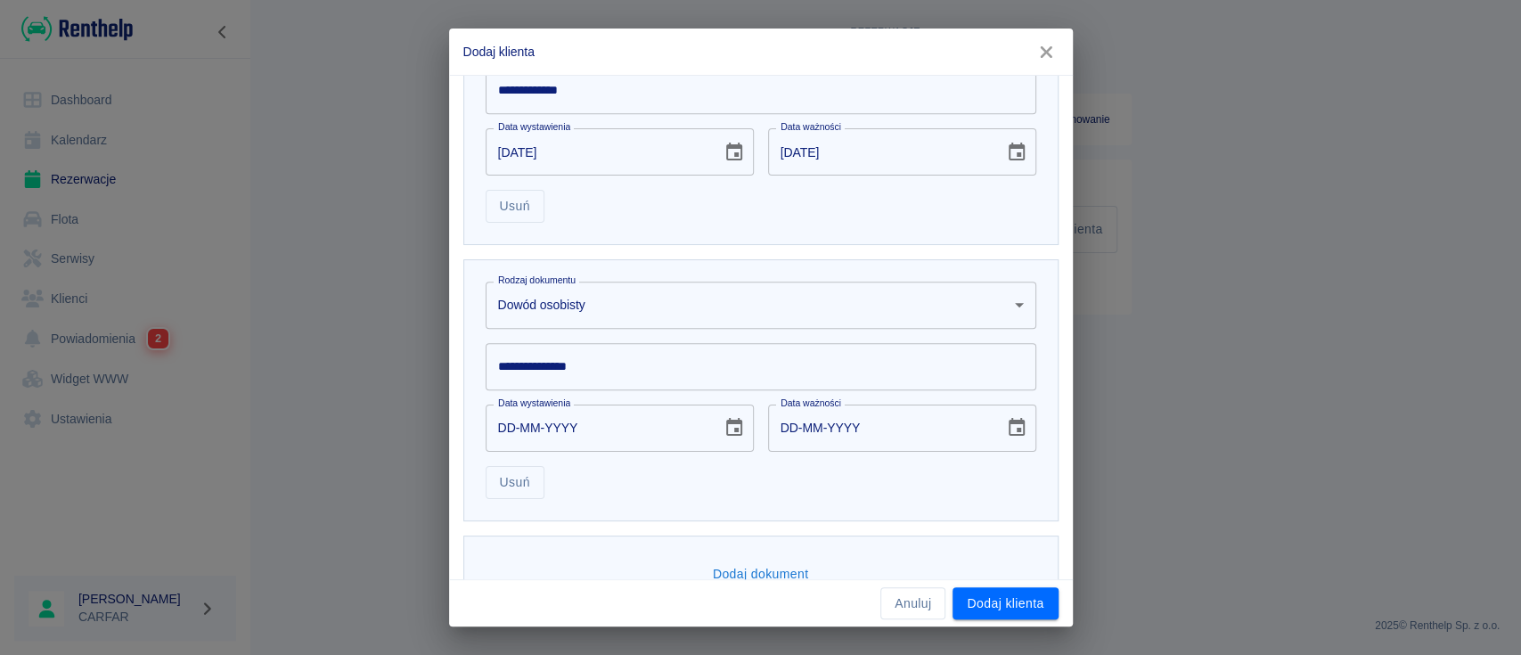
scroll to position [644, 0]
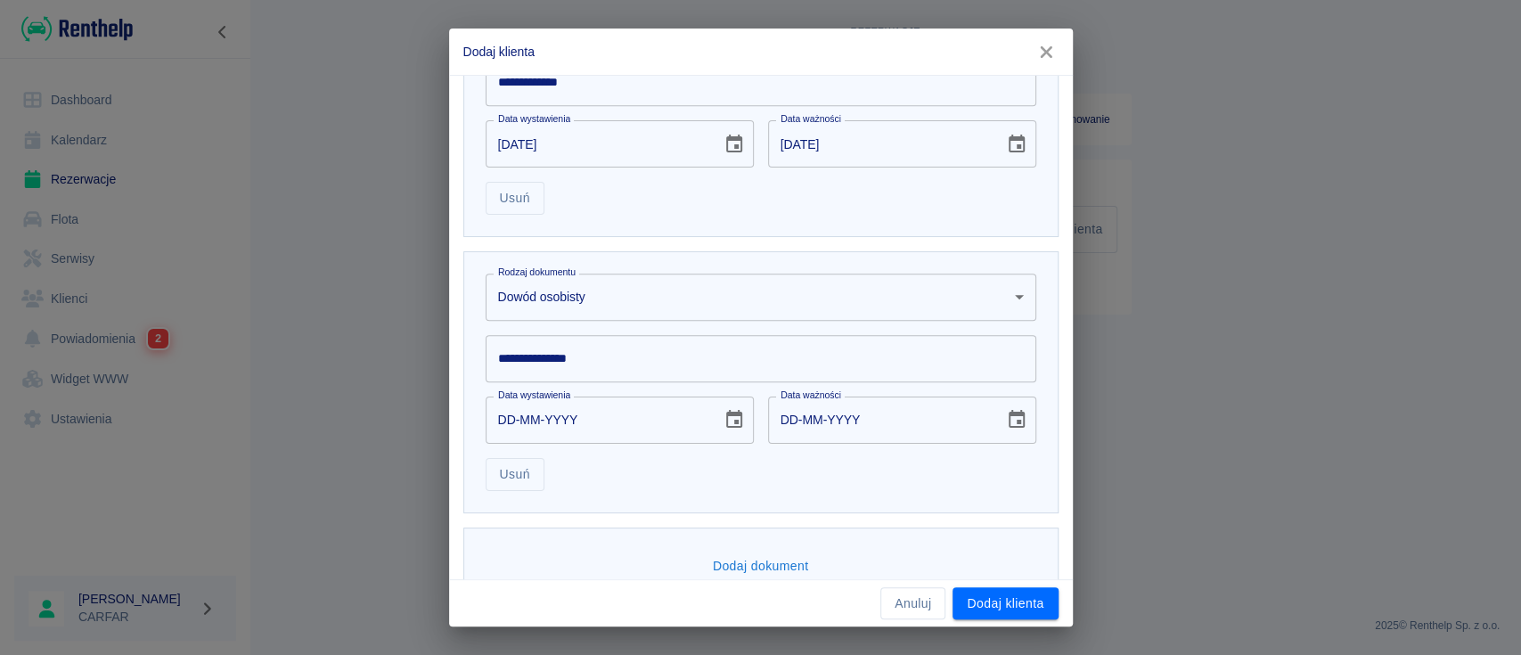
click at [639, 361] on input "**********" at bounding box center [761, 358] width 551 height 47
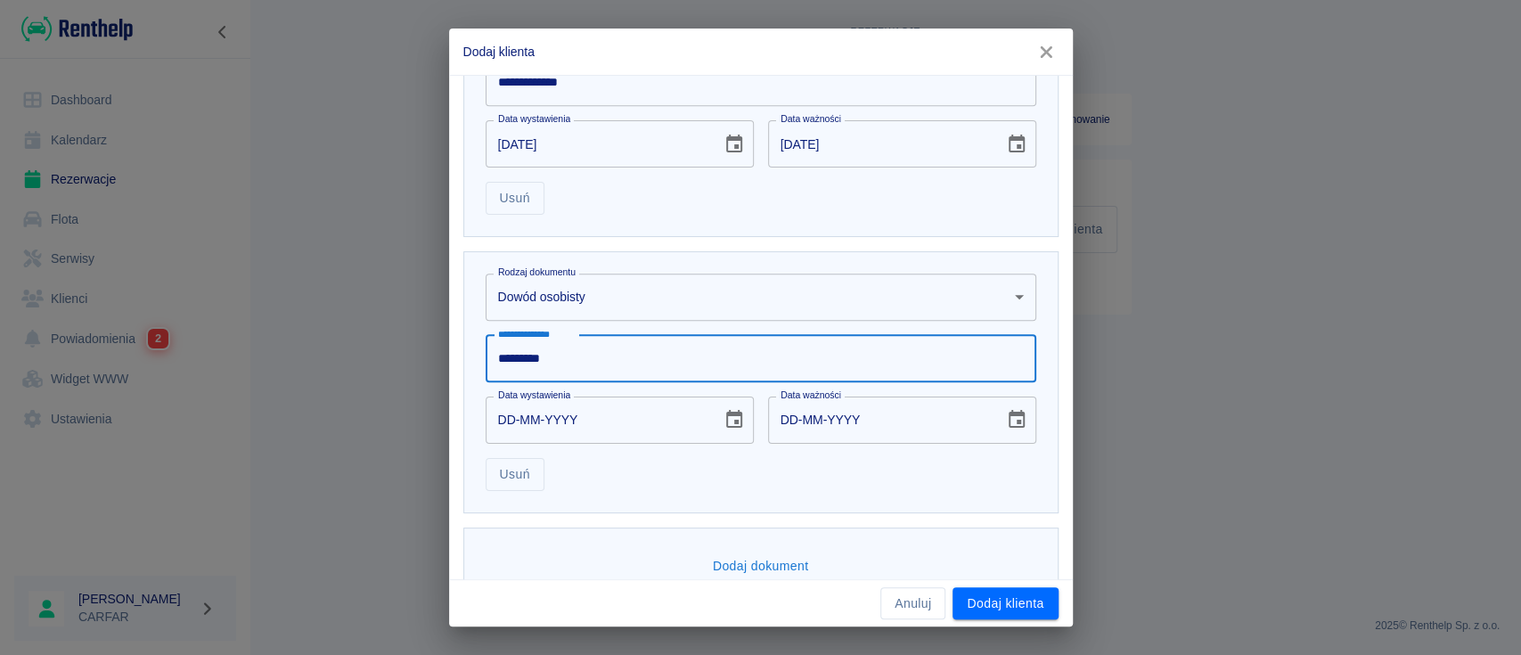
type input "*********"
click at [725, 410] on icon "Choose date" at bounding box center [734, 419] width 21 height 21
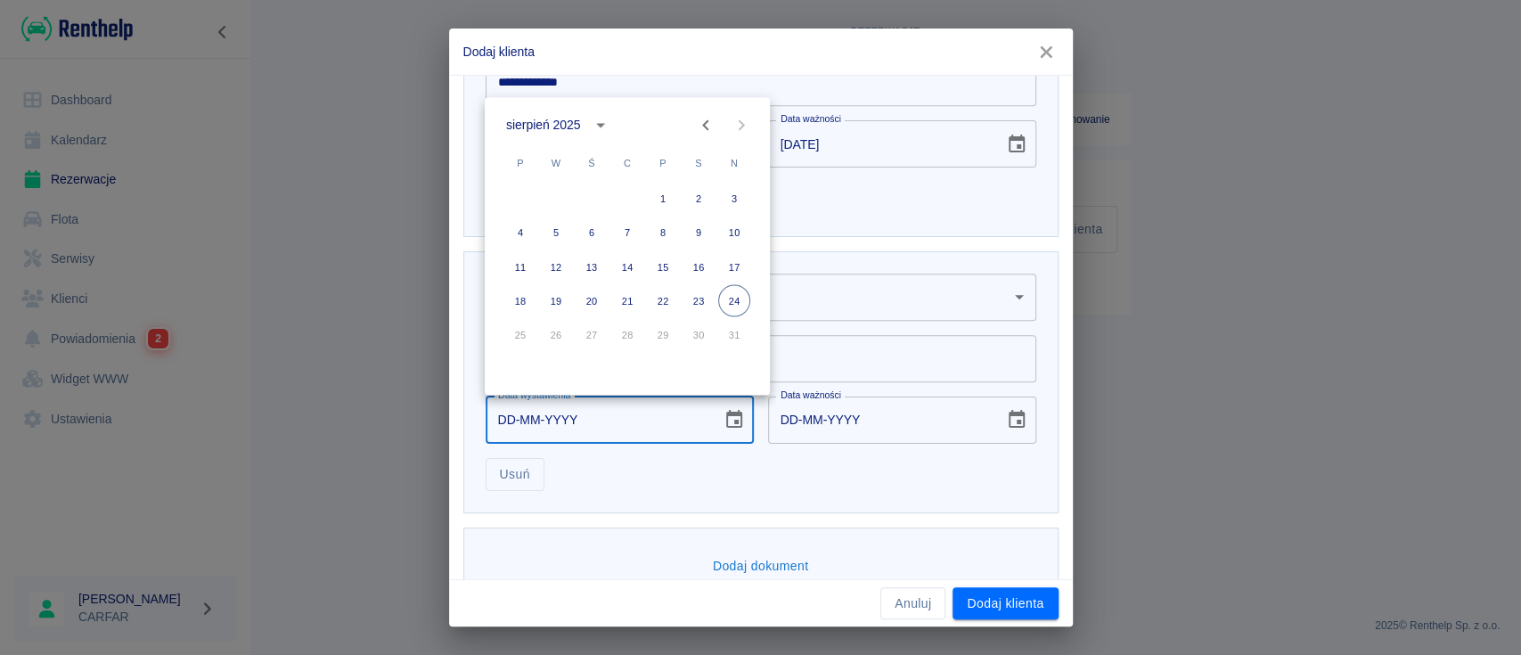
click at [569, 122] on div "sierpień 2025" at bounding box center [543, 125] width 74 height 19
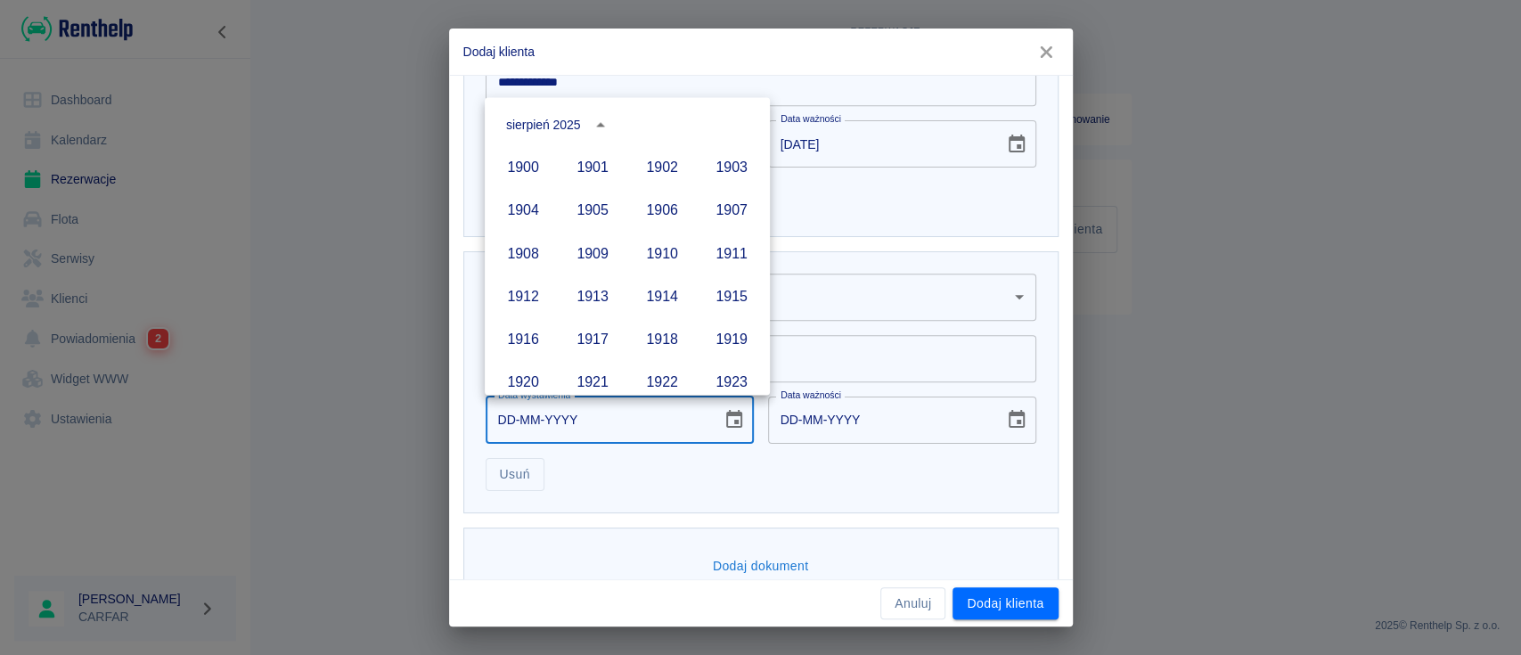
scroll to position [1223, 0]
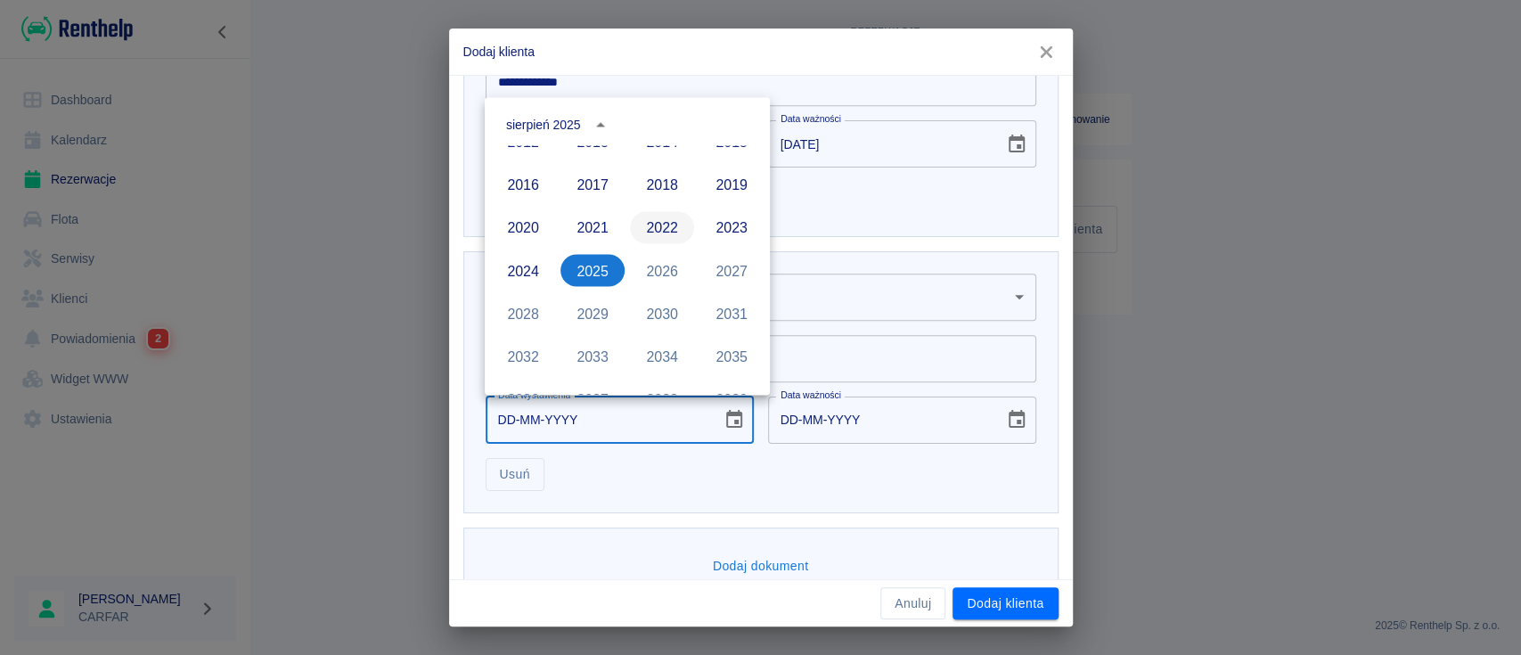
click at [640, 227] on button "2022" at bounding box center [662, 227] width 64 height 32
type input "[DATE]"
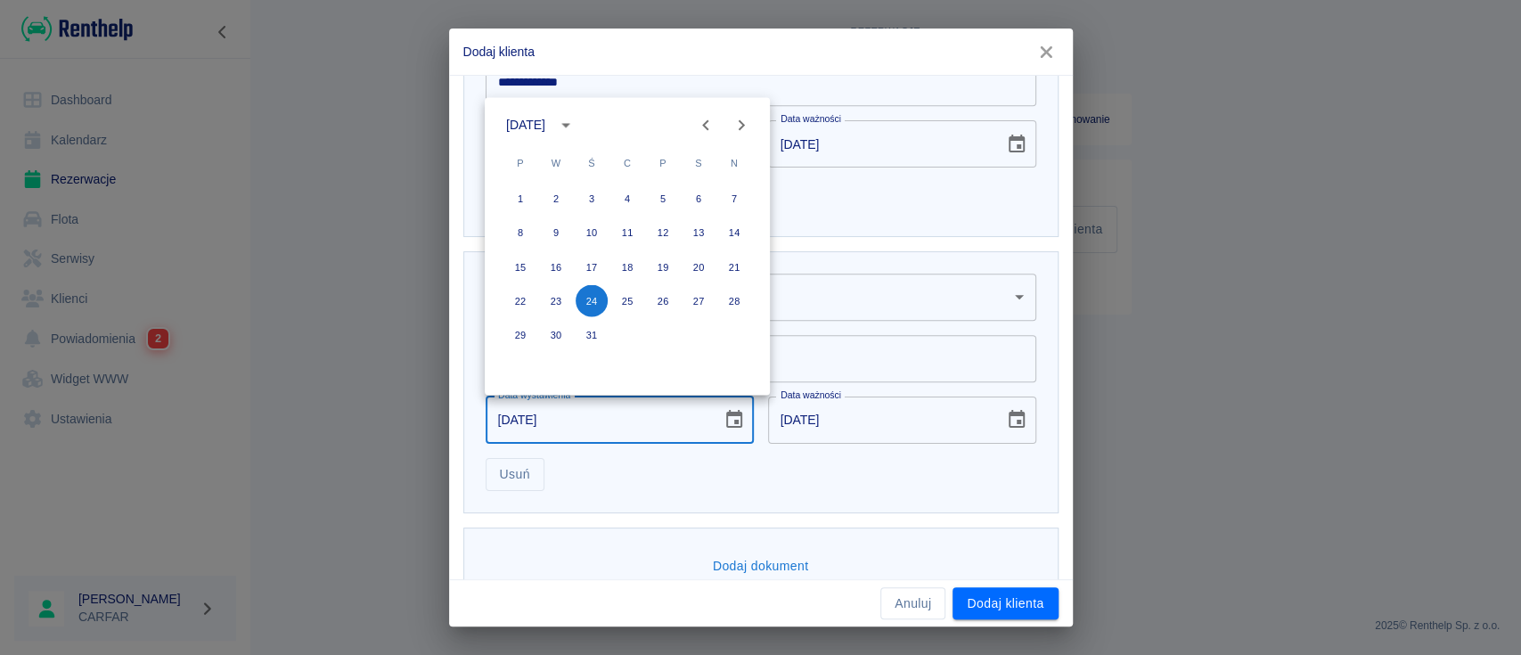
click at [699, 115] on icon "Previous month" at bounding box center [705, 124] width 21 height 21
click at [701, 116] on icon "Previous month" at bounding box center [705, 124] width 21 height 21
click at [553, 332] on button "26" at bounding box center [556, 334] width 32 height 32
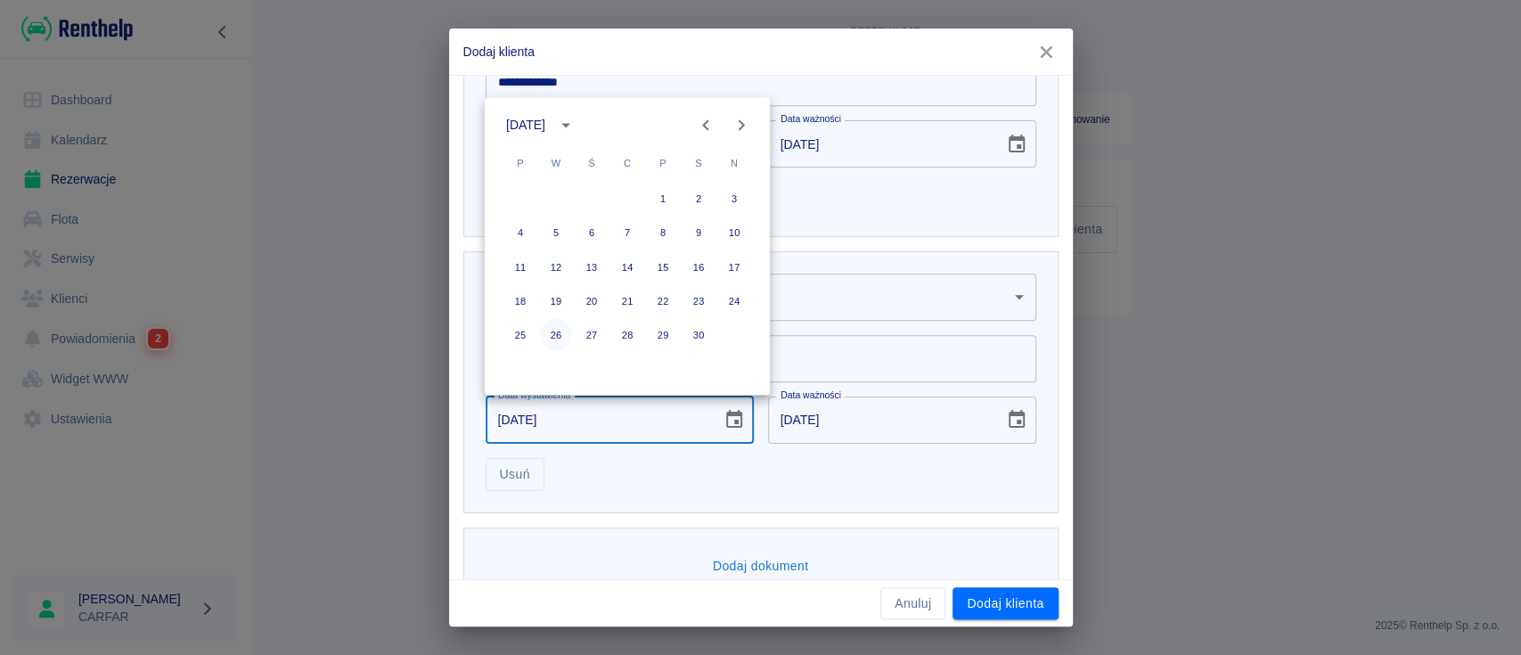
type input "[DATE]"
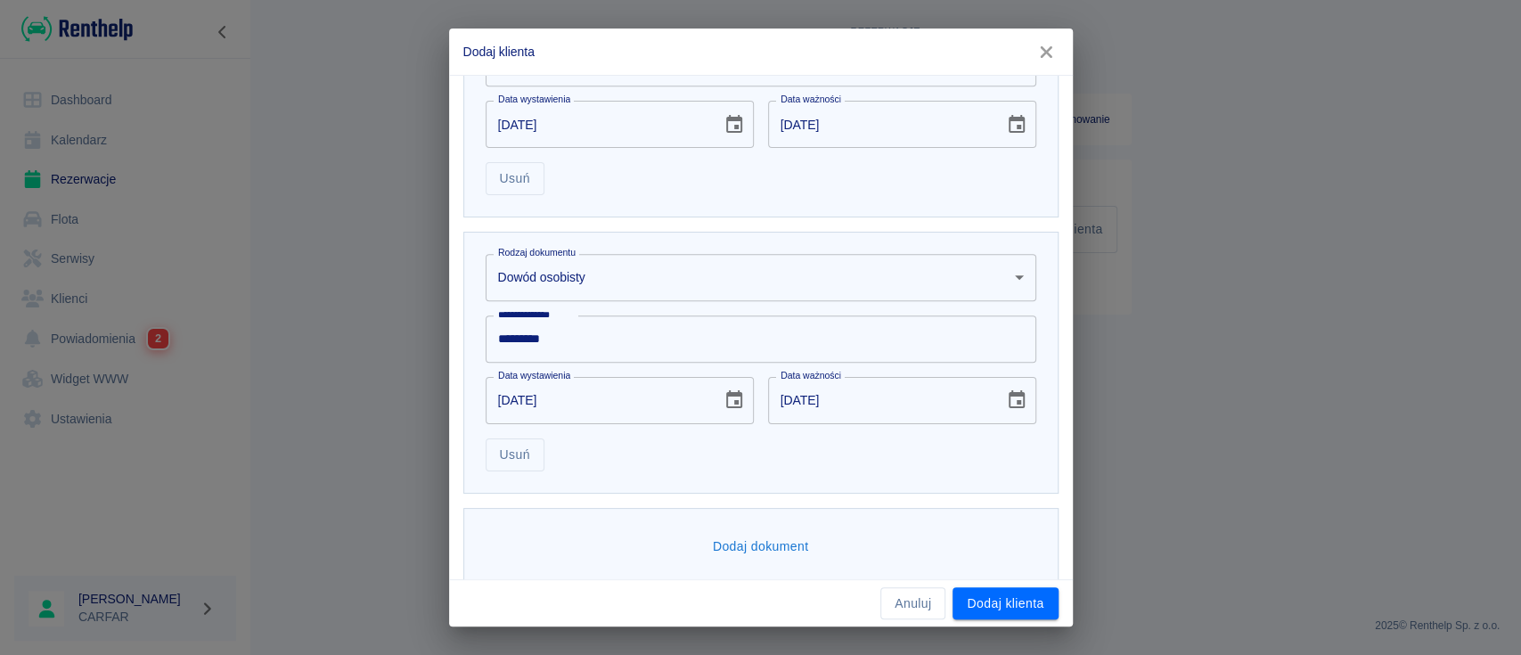
scroll to position [683, 0]
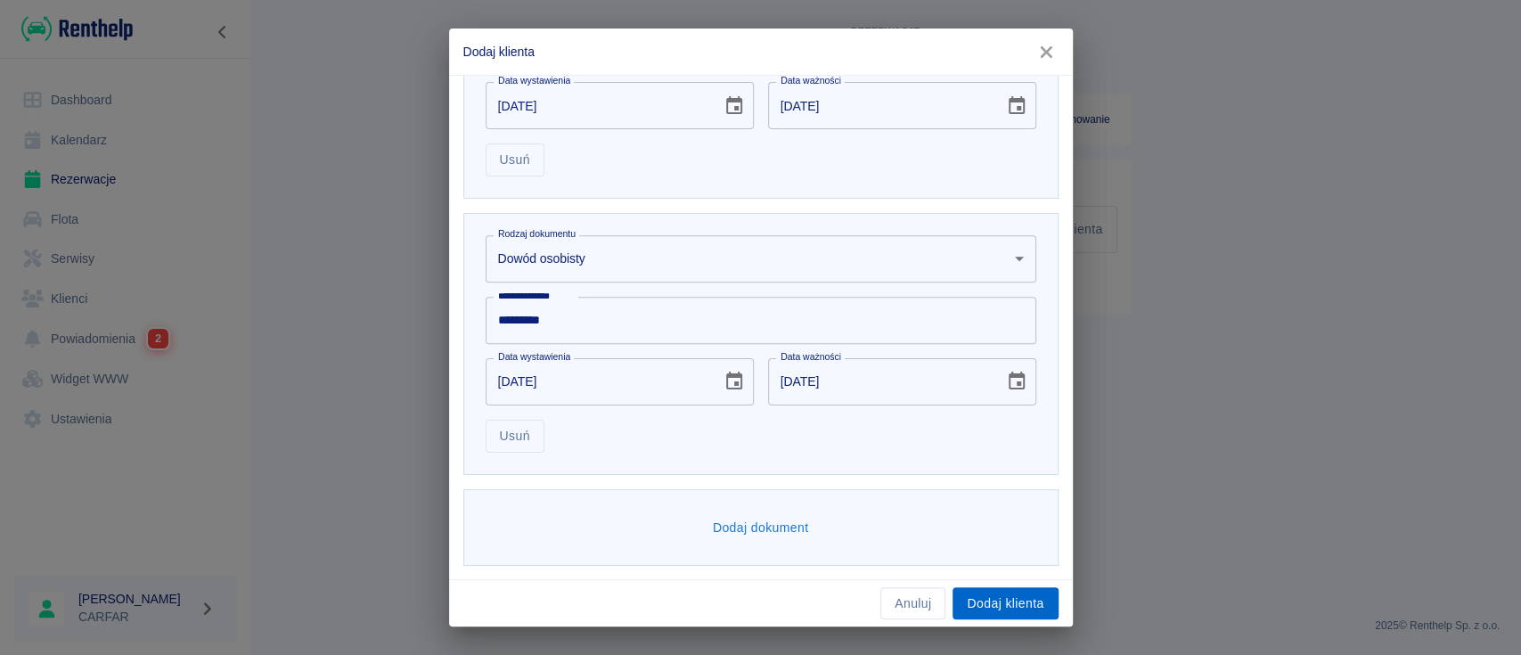
click at [1004, 596] on button "Dodaj klienta" at bounding box center [1005, 603] width 105 height 33
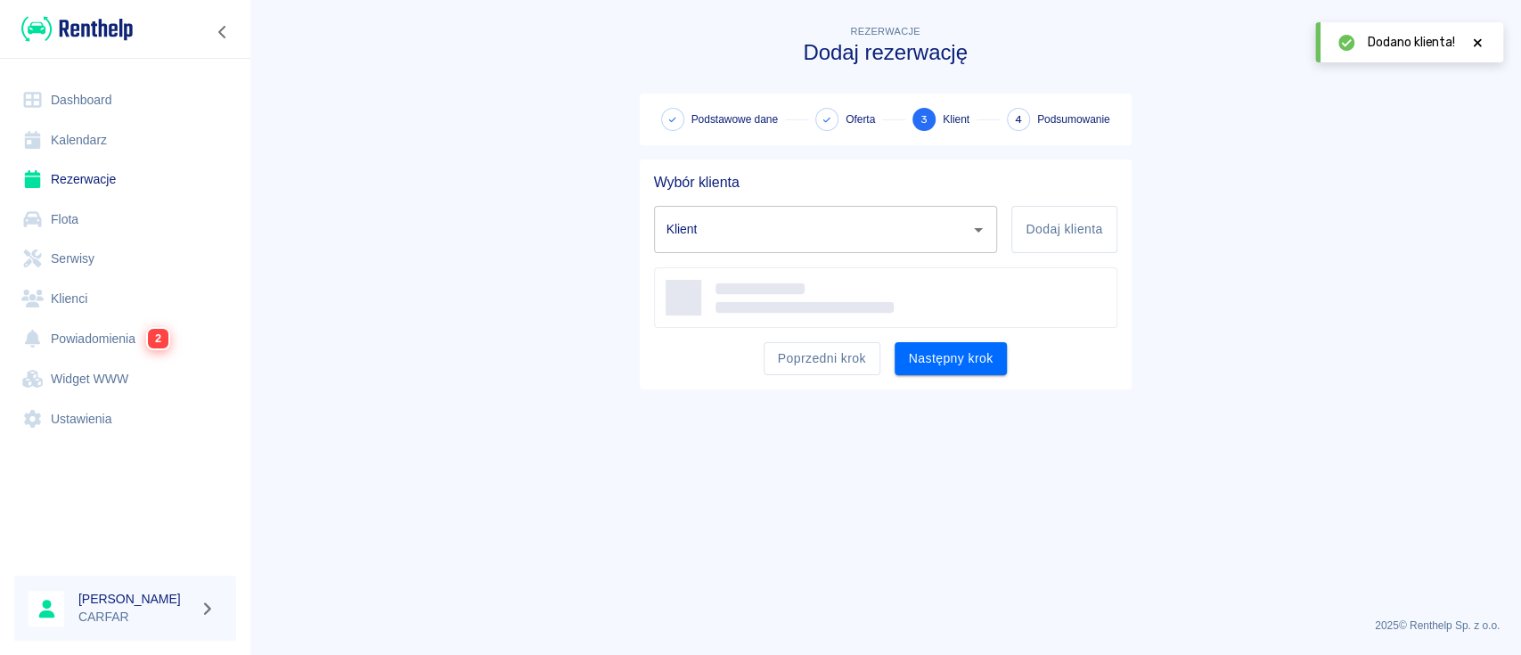
type input "[PERSON_NAME] ([PHONE_NUMBER])"
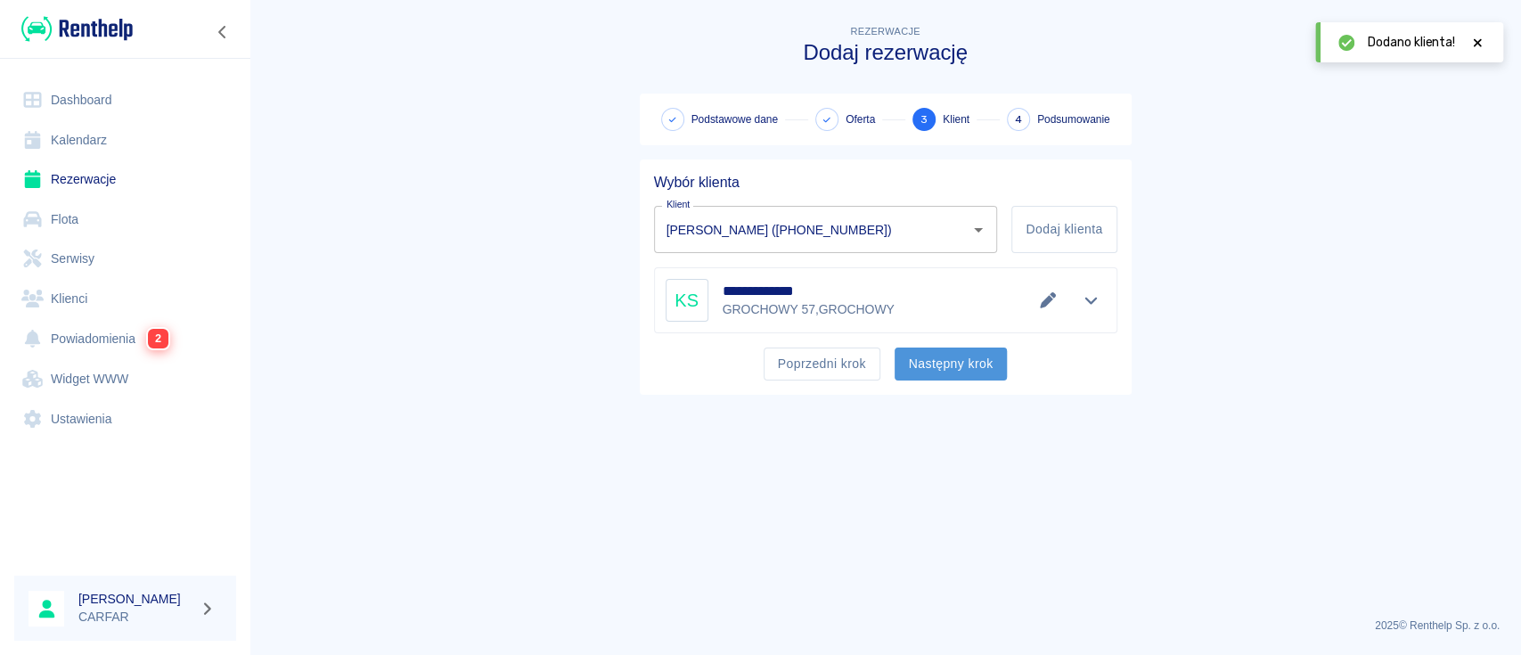
click at [930, 361] on button "Następny krok" at bounding box center [951, 364] width 113 height 33
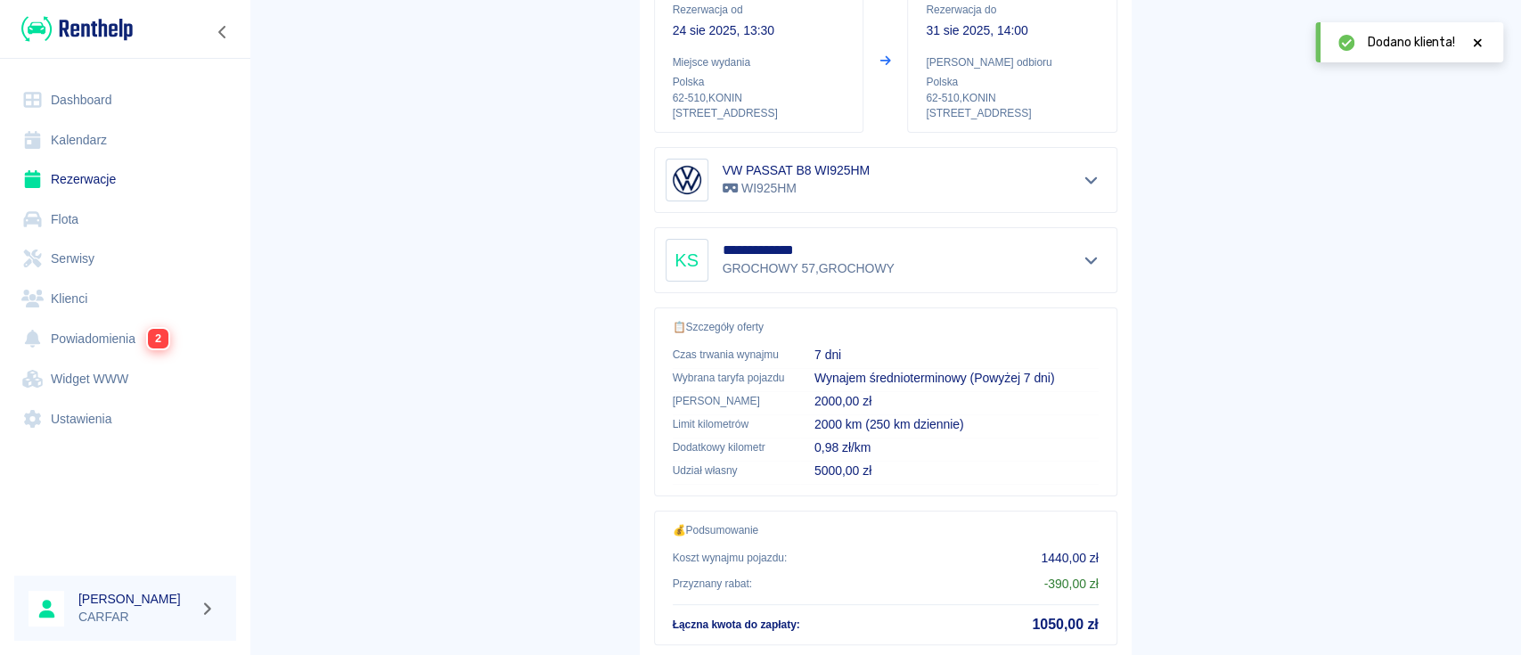
scroll to position [331, 0]
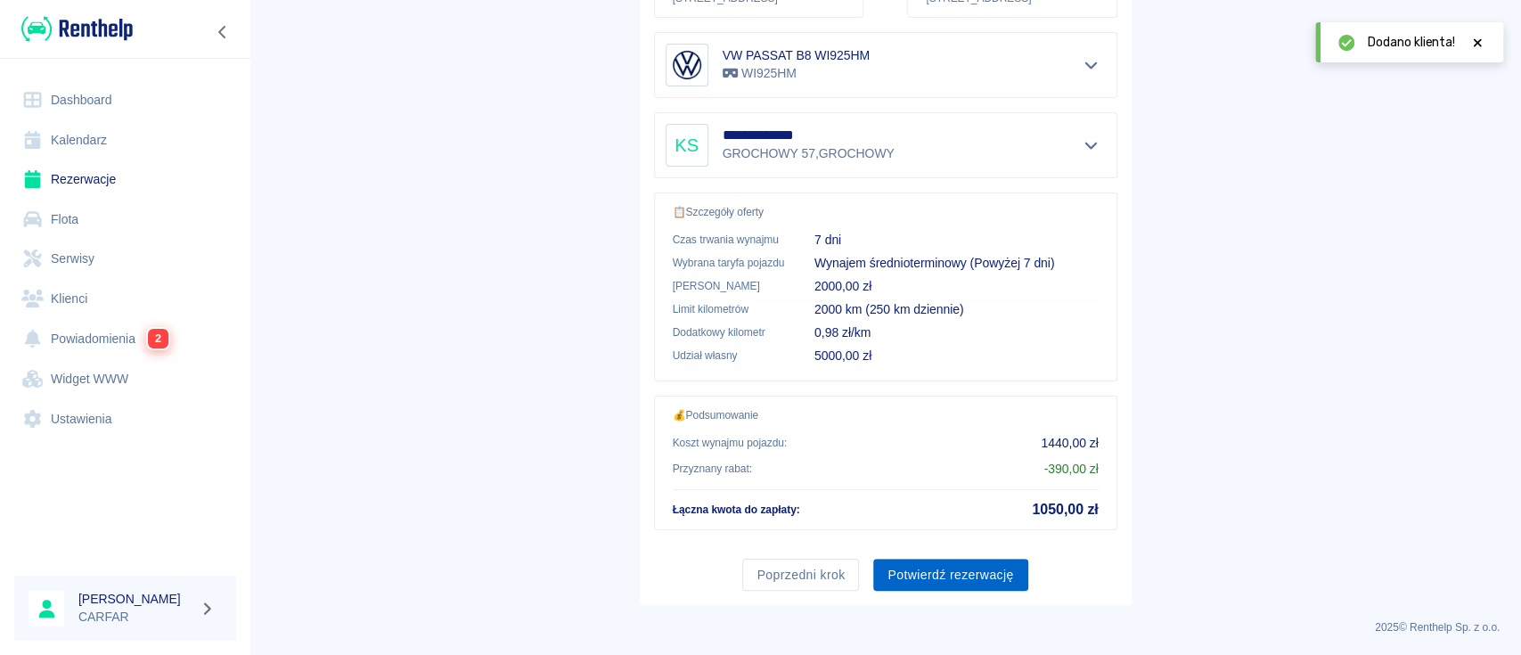
click at [898, 559] on button "Potwierdź rezerwację" at bounding box center [950, 575] width 154 height 33
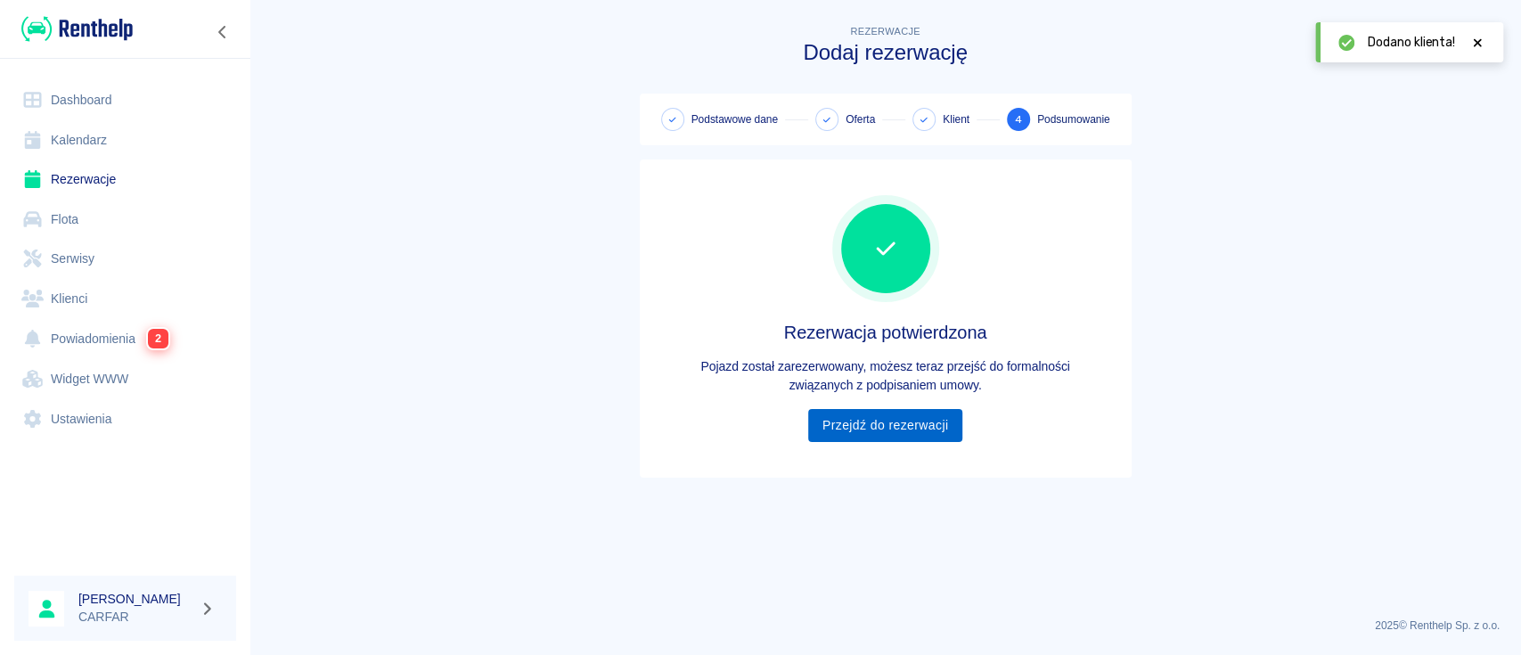
click at [921, 424] on link "Przejdź do rezerwacji" at bounding box center [885, 425] width 154 height 33
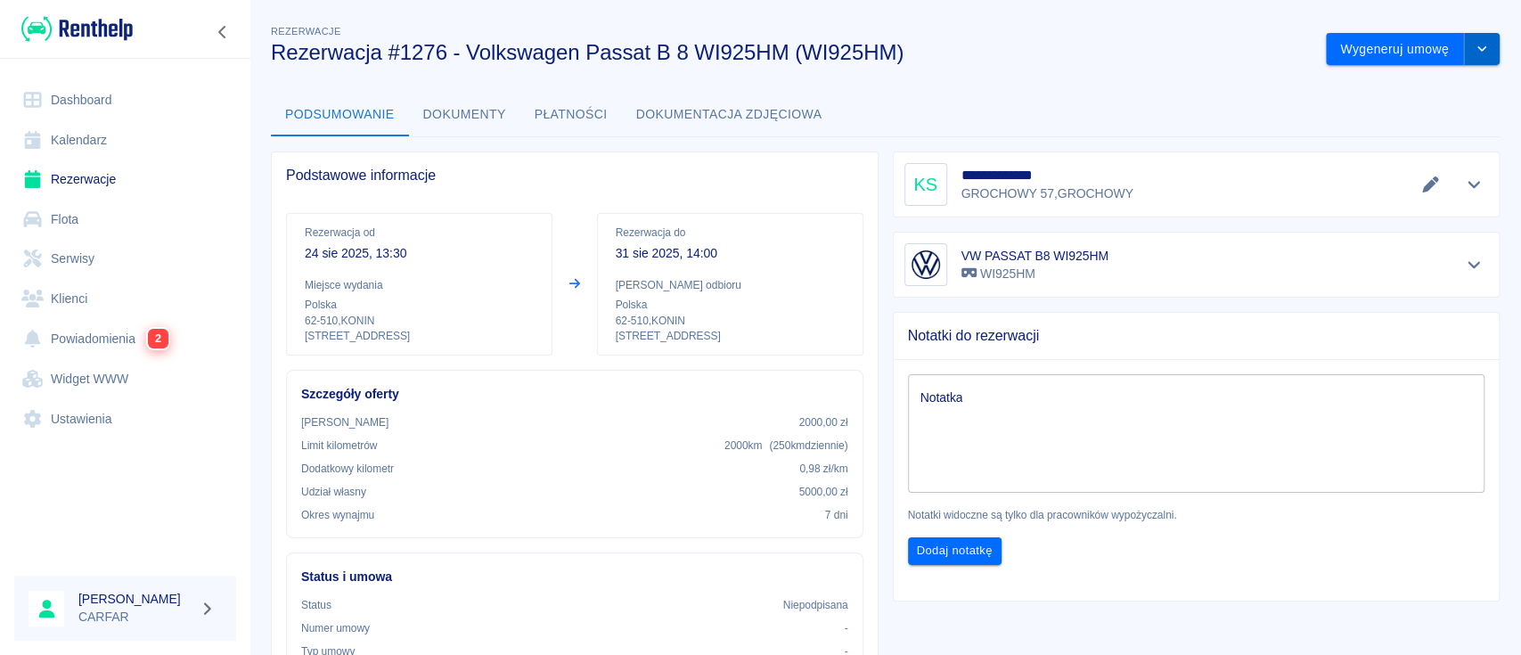
click at [1475, 52] on icon "drop-down" at bounding box center [1482, 49] width 14 height 12
click at [1439, 85] on li "Modyfikuj rezerwację" at bounding box center [1394, 86] width 144 height 29
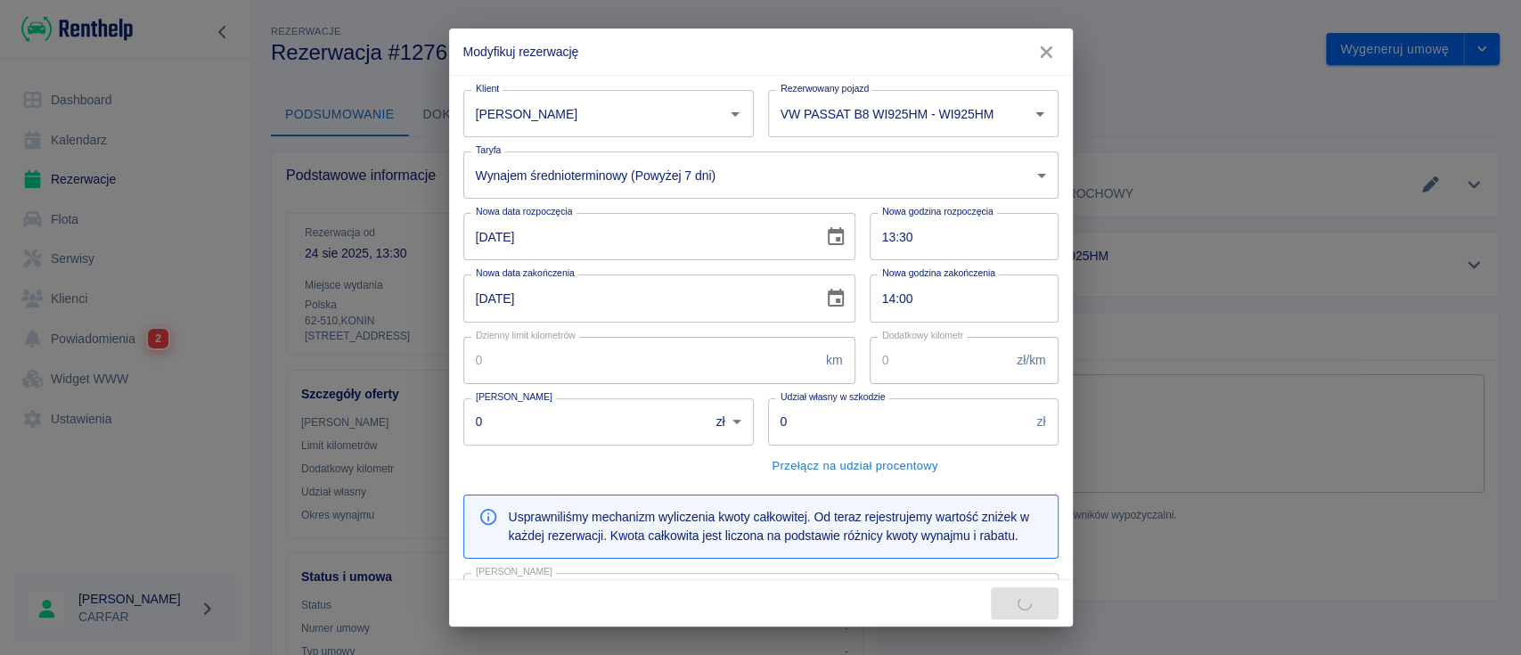
type input "250"
type input "0.98"
type input "2000"
type input "5000"
type input "1440"
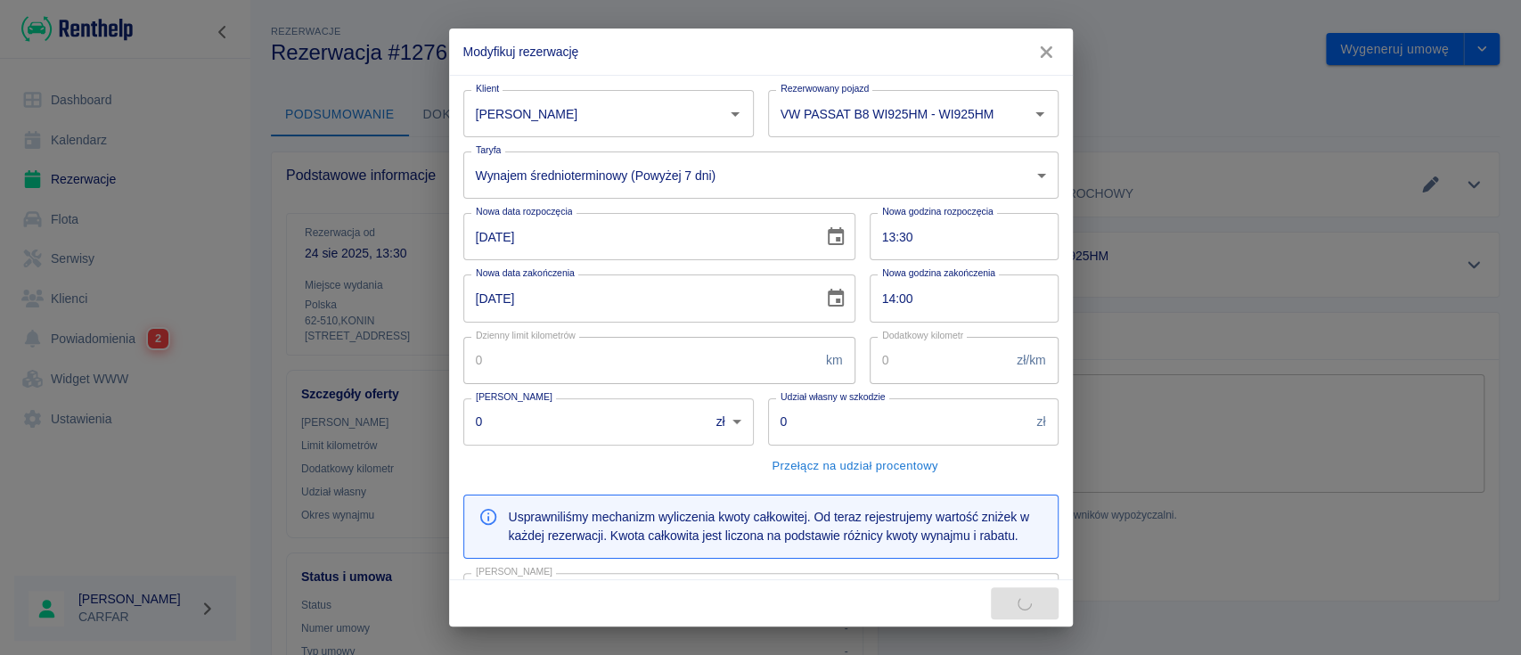
type input "390"
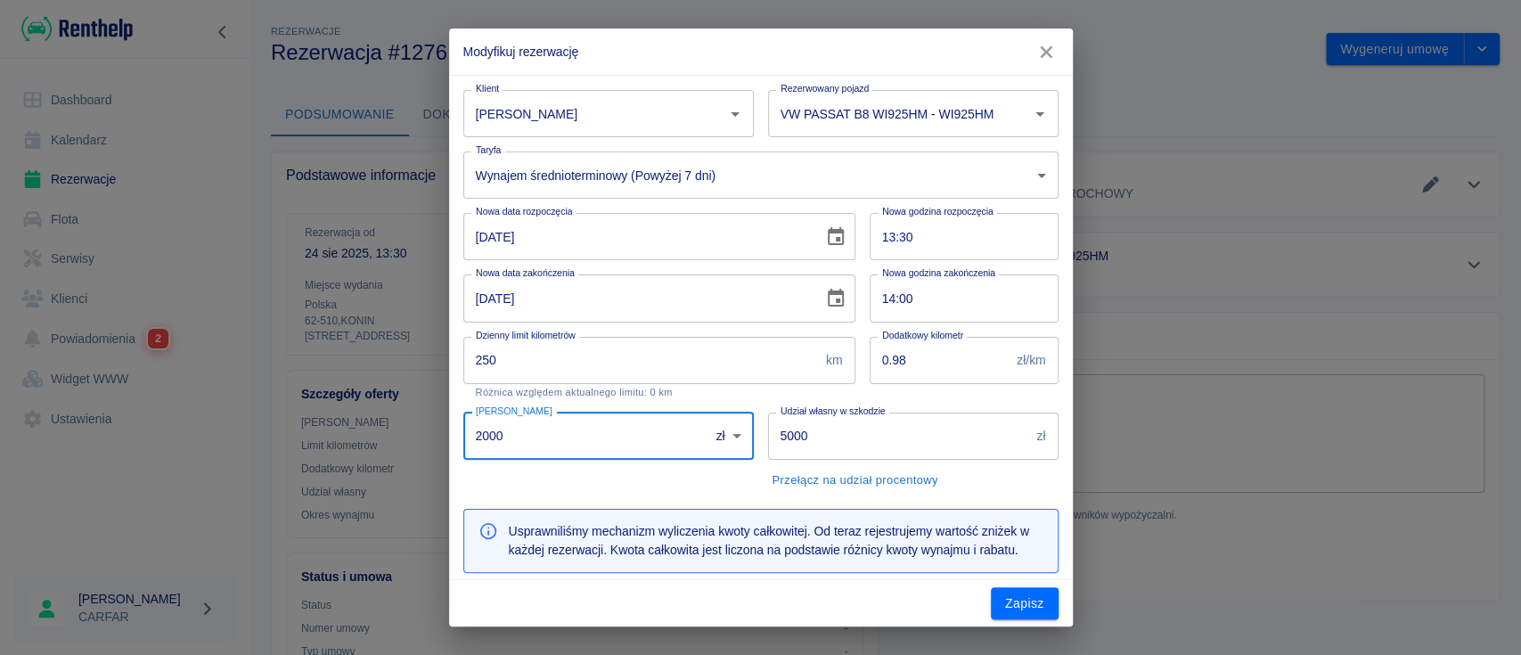
drag, startPoint x: 583, startPoint y: 441, endPoint x: 373, endPoint y: 439, distance: 210.3
click at [374, 439] on div "Modyfikuj rezerwację Klient [PERSON_NAME] Klient Rezerwowany pojazd VW PASSAT B…" at bounding box center [760, 327] width 1521 height 655
type input "1500"
click at [1027, 602] on button "Zapisz" at bounding box center [1025, 603] width 68 height 33
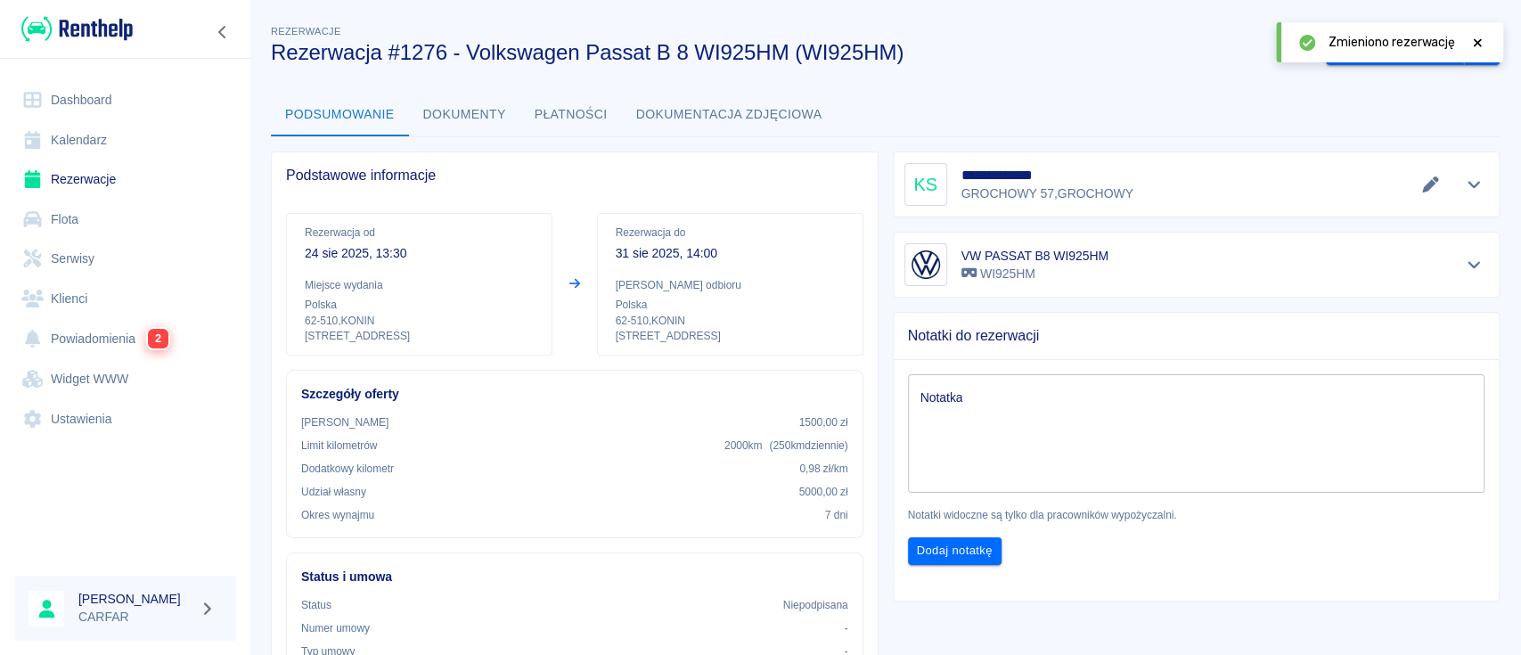
click at [1480, 37] on icon at bounding box center [1478, 43] width 16 height 12
click at [1364, 56] on button "Wygeneruj umowę" at bounding box center [1395, 49] width 138 height 33
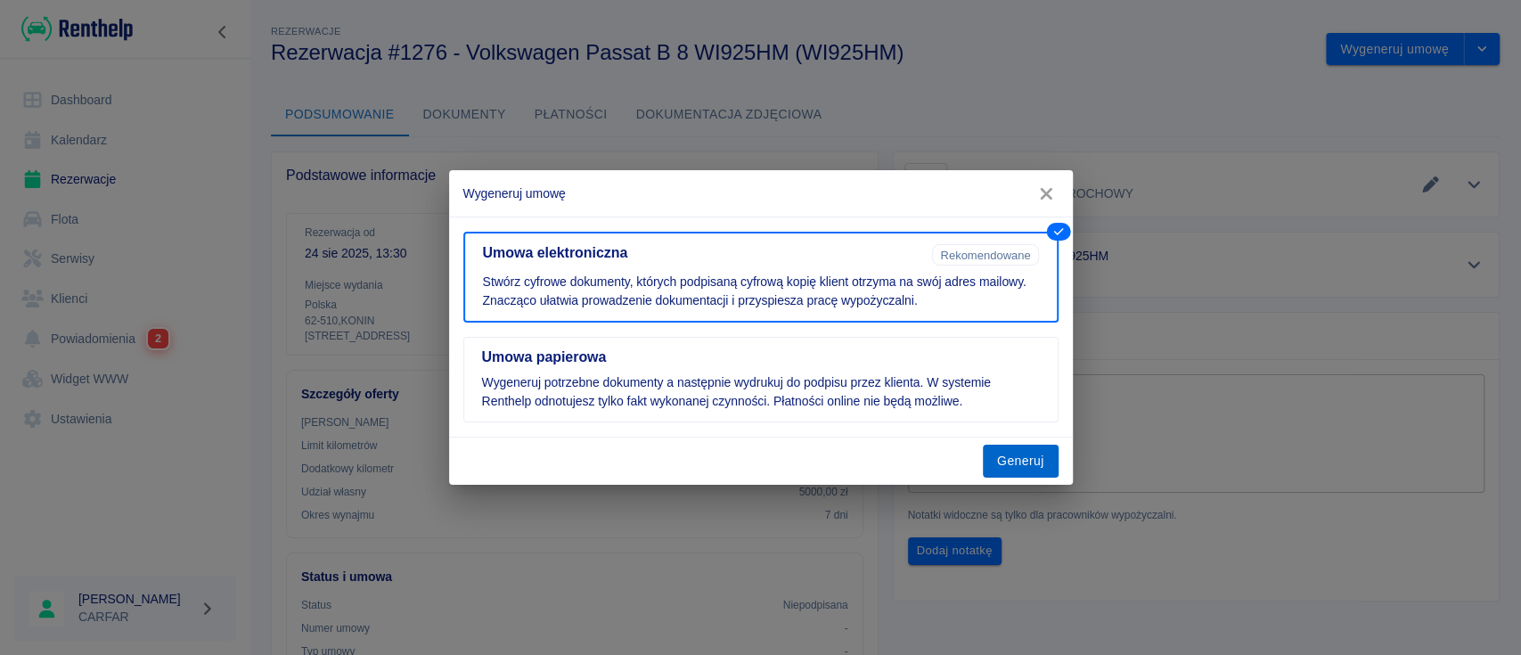
click at [1020, 460] on button "Generuj" at bounding box center [1021, 461] width 76 height 33
